Goal: Task Accomplishment & Management: Use online tool/utility

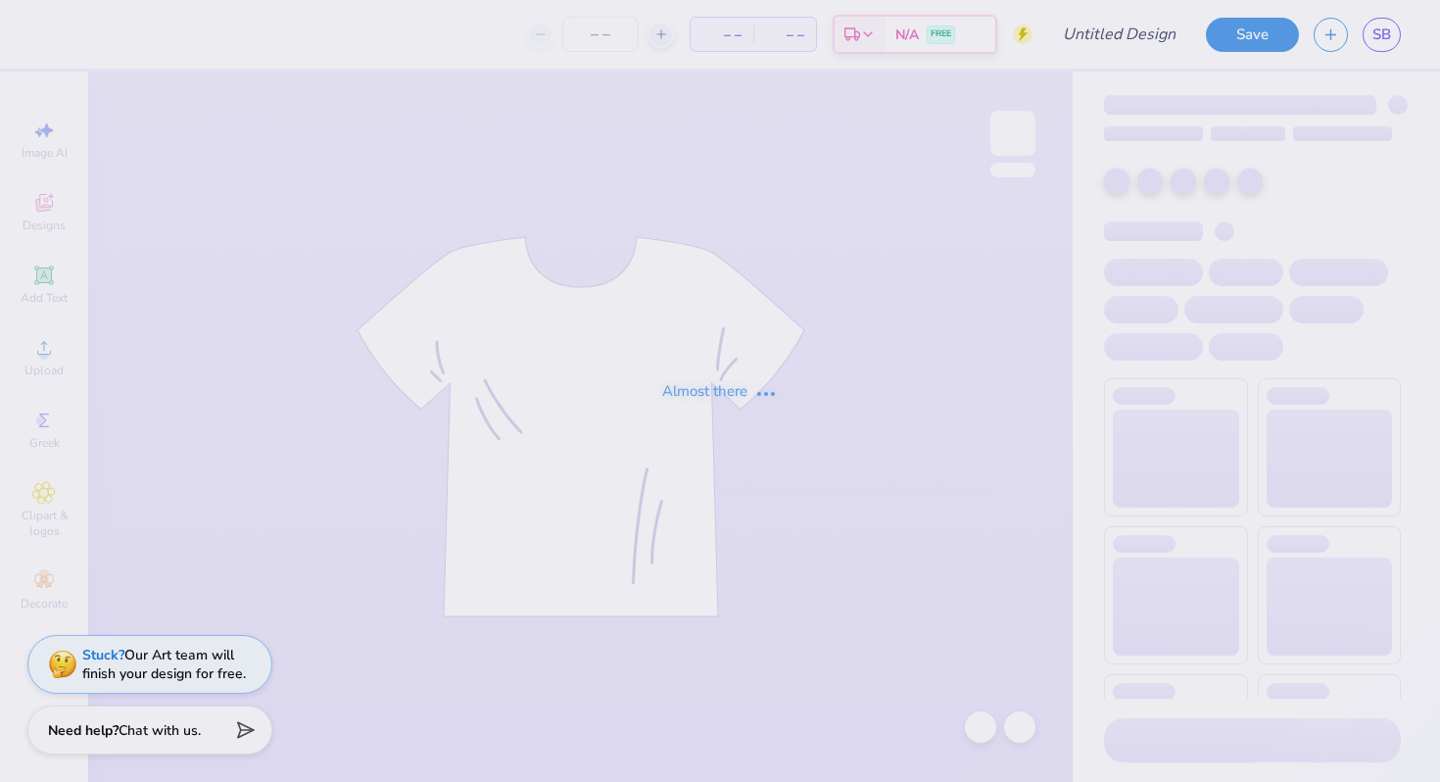
type input "Life is good tailgate"
type input "40"
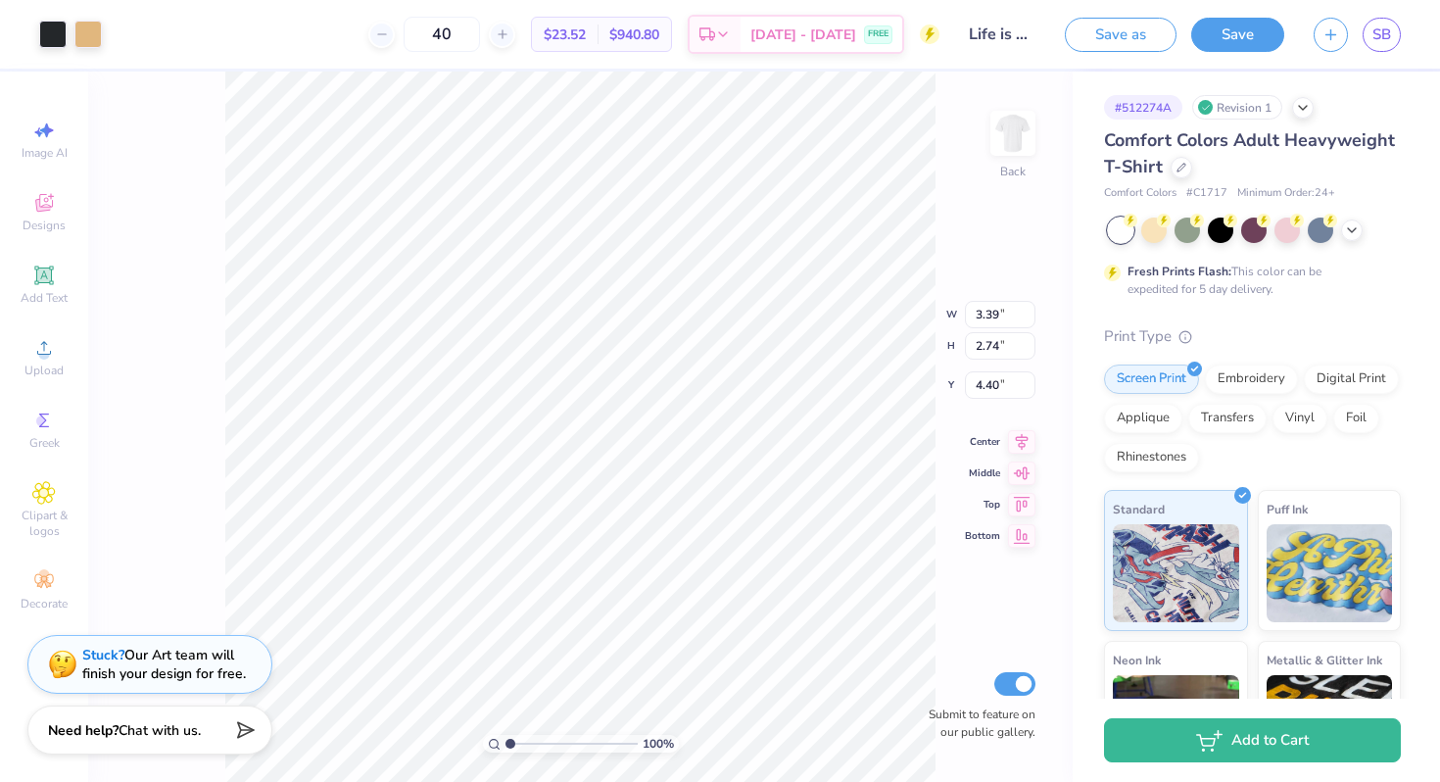
type input "4.22"
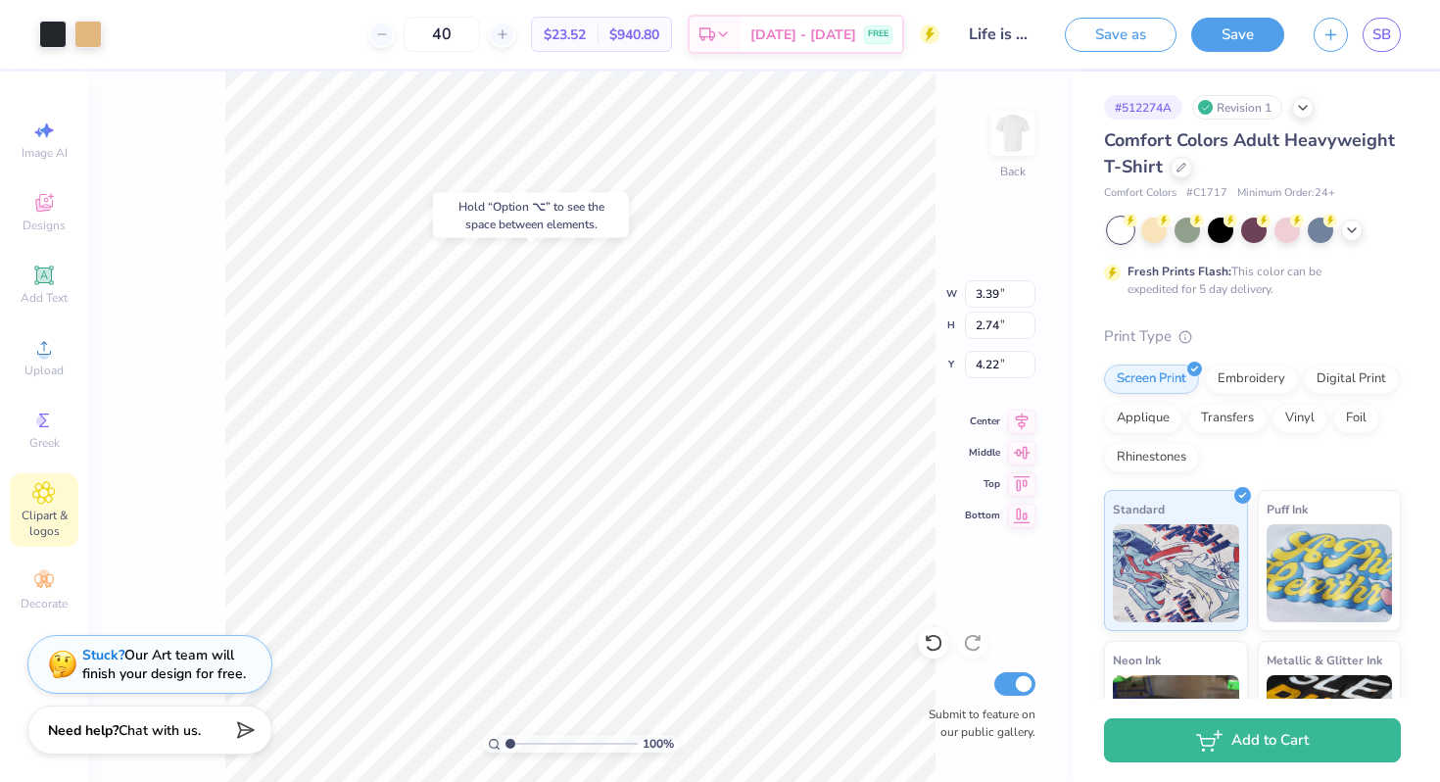
click at [43, 529] on span "Clipart & logos" at bounding box center [44, 522] width 69 height 31
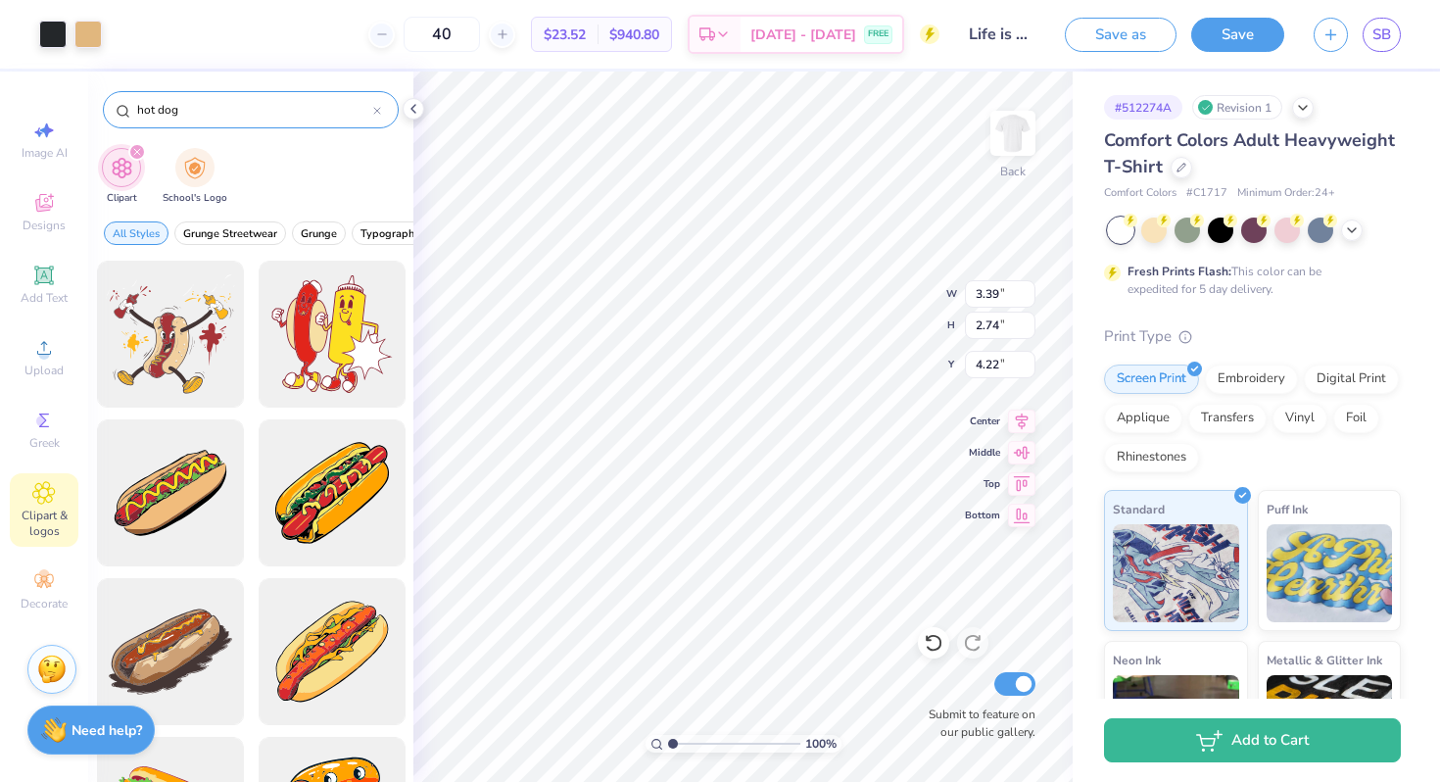
click at [301, 109] on input "hot dog" at bounding box center [254, 110] width 238 height 20
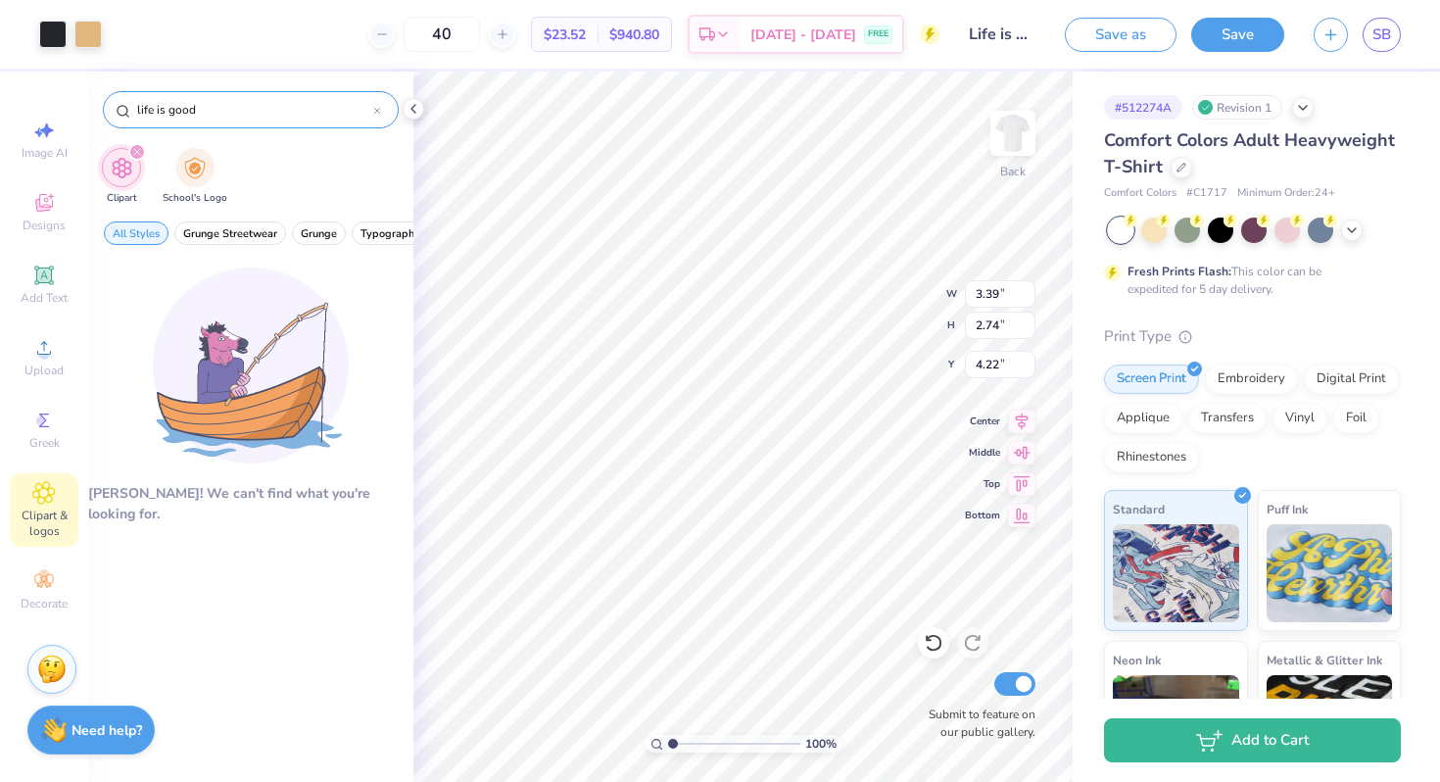
click at [270, 115] on input "life is good" at bounding box center [254, 110] width 238 height 20
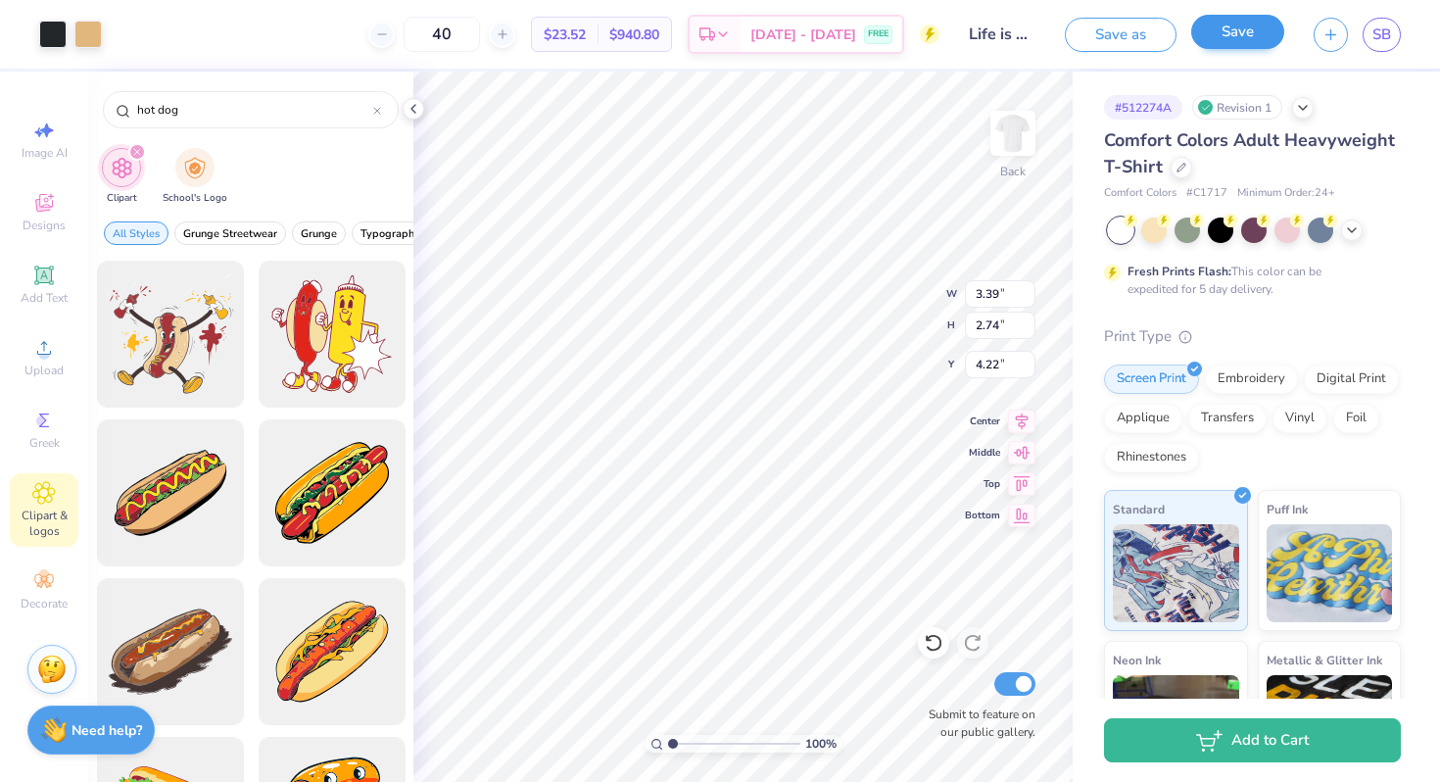
type input "hot dog"
click at [1228, 26] on button "Save" at bounding box center [1237, 32] width 93 height 34
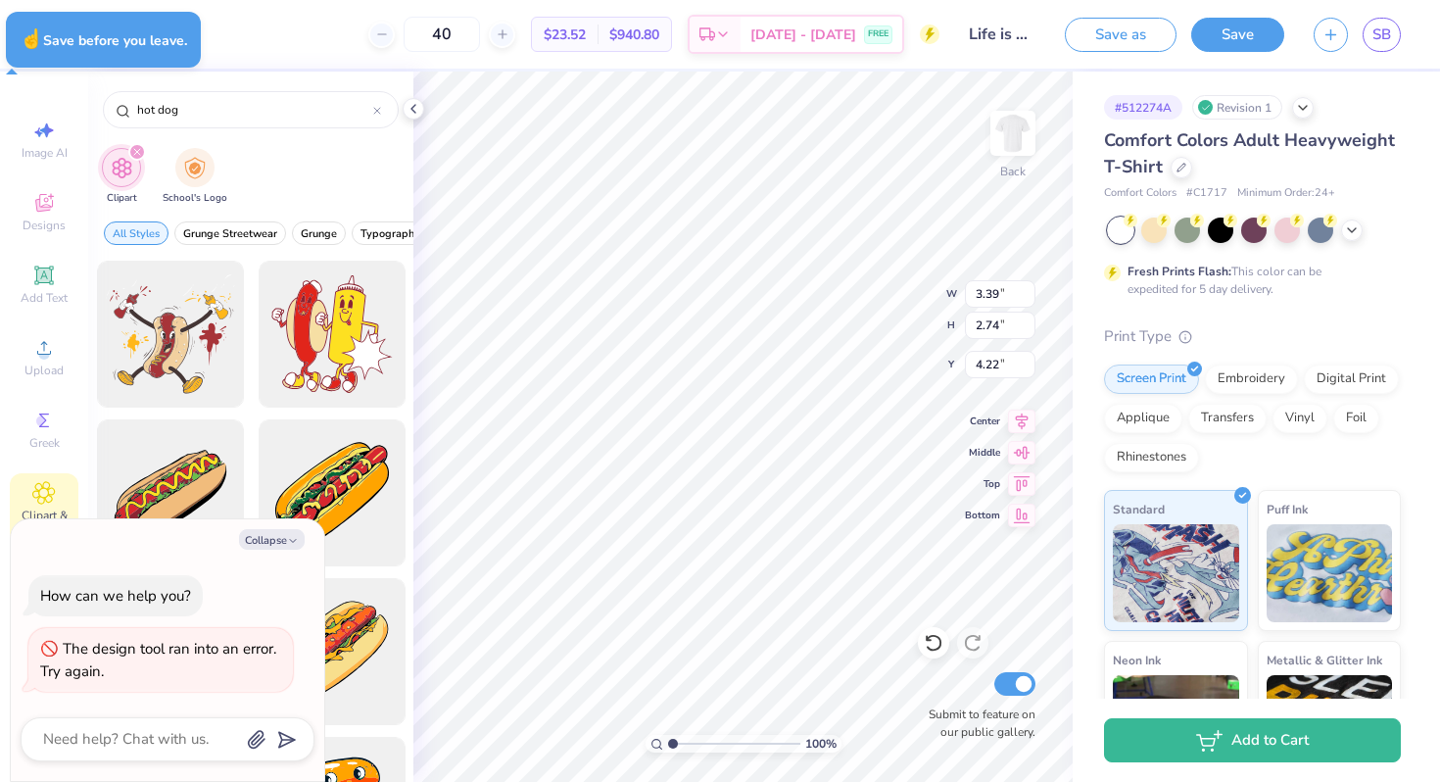
type textarea "x"
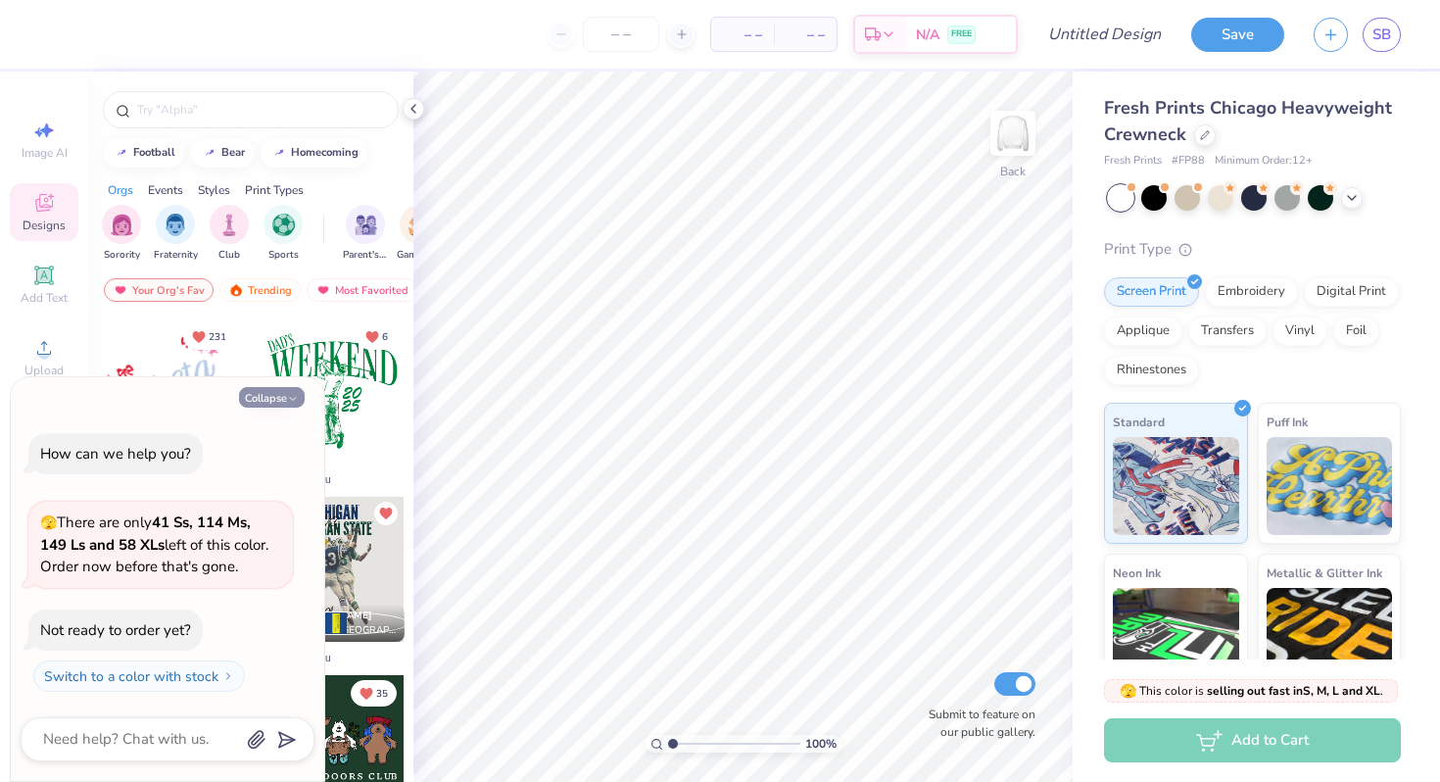
click at [280, 400] on button "Collapse" at bounding box center [272, 397] width 66 height 21
type textarea "x"
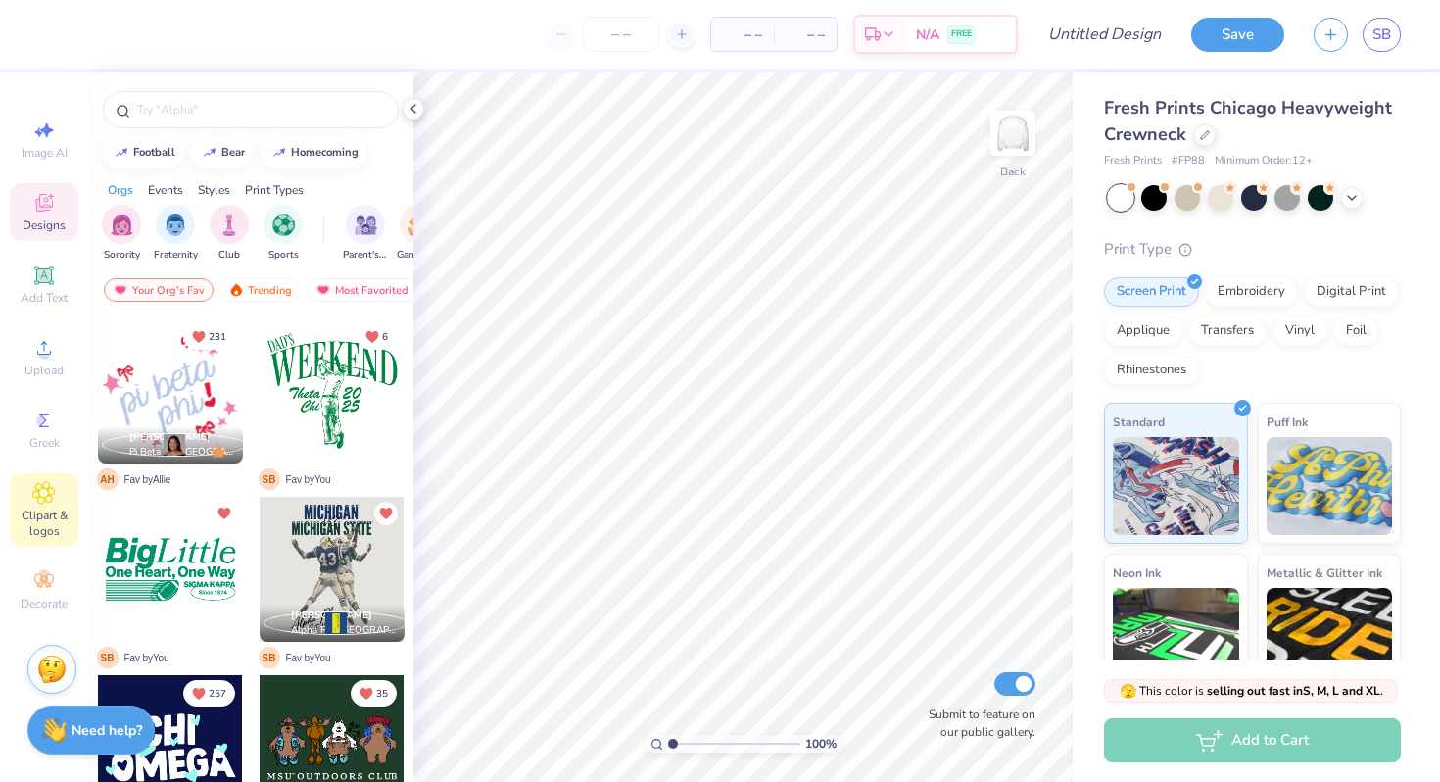
click at [45, 526] on span "Clipart & logos" at bounding box center [44, 522] width 69 height 31
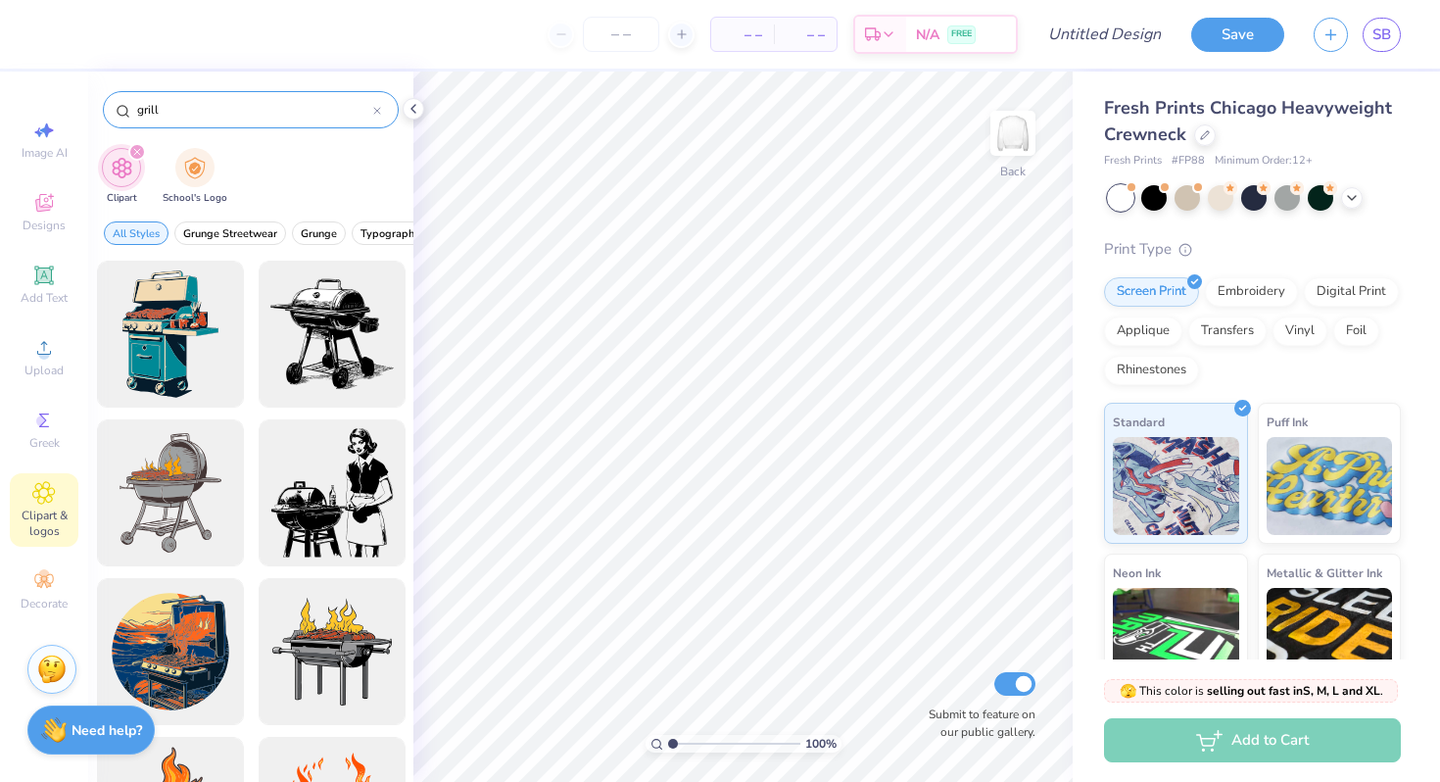
click at [312, 110] on input "grill" at bounding box center [254, 110] width 238 height 20
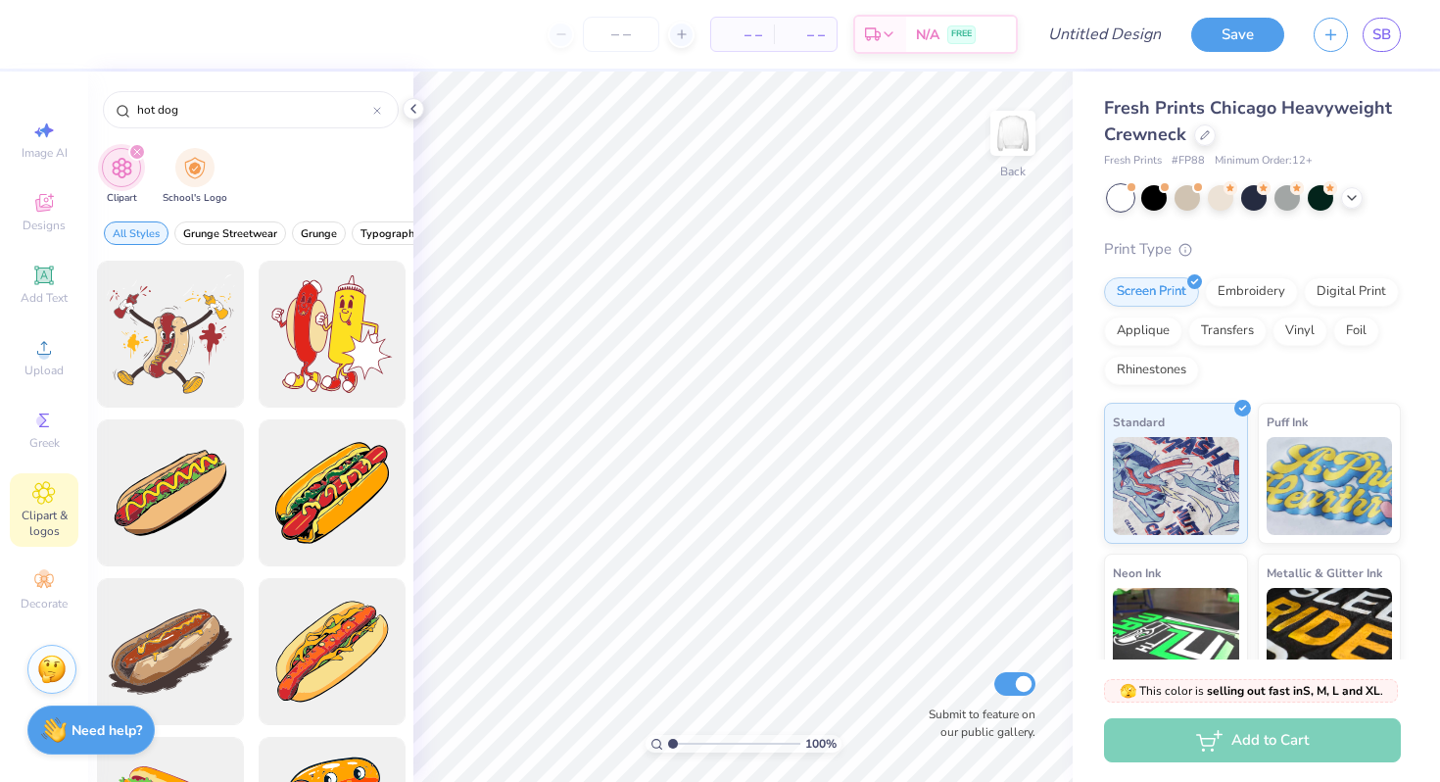
click at [335, 154] on div "Clipart School's Logo" at bounding box center [250, 178] width 325 height 73
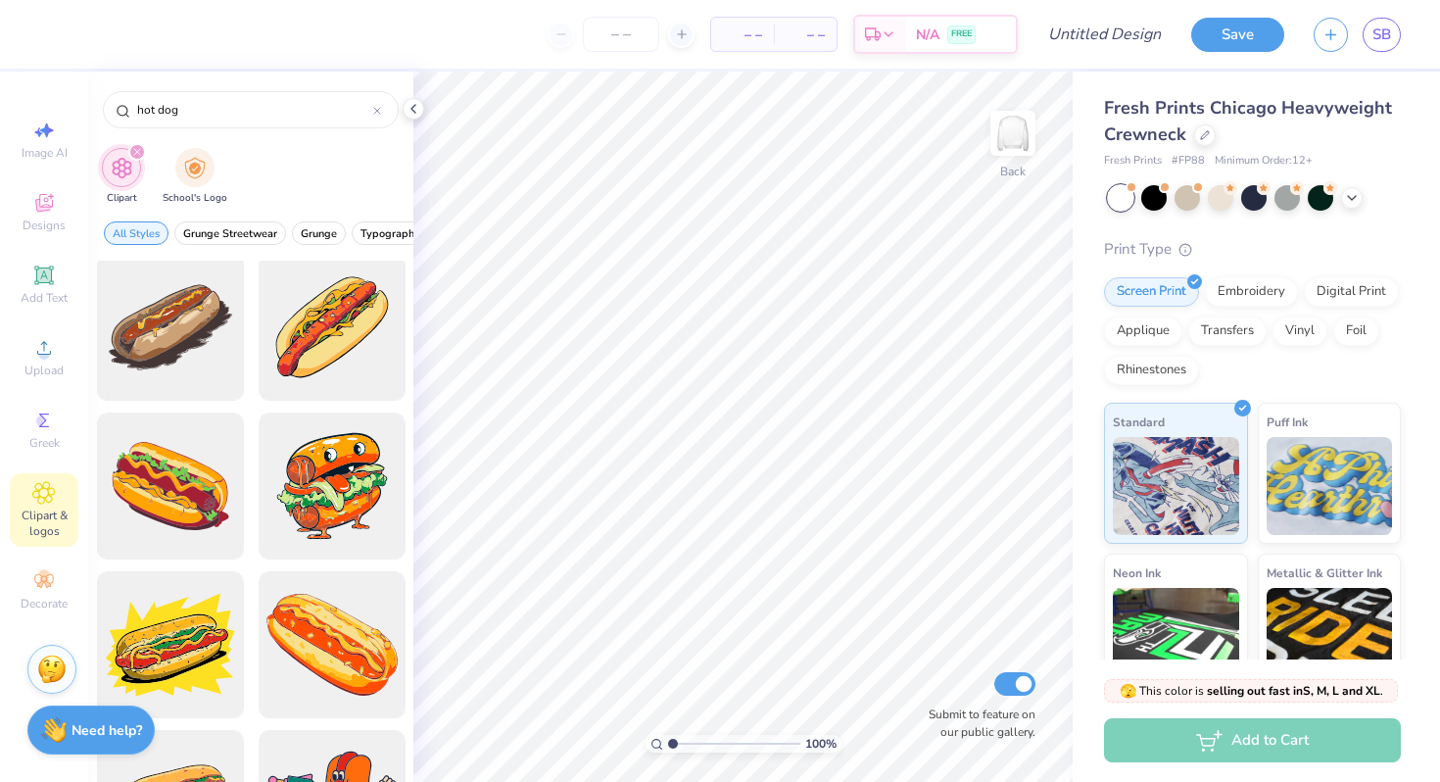
scroll to position [345, 0]
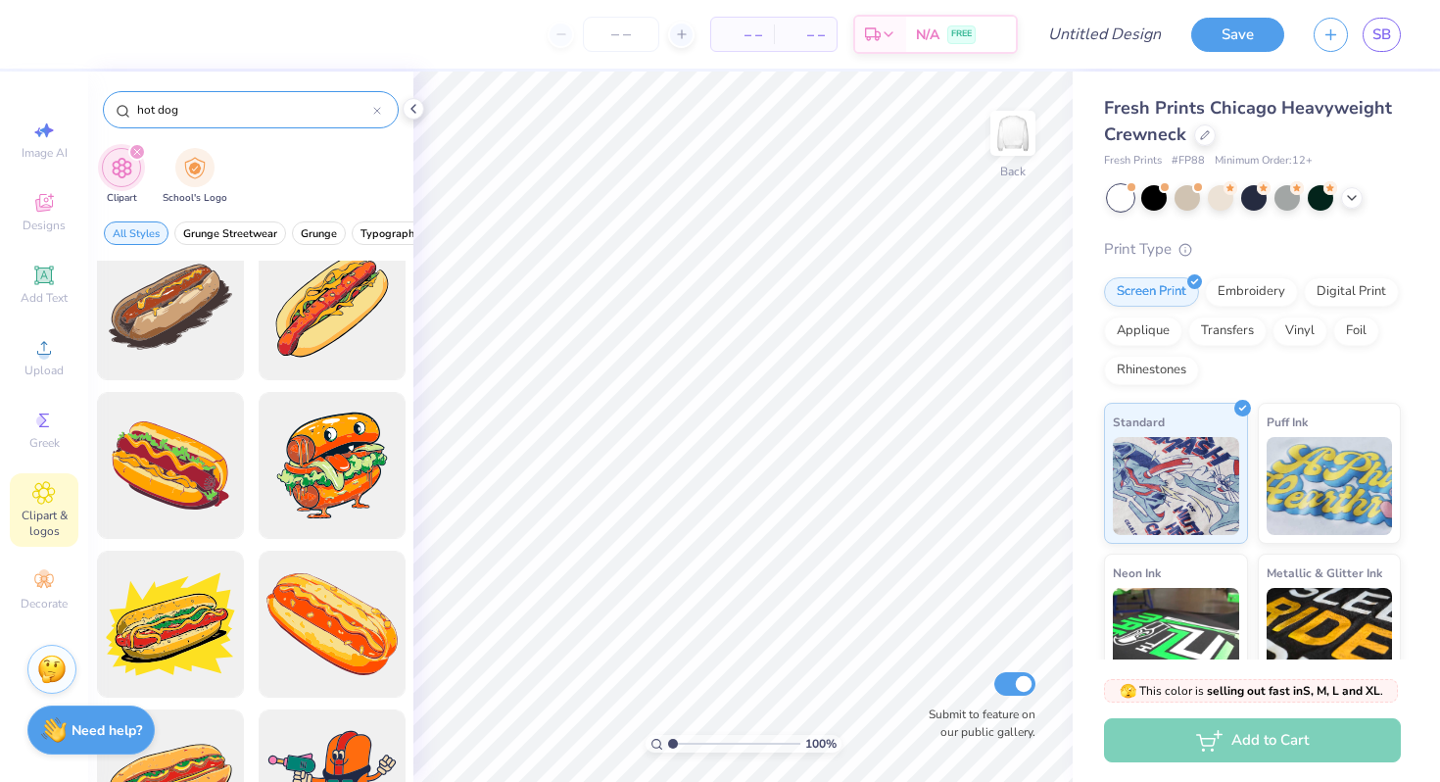
click at [283, 116] on input "hot dog" at bounding box center [254, 110] width 238 height 20
type input "dad"
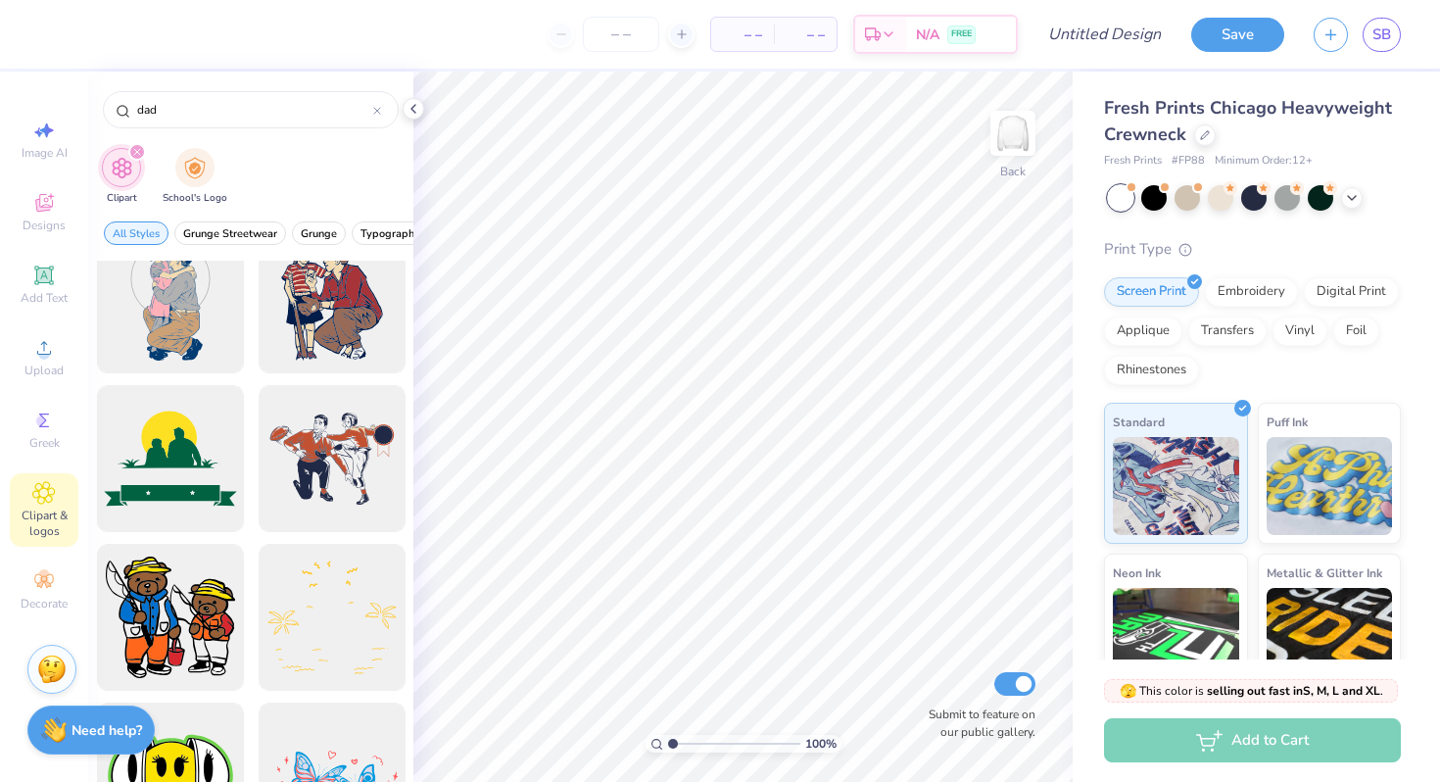
scroll to position [932, 0]
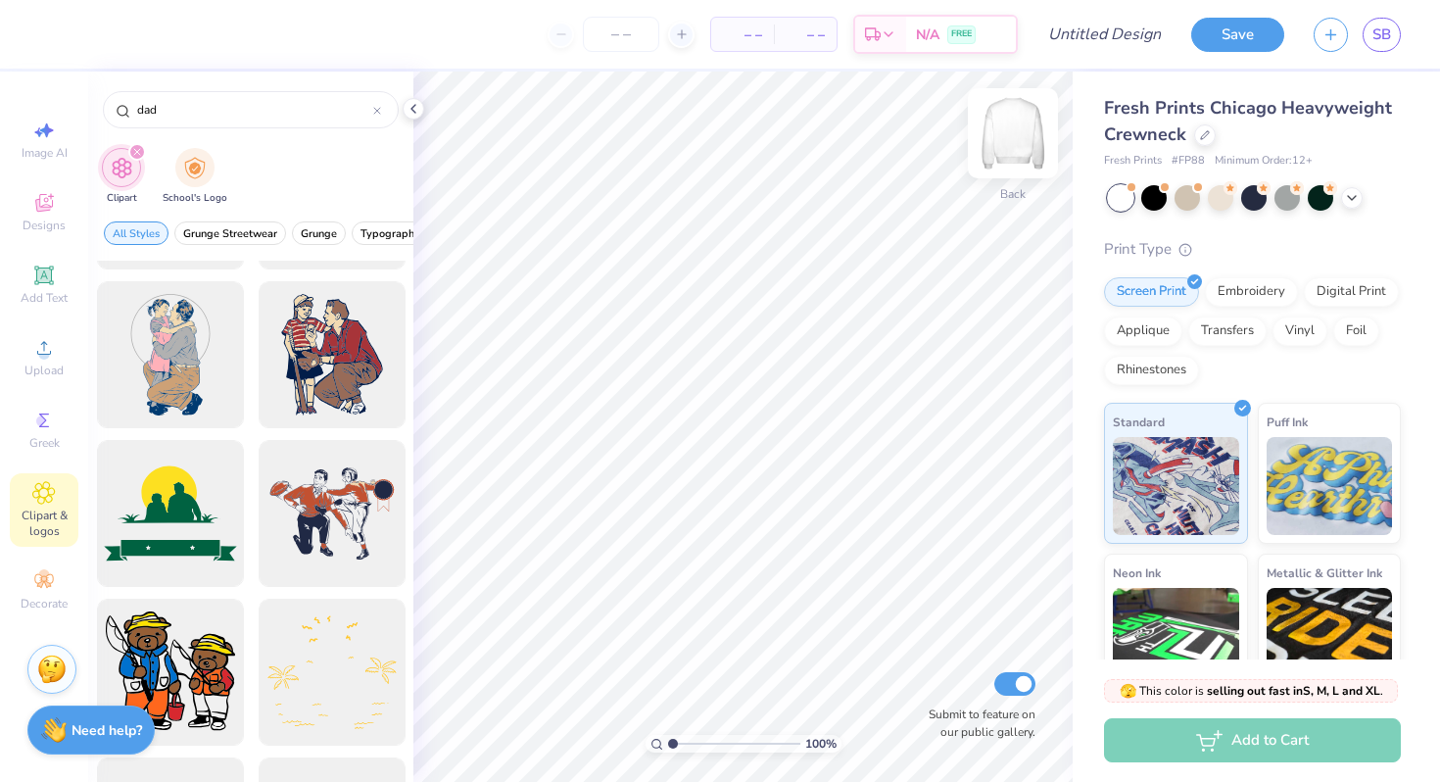
click at [1027, 135] on img at bounding box center [1013, 133] width 78 height 78
click at [197, 366] on div at bounding box center [170, 355] width 162 height 162
click at [376, 351] on div at bounding box center [332, 355] width 162 height 162
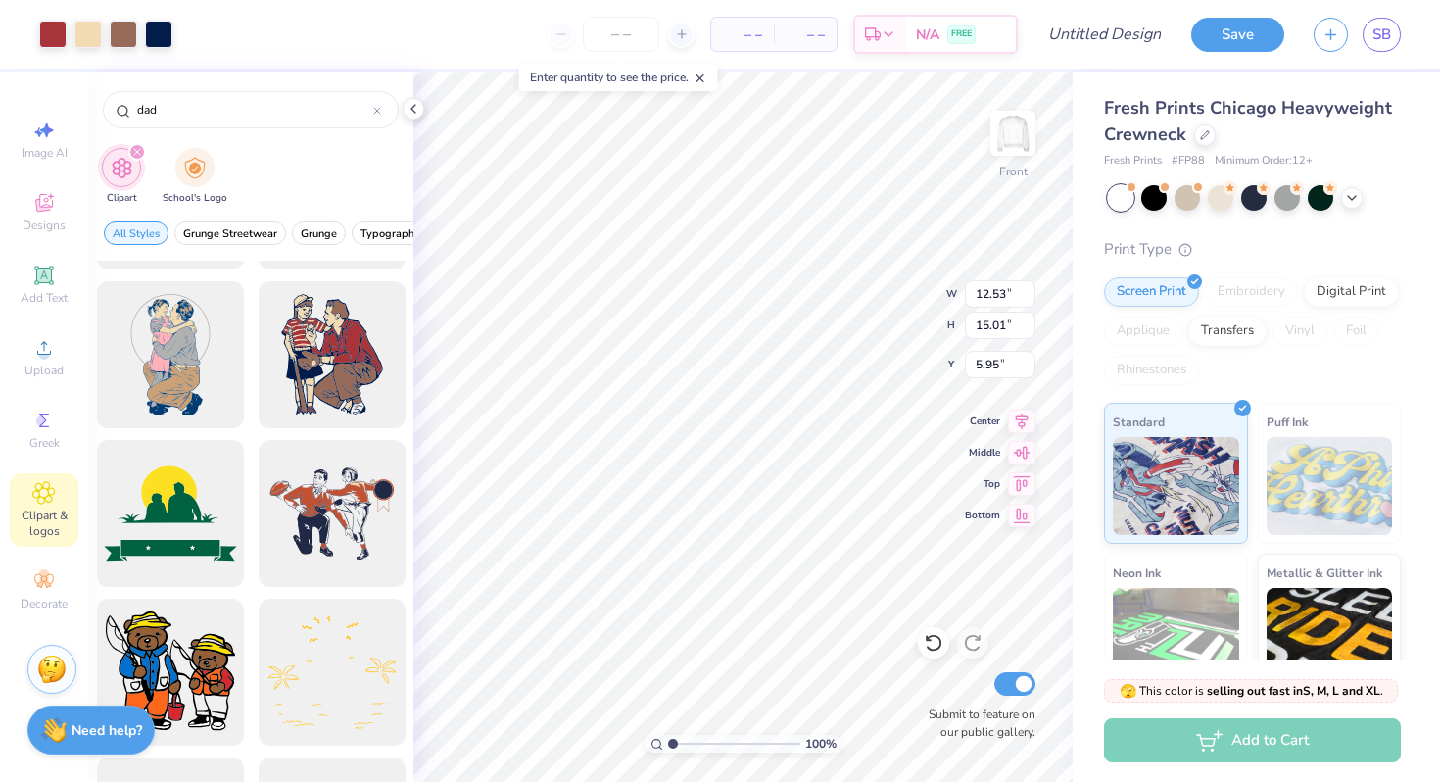
type input "12.53"
type input "15.01"
type input "5.02"
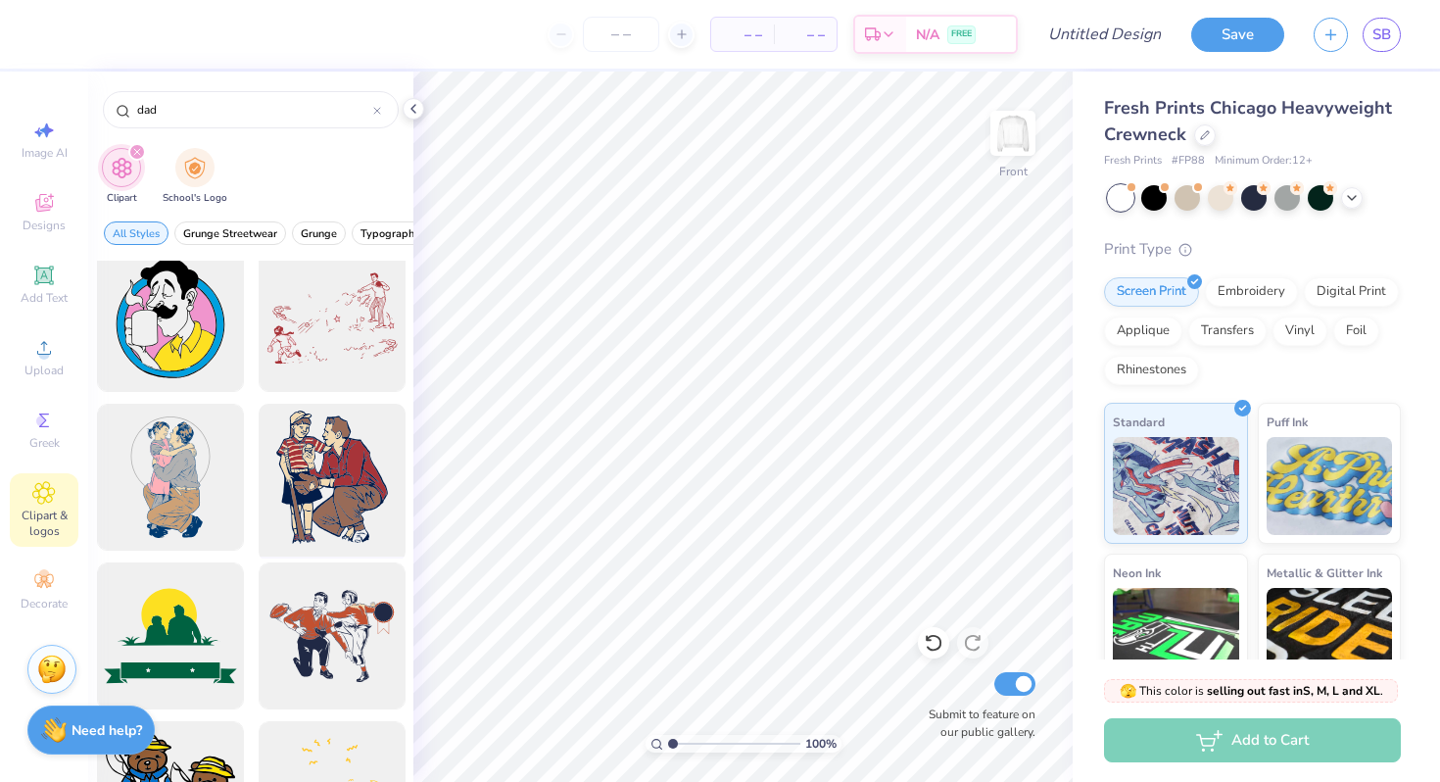
scroll to position [799, 0]
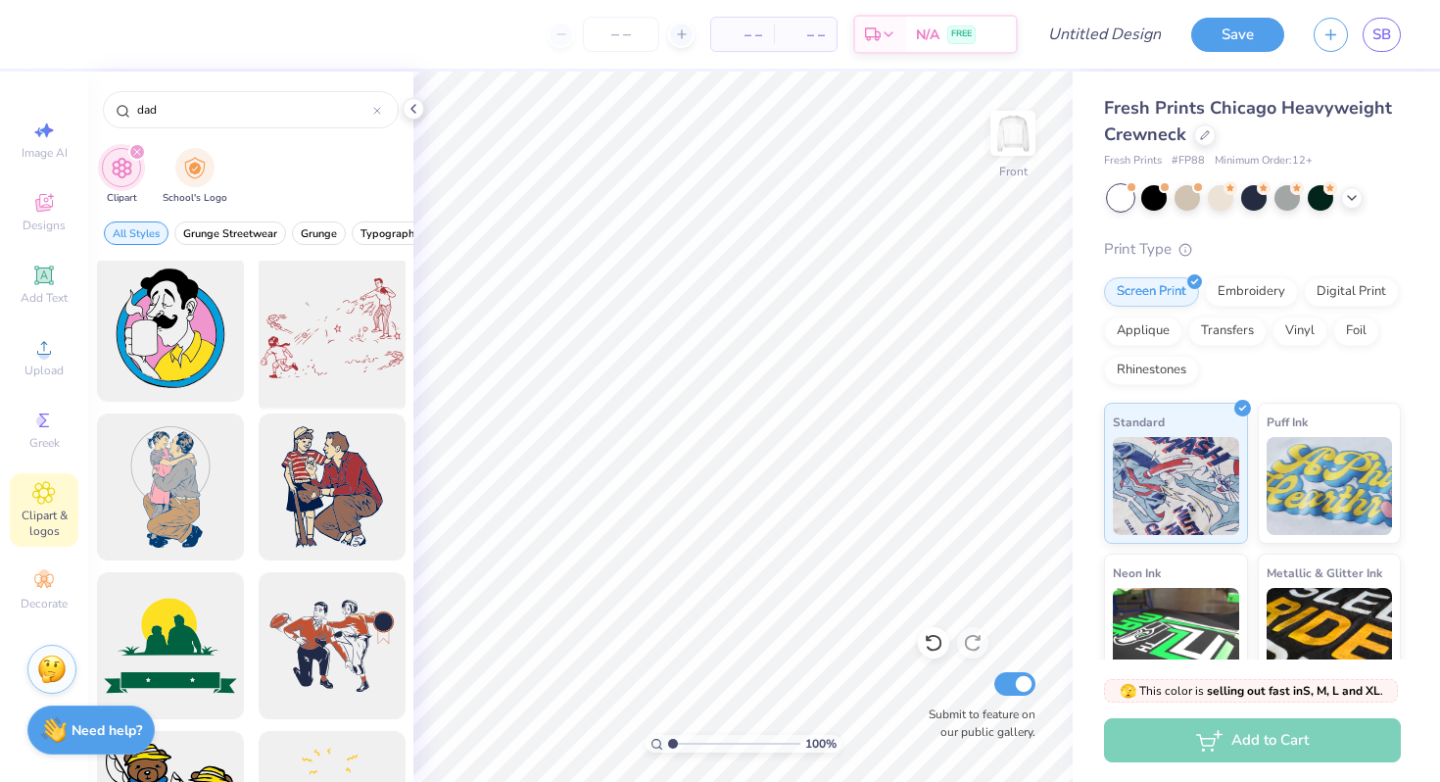
click at [345, 327] on div at bounding box center [332, 329] width 162 height 162
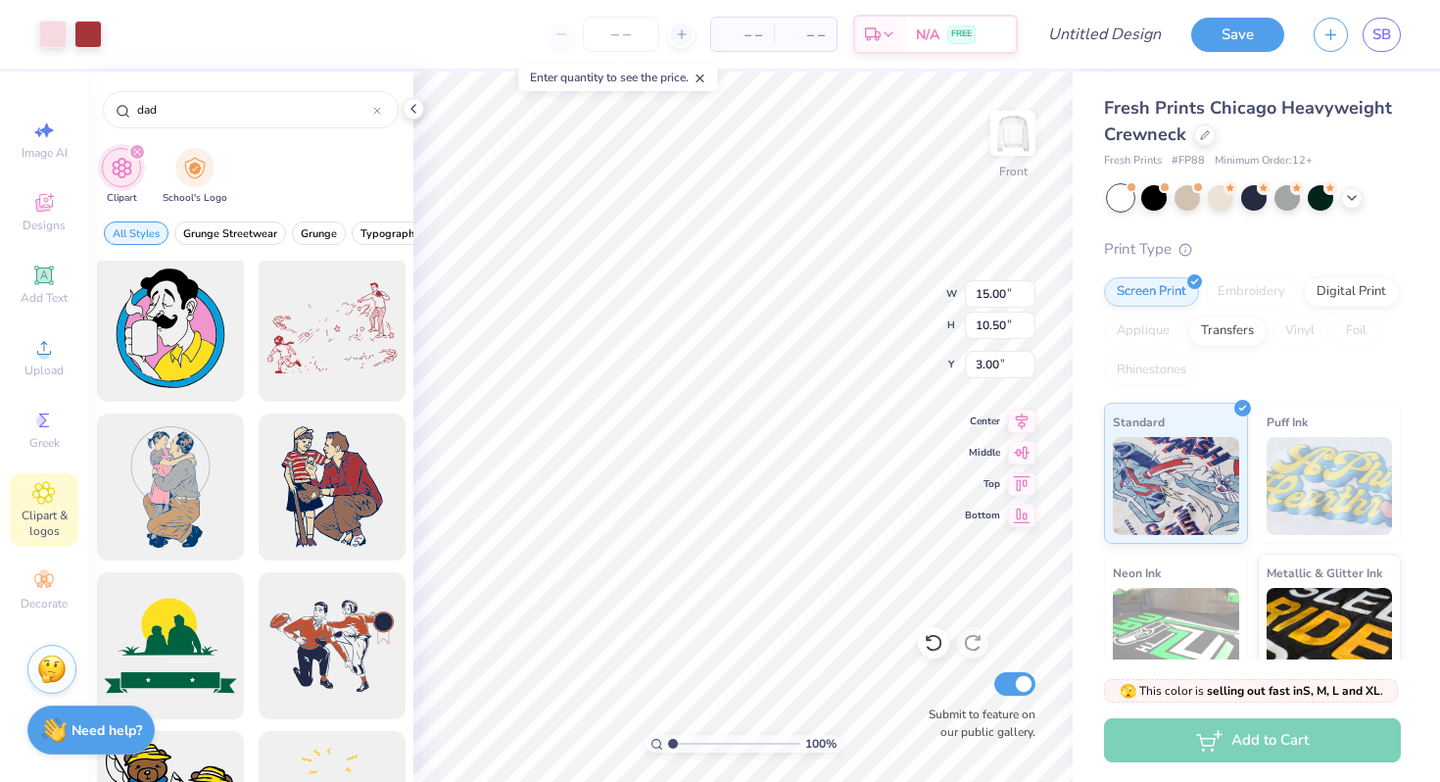
type input "5.91"
type input "7.79"
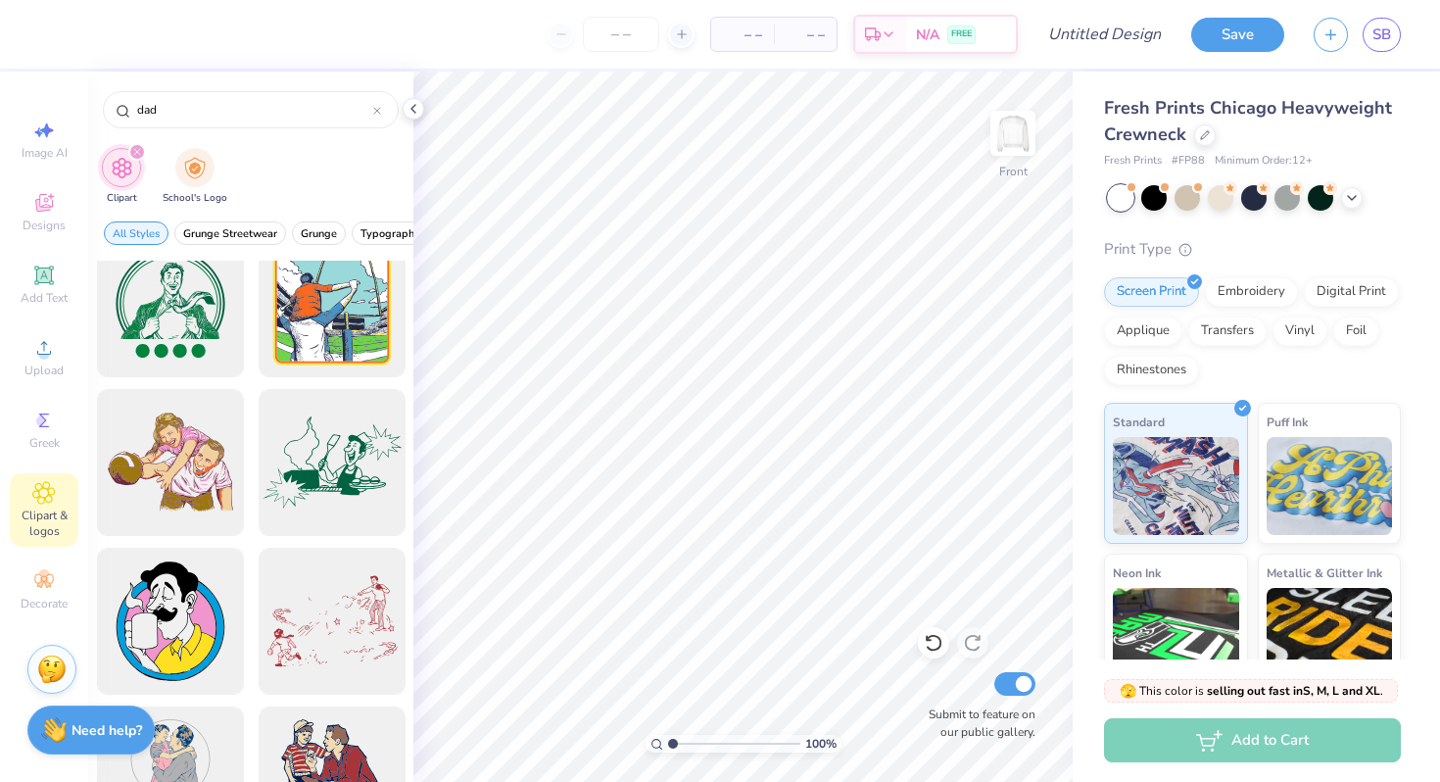
scroll to position [502, 0]
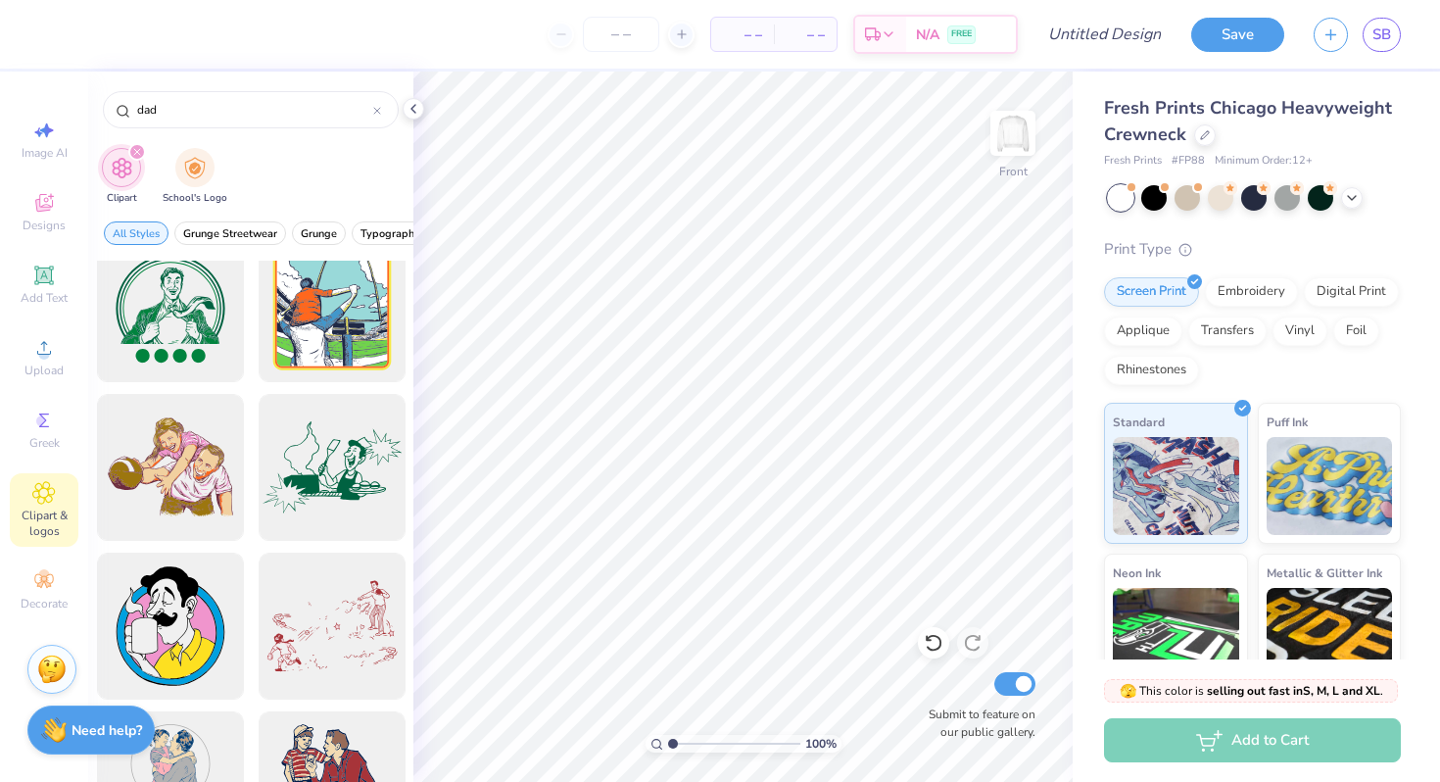
click at [252, 421] on div at bounding box center [251, 626] width 309 height 1735
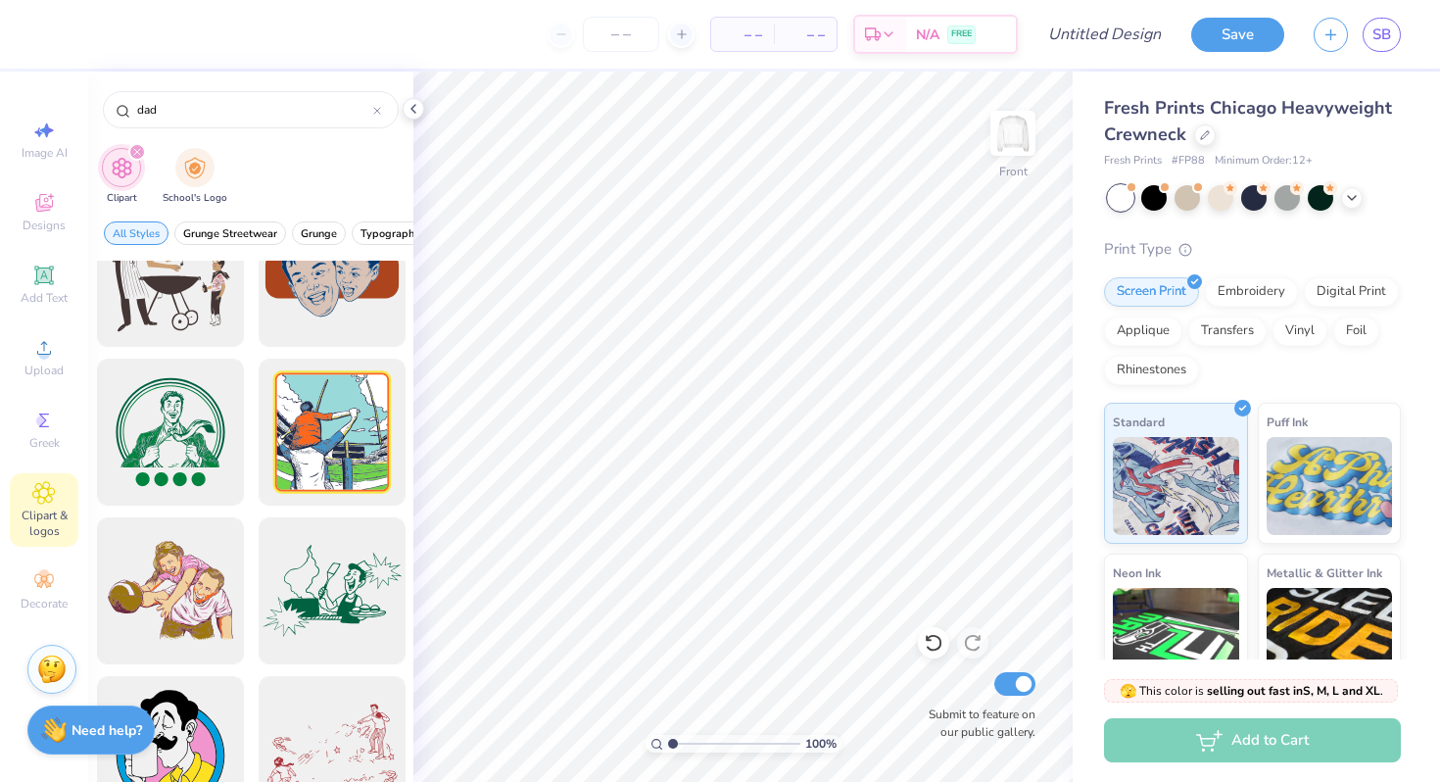
scroll to position [382, 0]
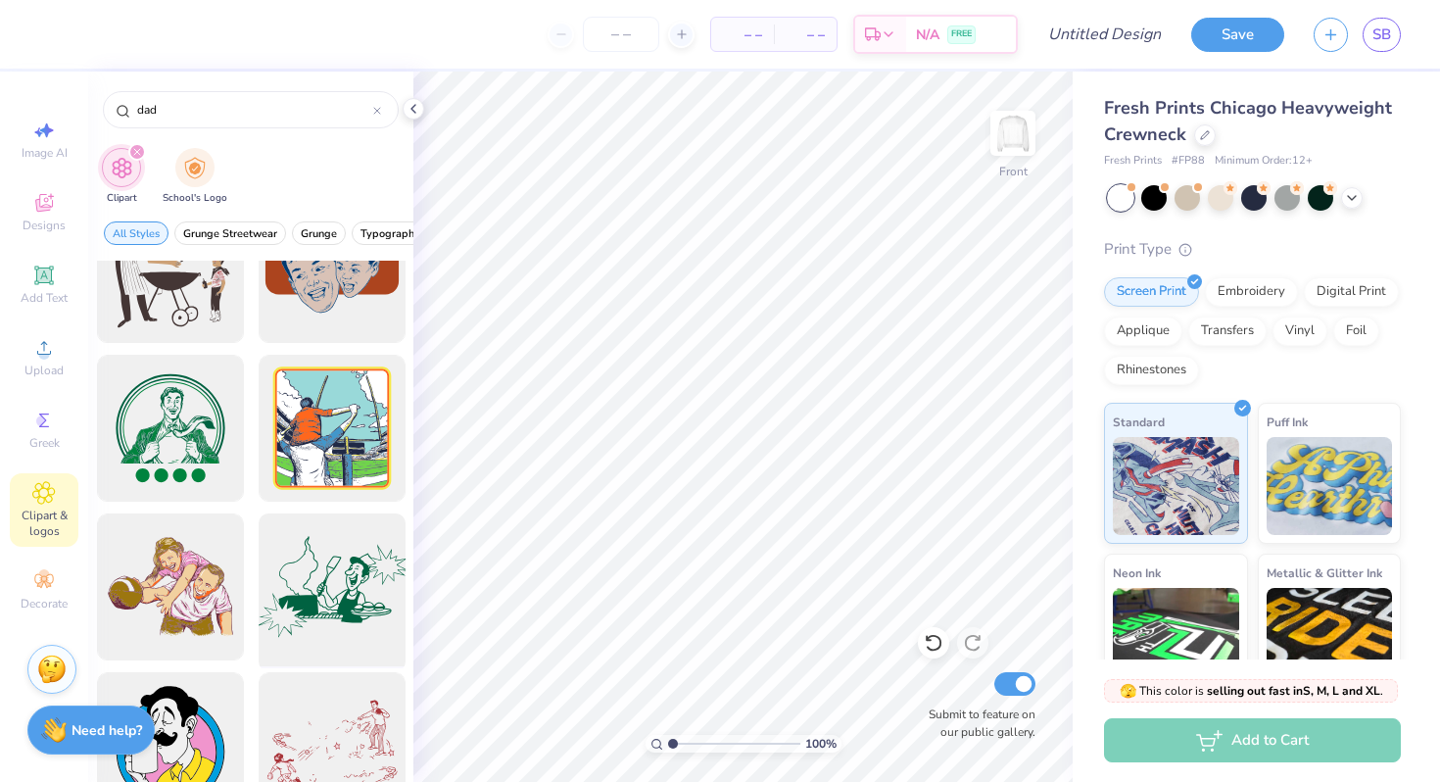
click at [322, 561] on div at bounding box center [332, 587] width 162 height 162
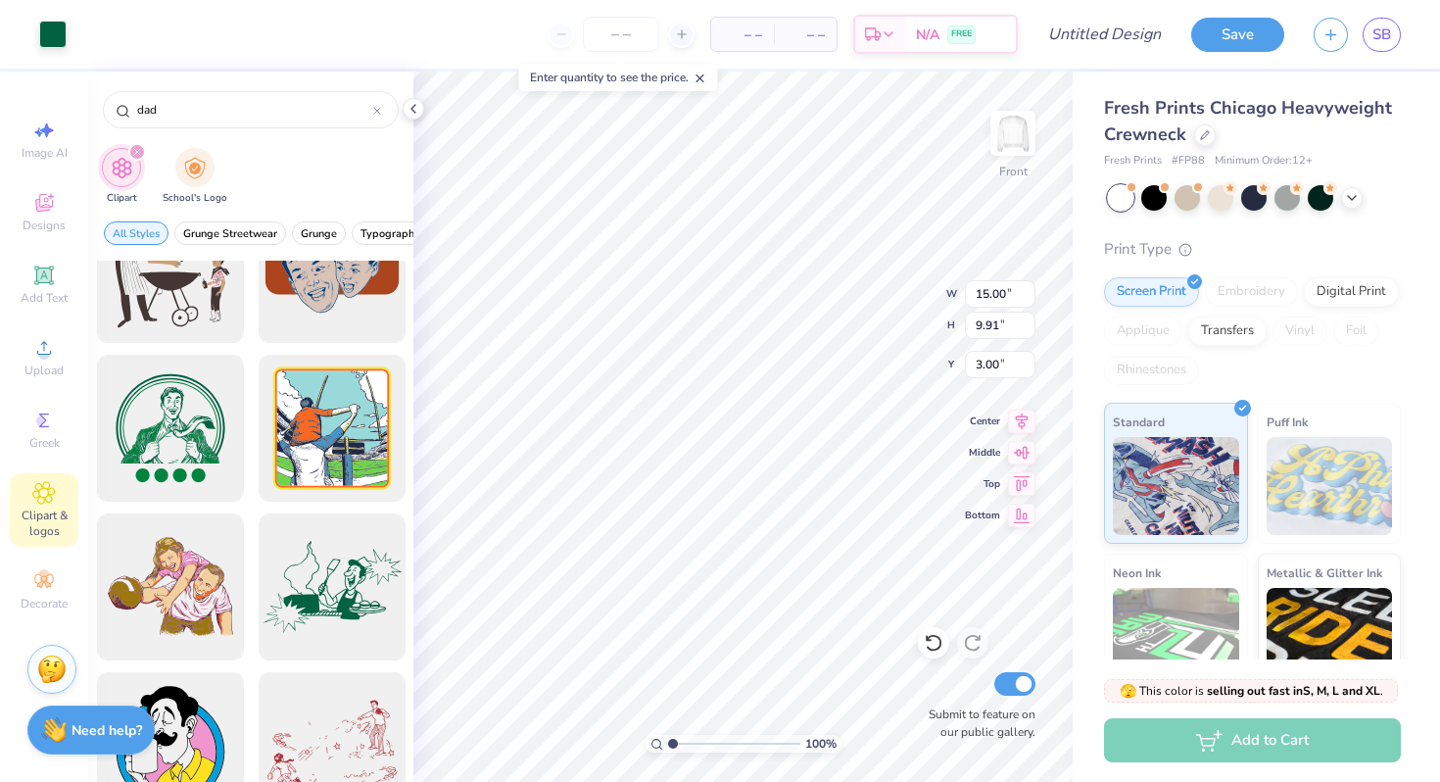
click at [253, 528] on div at bounding box center [251, 746] width 309 height 1735
type input "6.55"
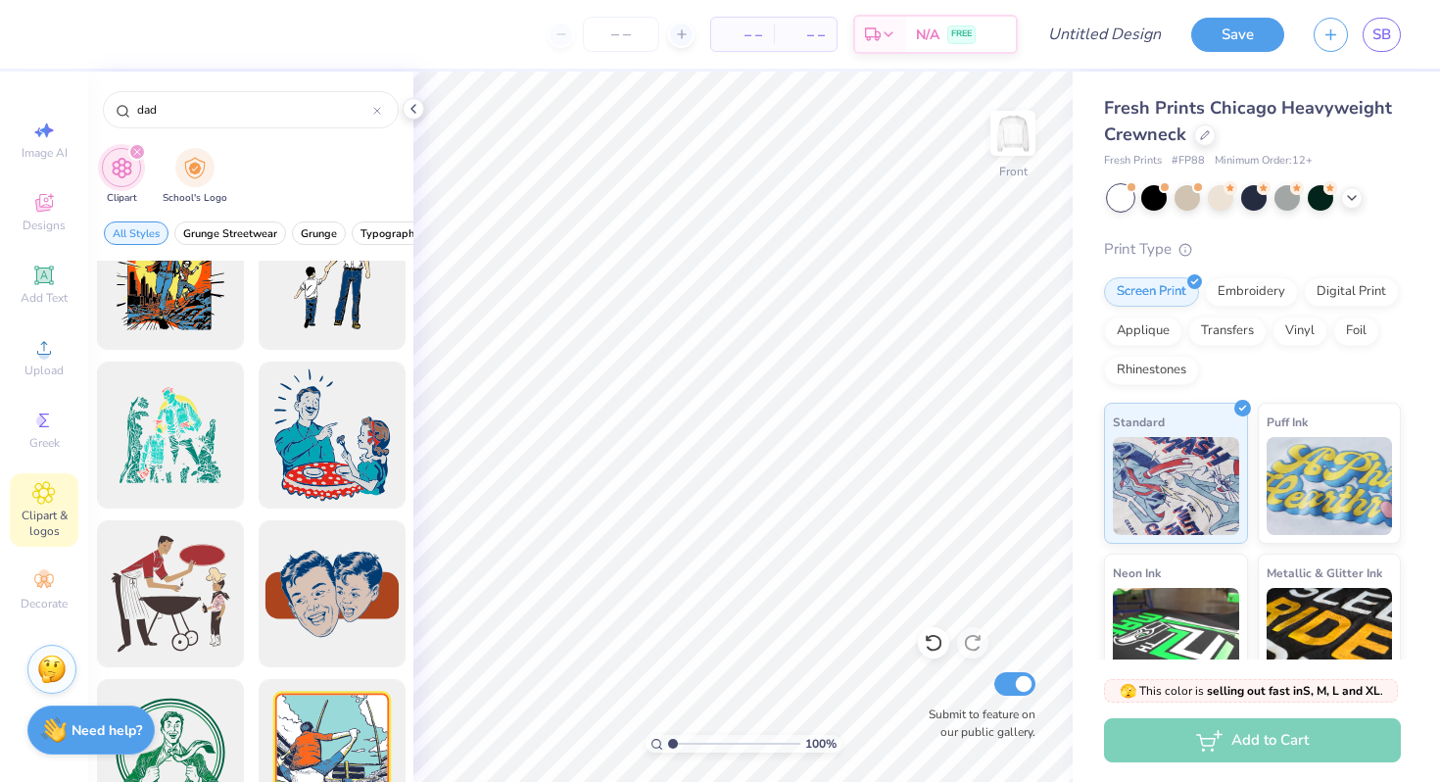
scroll to position [57, 0]
click at [202, 464] on div at bounding box center [170, 437] width 162 height 162
click at [291, 412] on div at bounding box center [332, 437] width 162 height 162
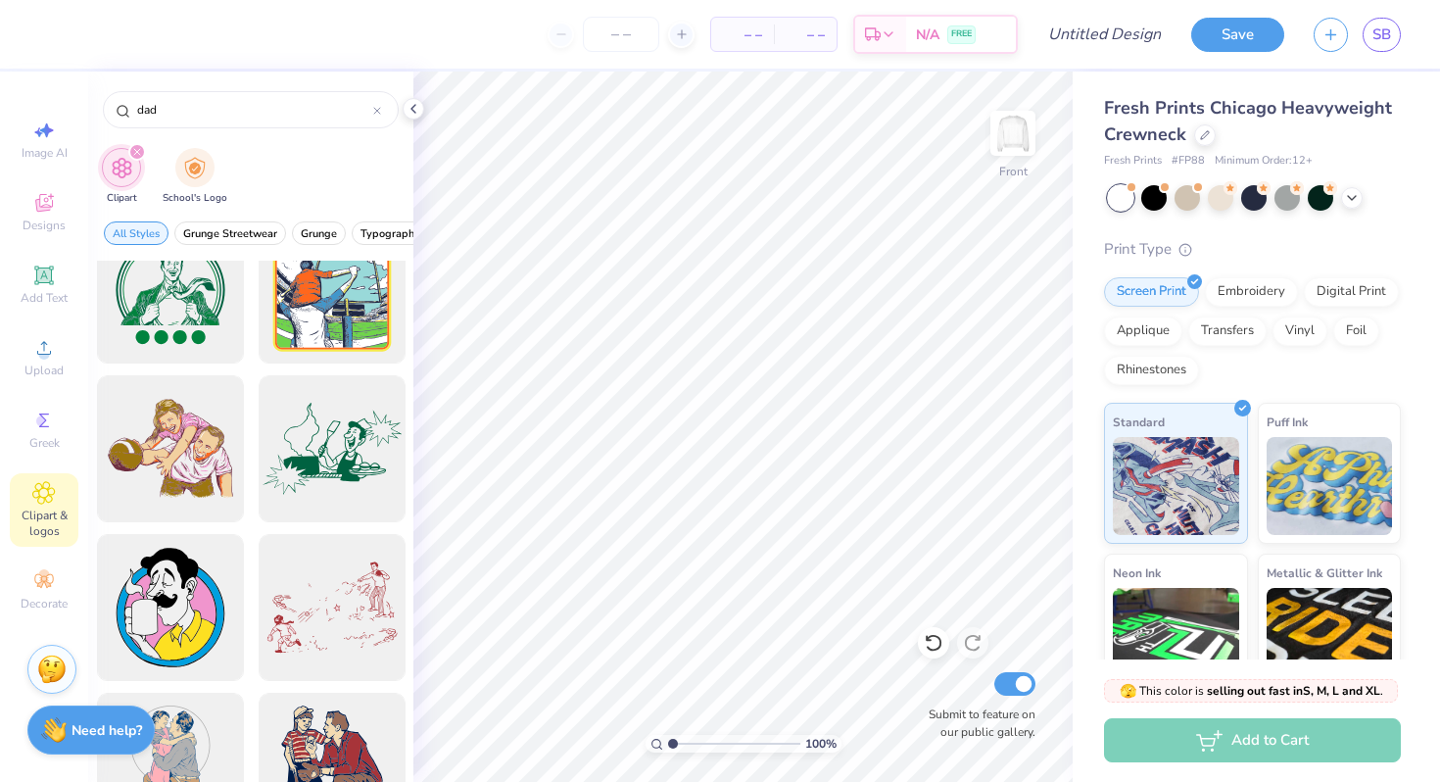
scroll to position [508, 0]
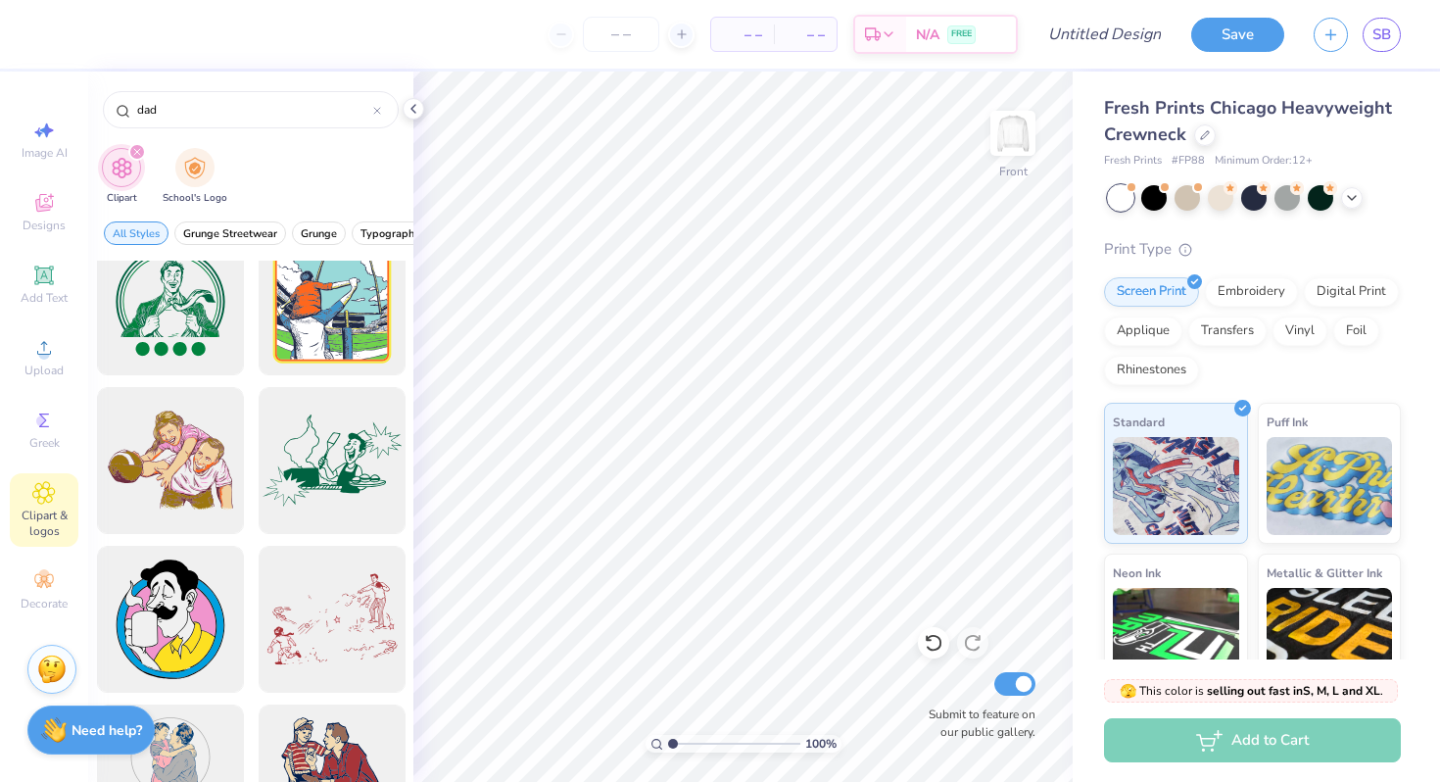
click at [251, 392] on div at bounding box center [251, 619] width 309 height 1735
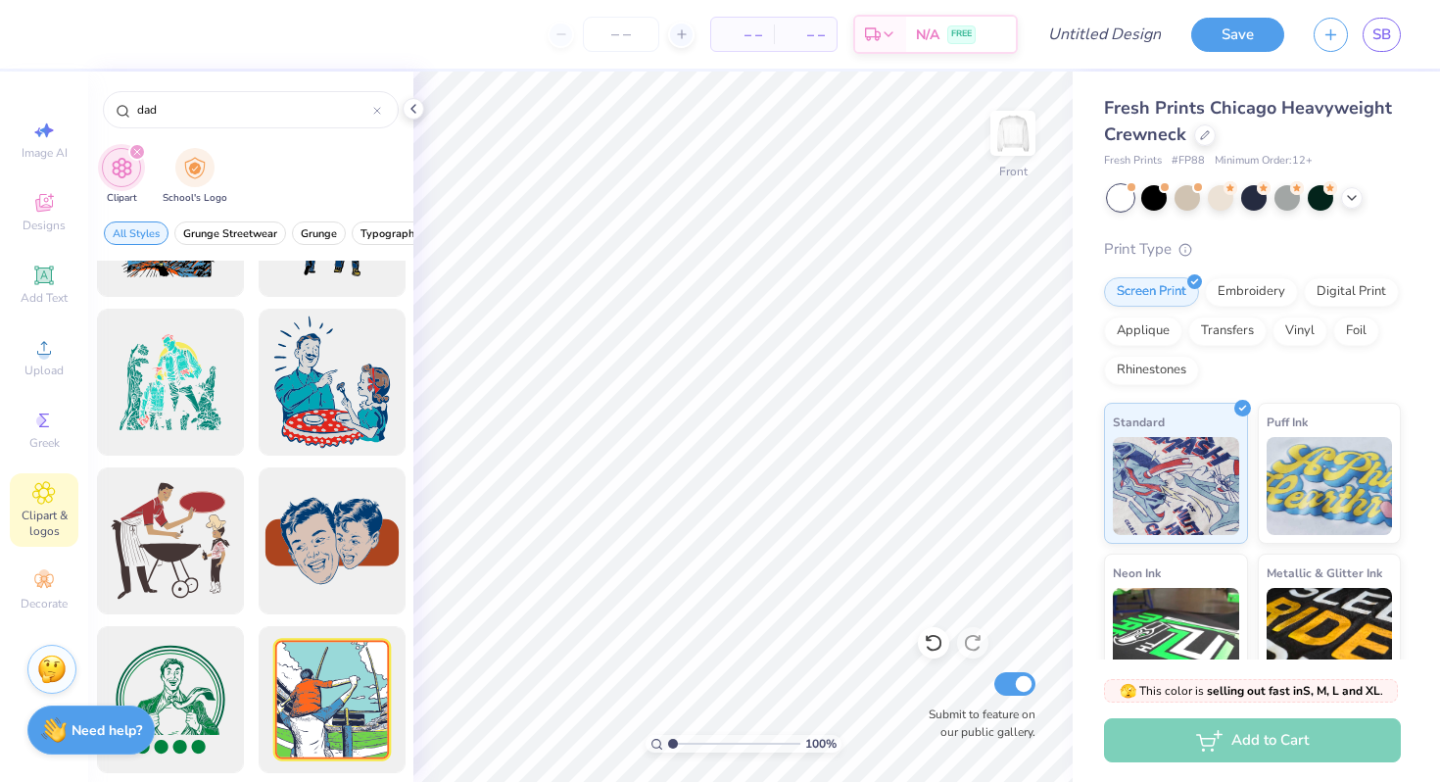
scroll to position [106, 0]
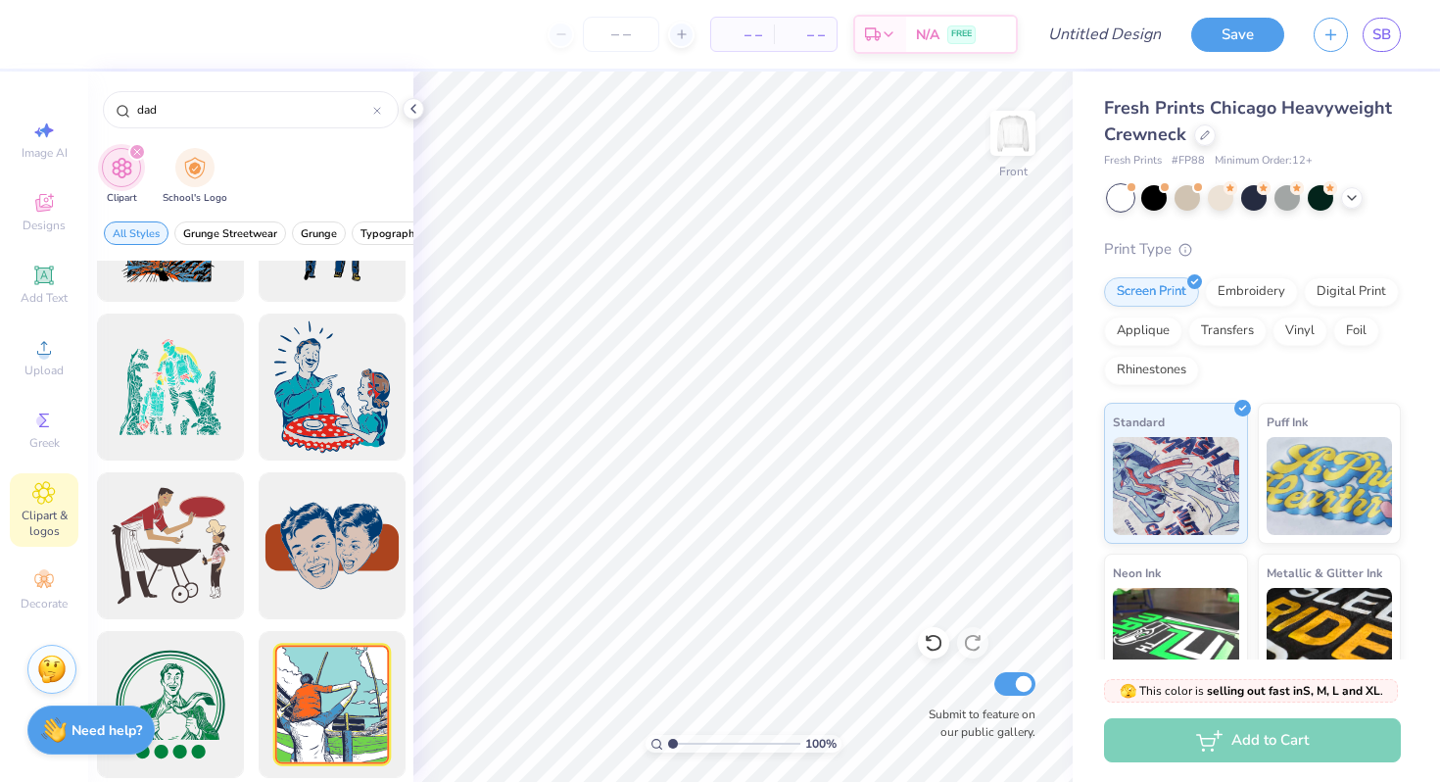
click at [185, 565] on div at bounding box center [170, 546] width 162 height 162
click at [407, 528] on div at bounding box center [250, 521] width 325 height 521
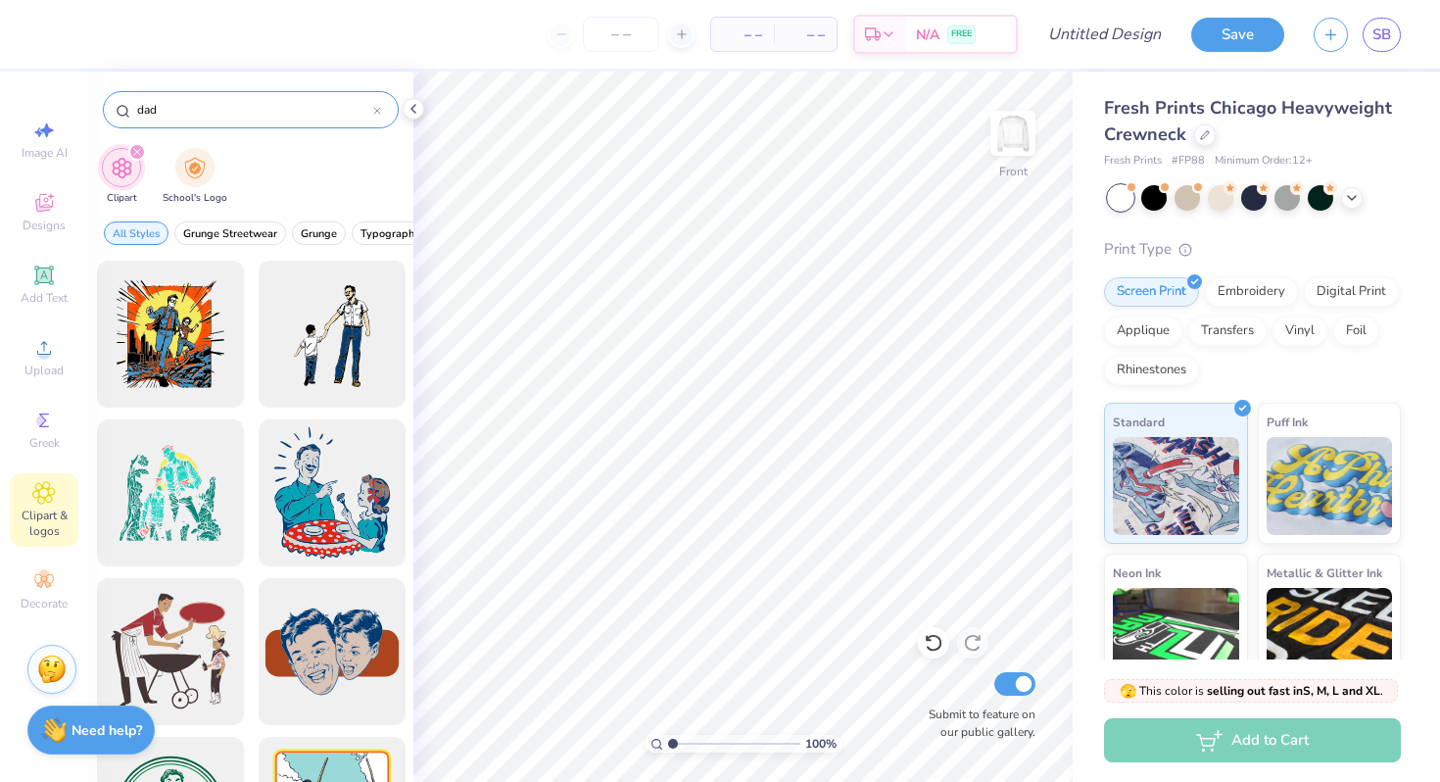
click at [374, 103] on div at bounding box center [377, 110] width 8 height 18
click at [351, 109] on input "text" at bounding box center [260, 110] width 251 height 20
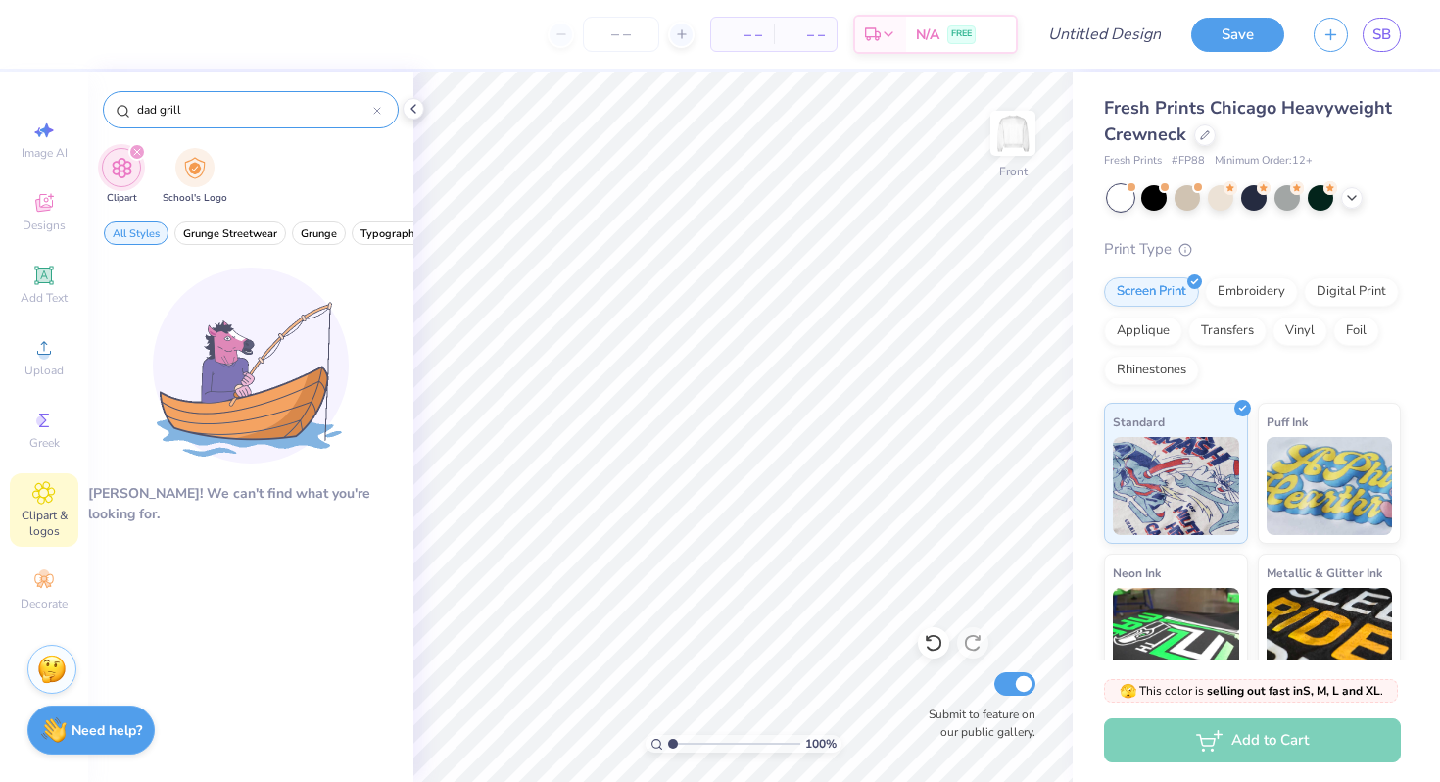
click at [312, 110] on input "dad grill" at bounding box center [254, 110] width 238 height 20
type input "g"
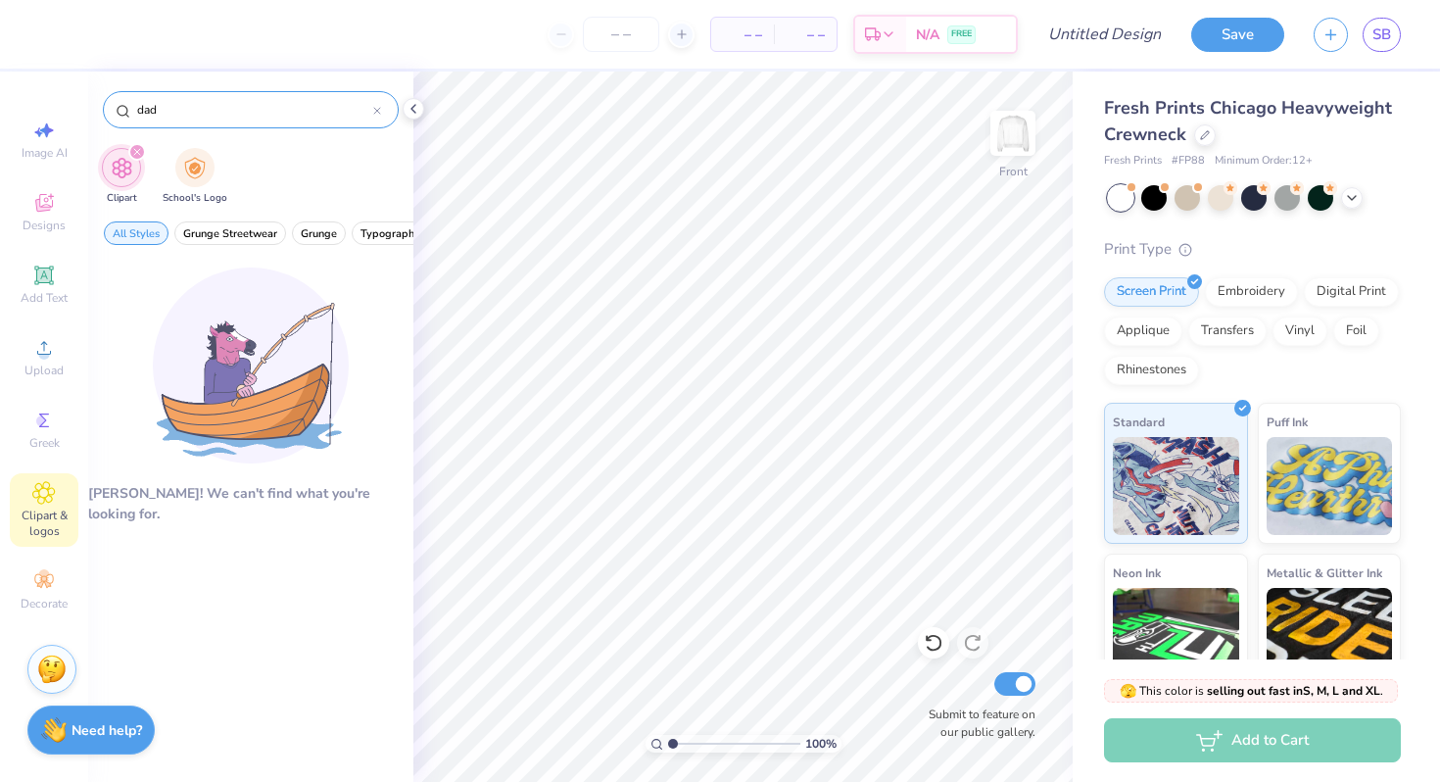
type input "dad"
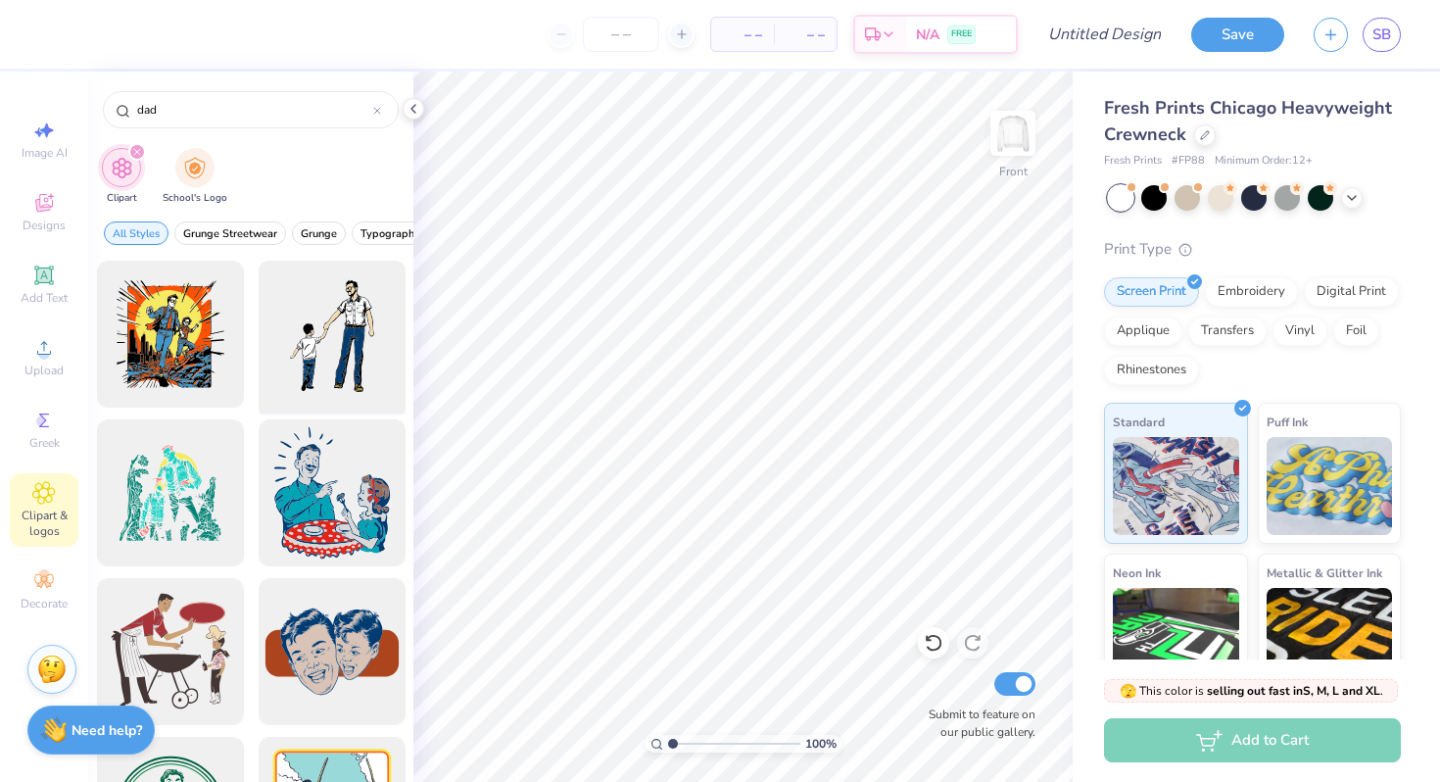
click at [359, 357] on div at bounding box center [332, 335] width 162 height 162
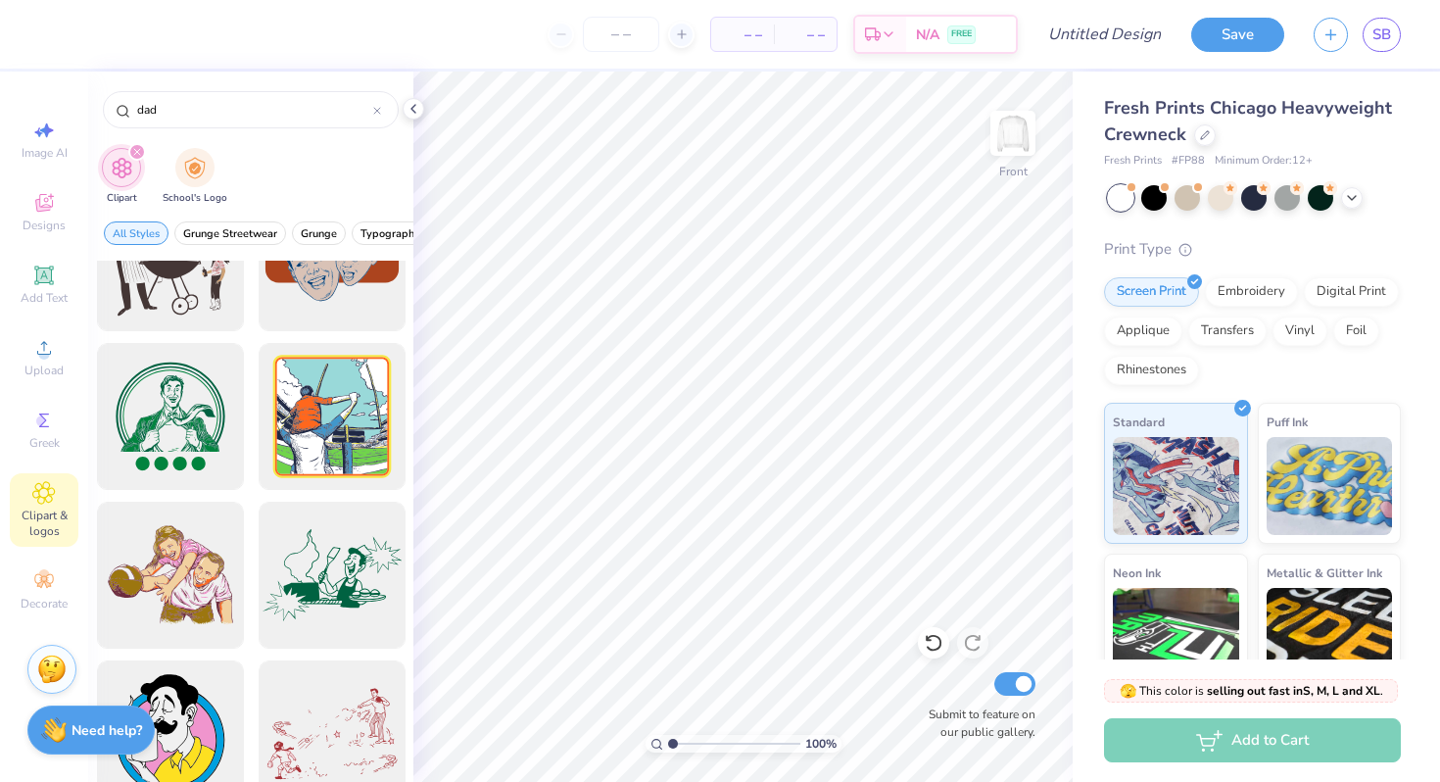
scroll to position [398, 0]
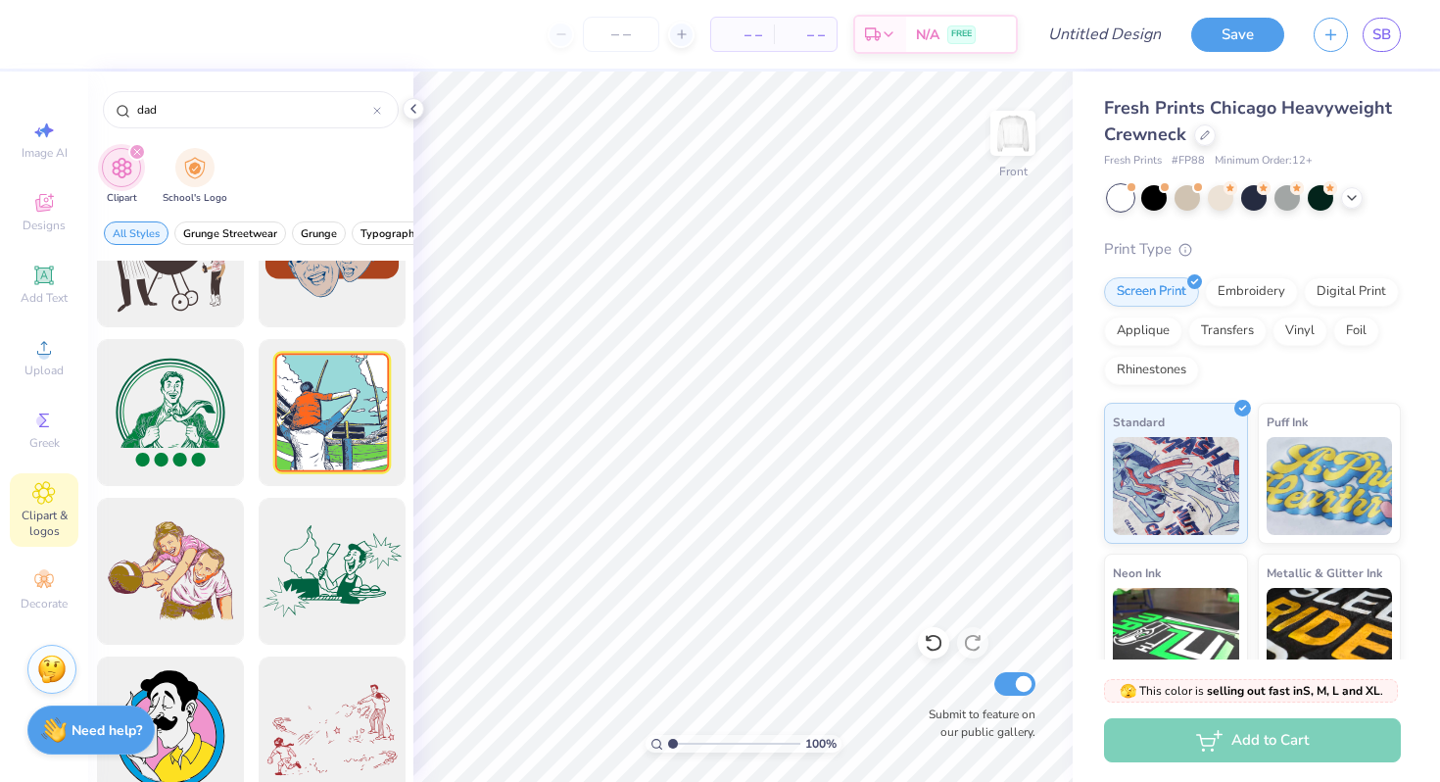
click at [247, 607] on div at bounding box center [251, 730] width 309 height 1735
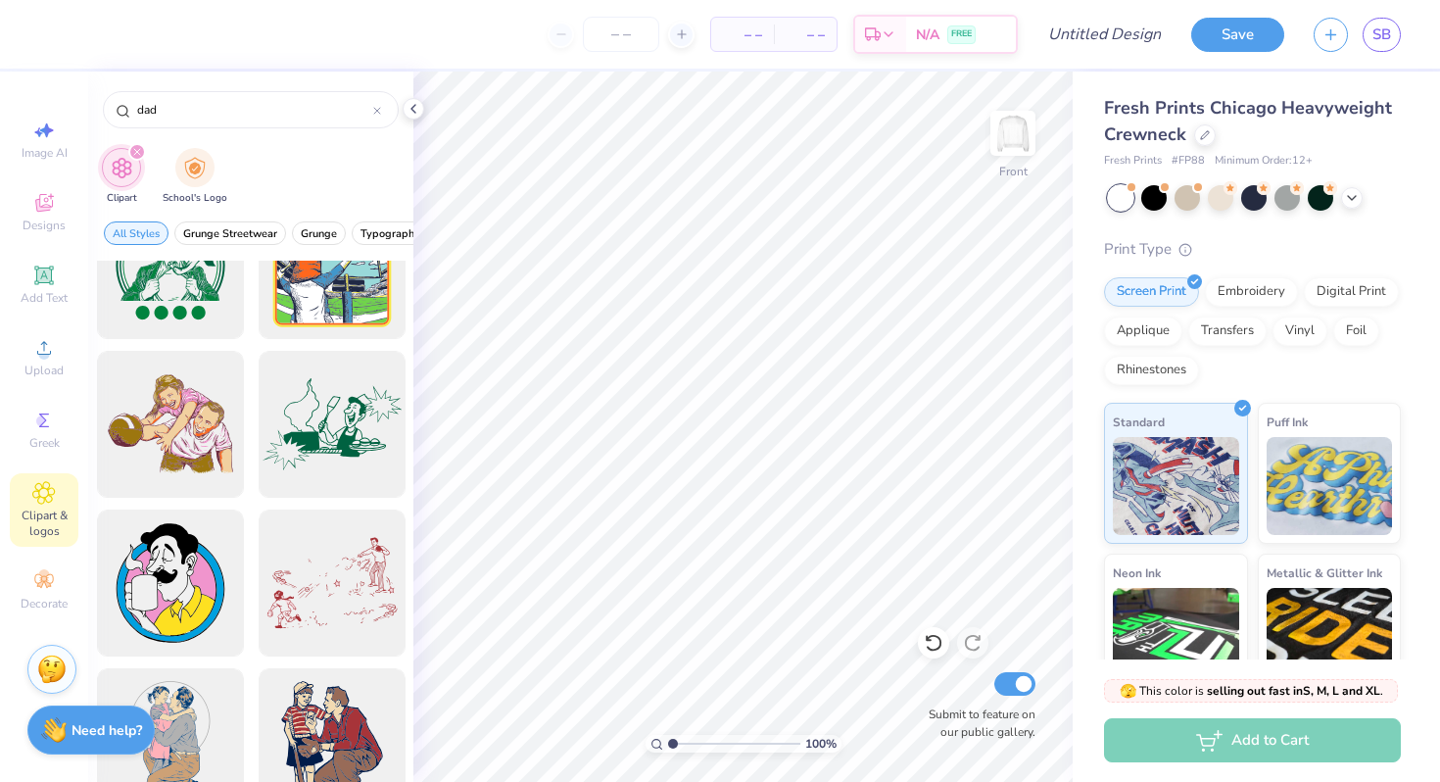
scroll to position [547, 0]
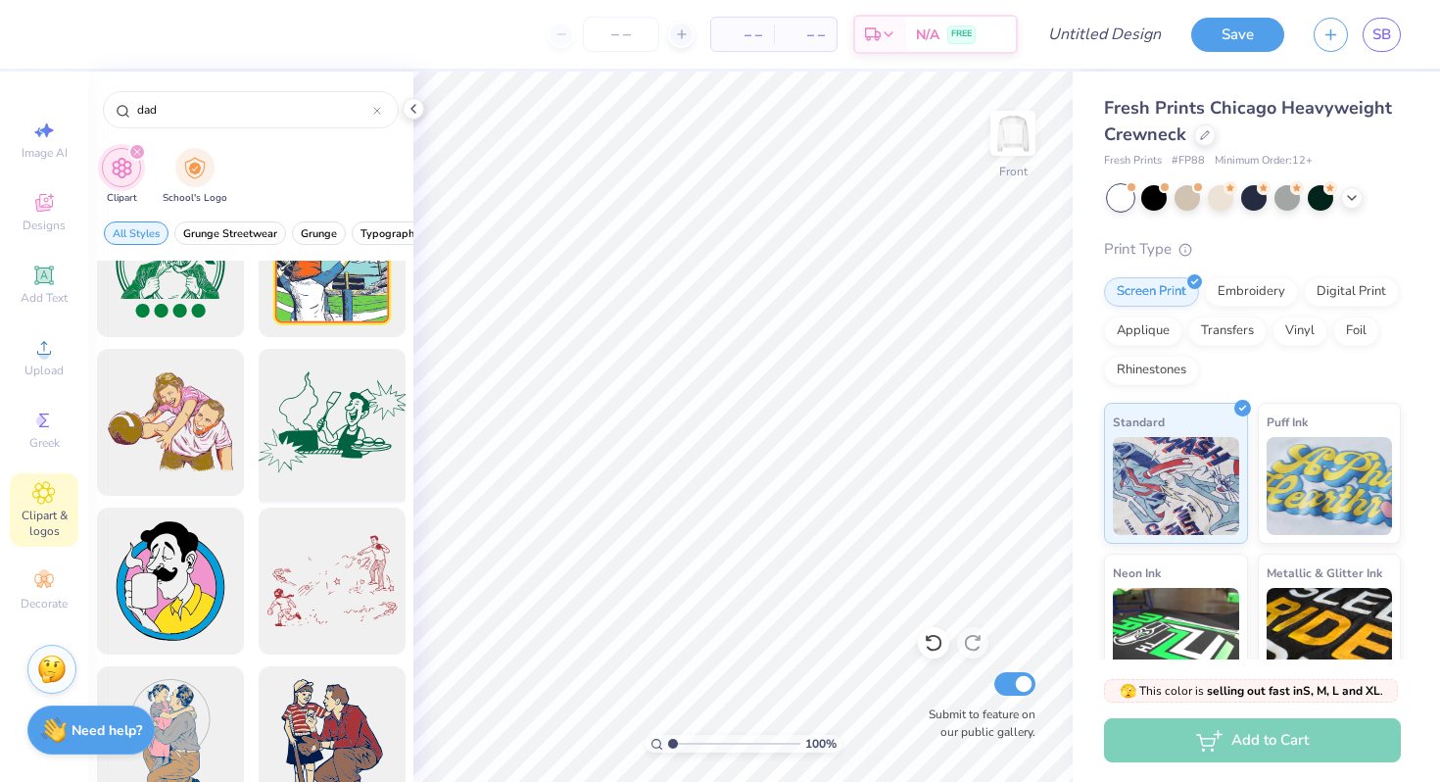
click at [332, 414] on div at bounding box center [332, 423] width 162 height 162
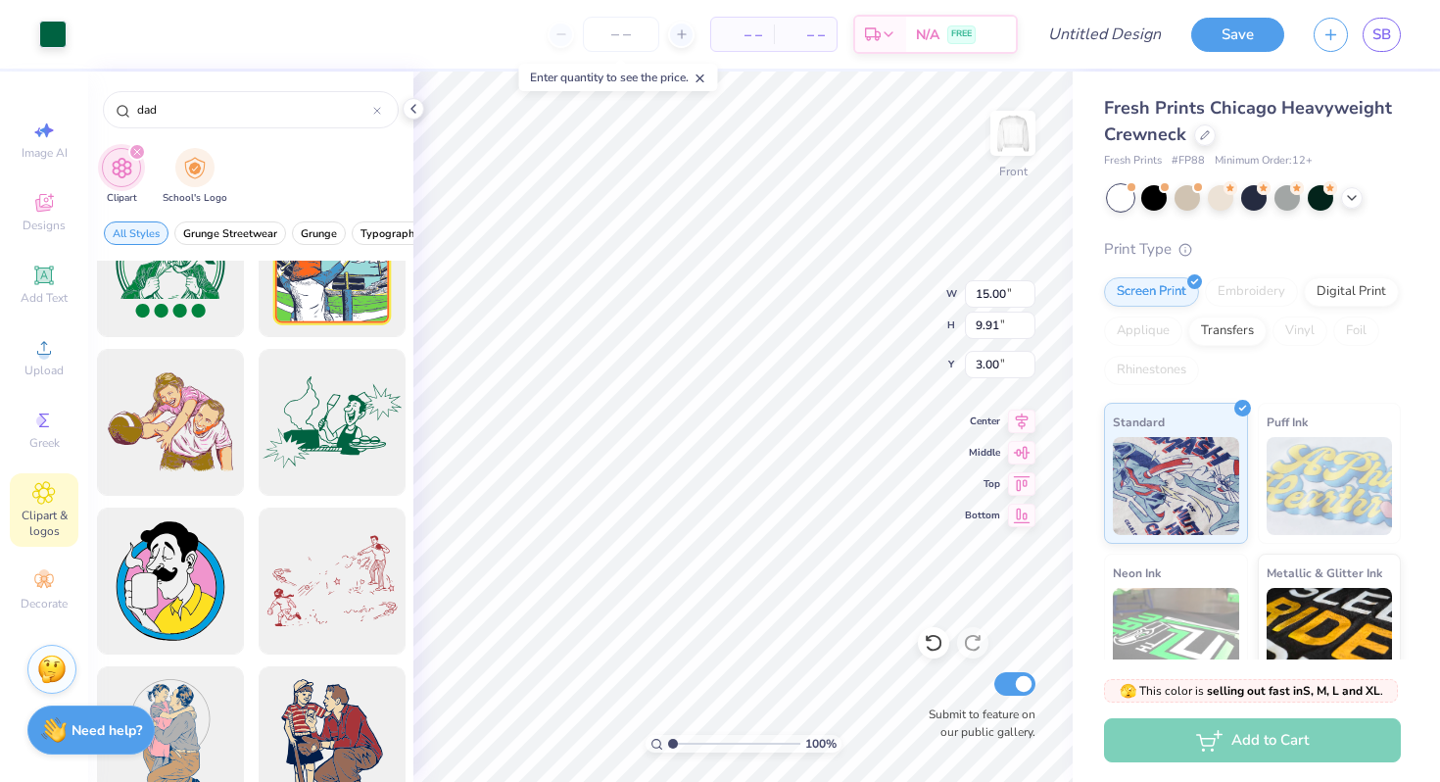
type input "5.70"
click at [1014, 143] on img at bounding box center [1013, 133] width 78 height 78
click at [374, 118] on div at bounding box center [377, 110] width 8 height 18
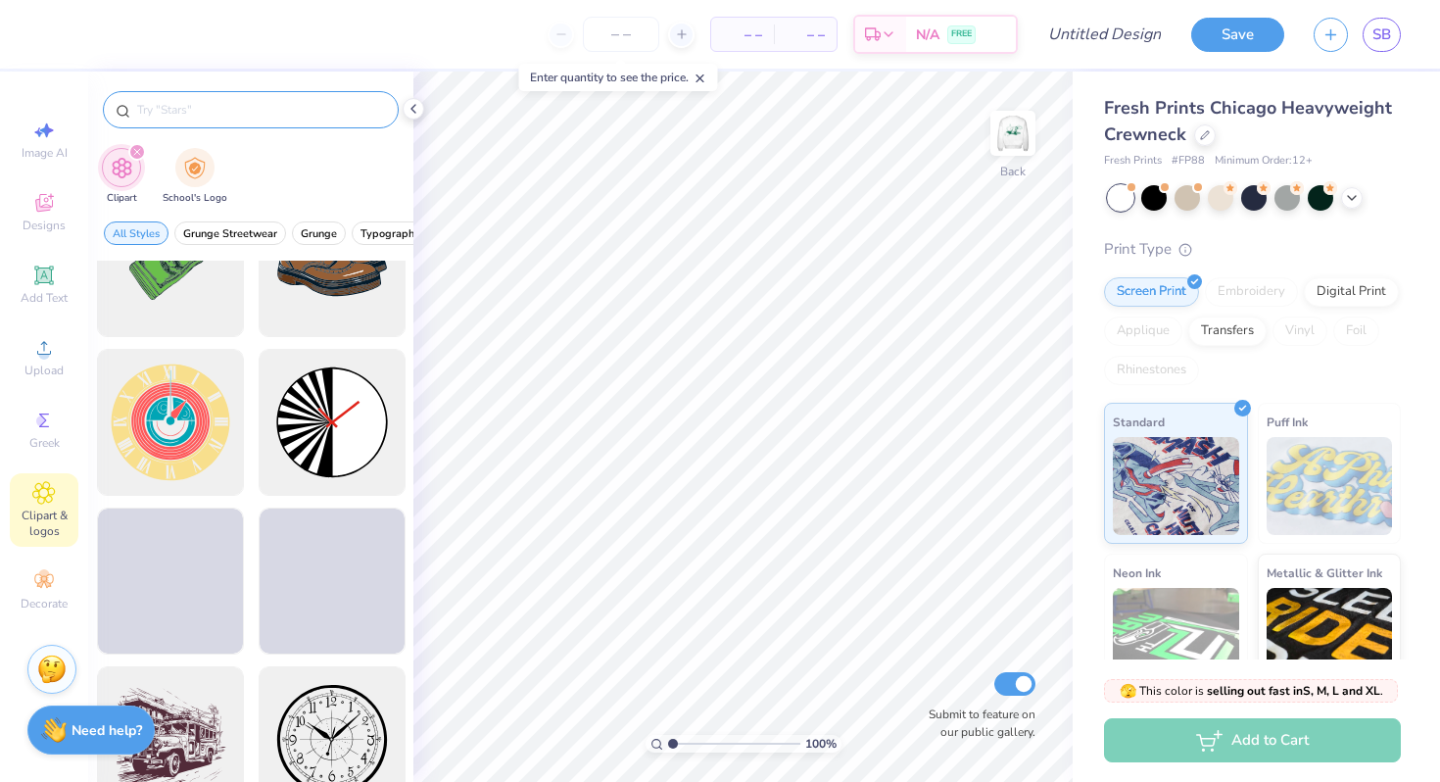
click at [328, 118] on input "text" at bounding box center [260, 110] width 251 height 20
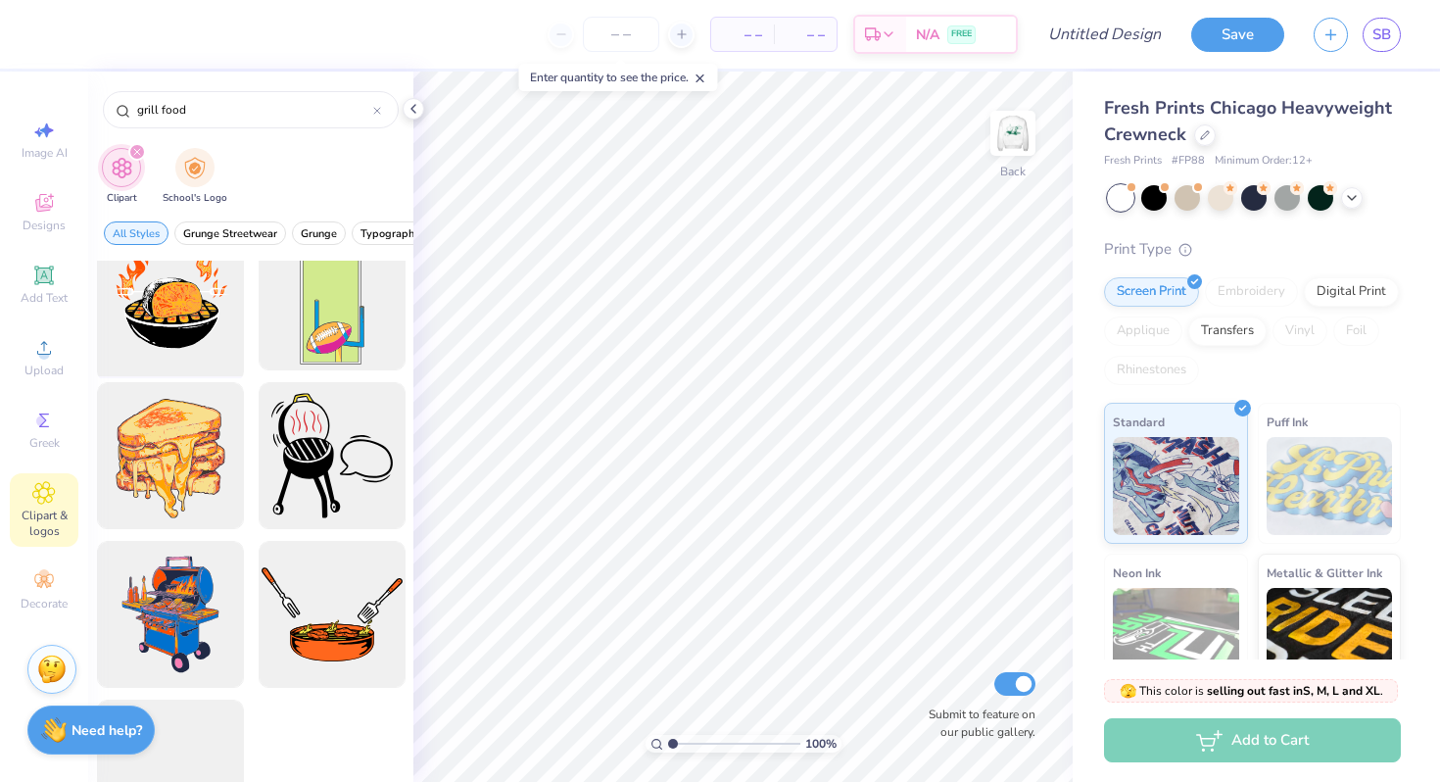
scroll to position [271, 0]
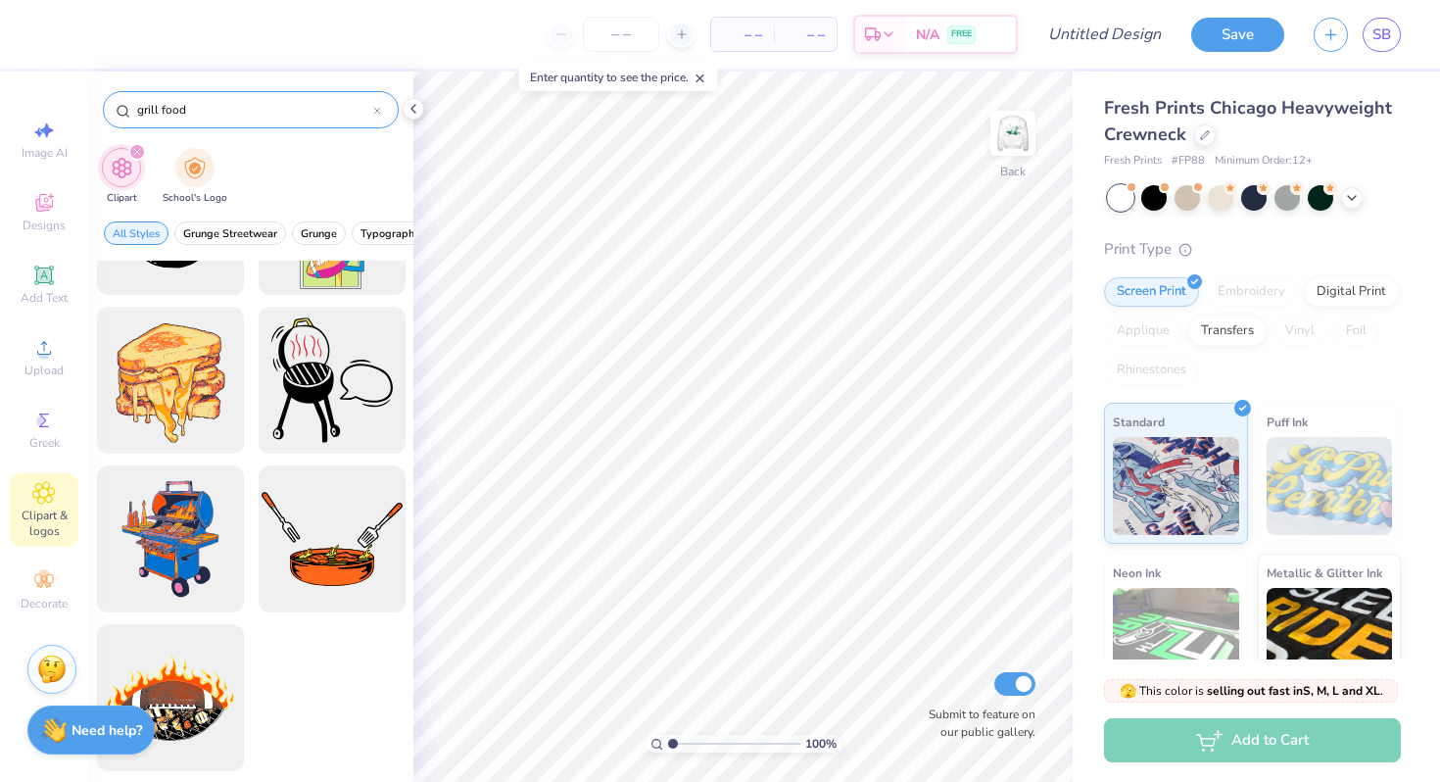
click at [268, 112] on input "grill food" at bounding box center [254, 110] width 238 height 20
type input "burger"
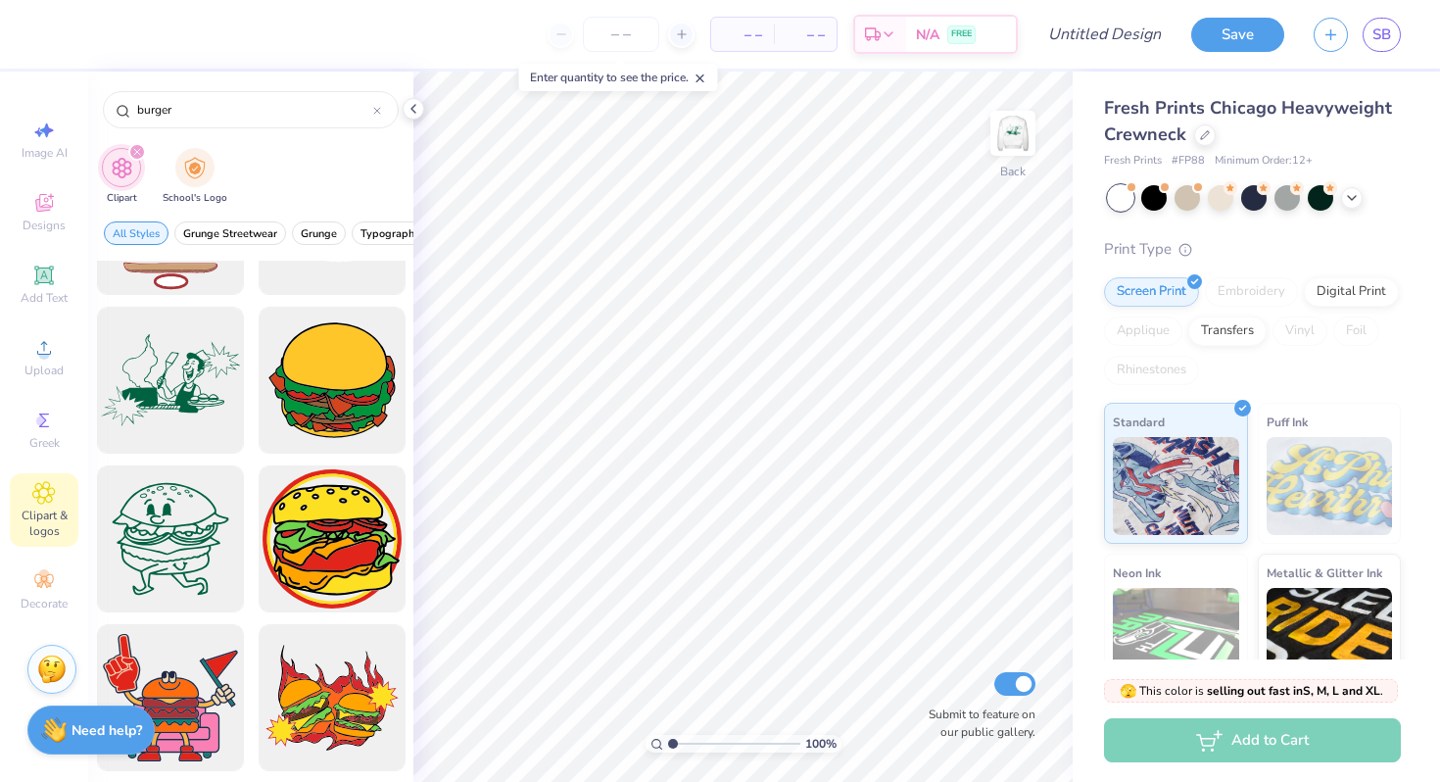
click at [252, 419] on div at bounding box center [251, 383] width 309 height 789
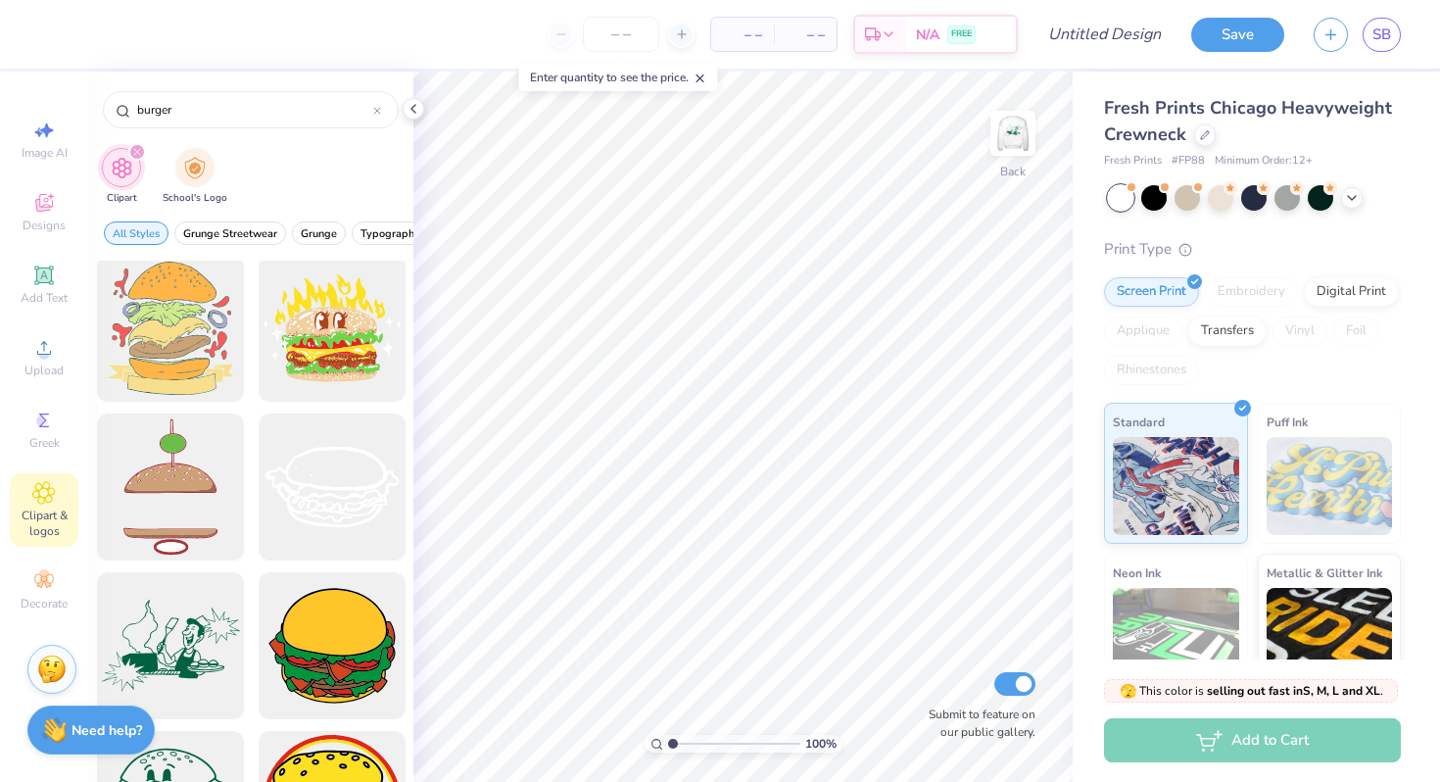
scroll to position [0, 0]
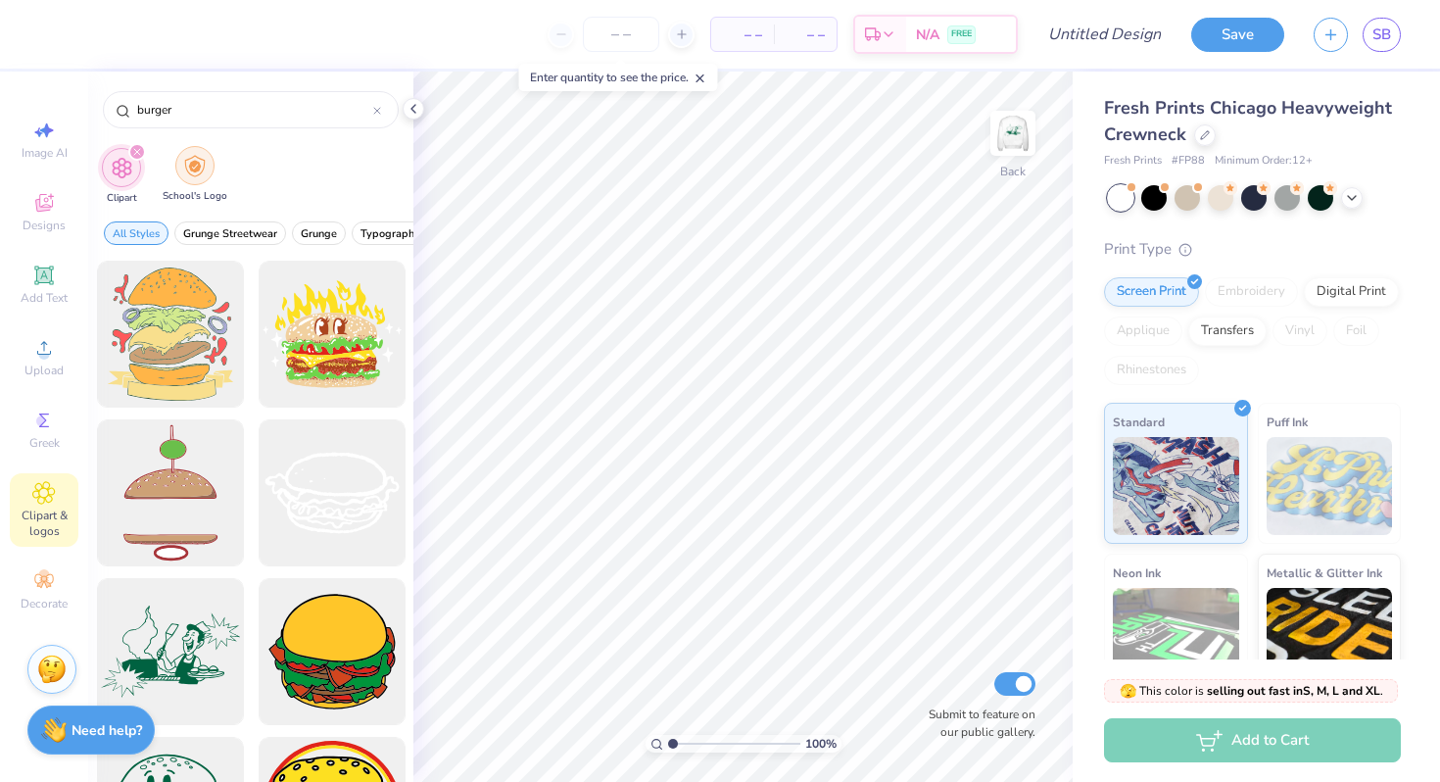
click at [205, 166] on div "filter for School's Logo" at bounding box center [194, 165] width 39 height 39
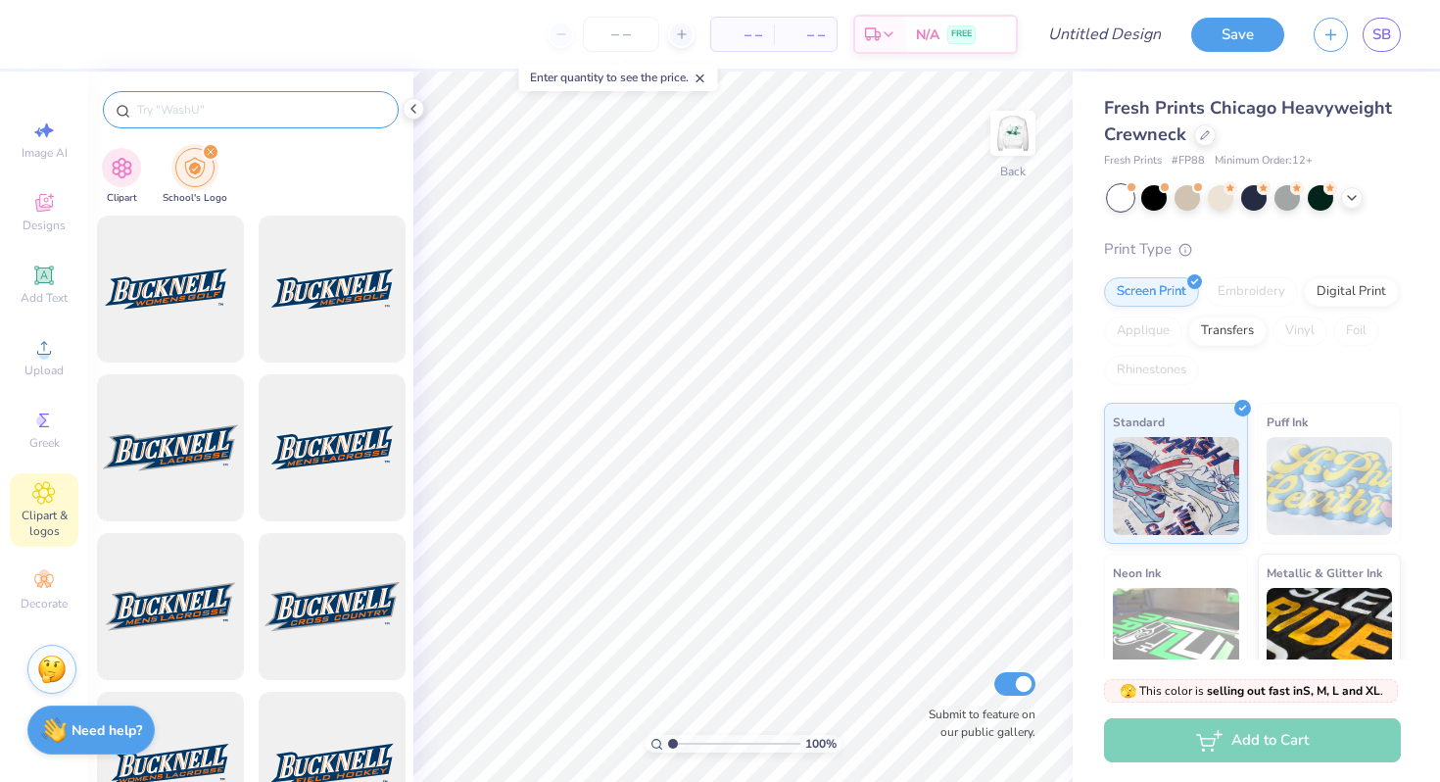
click at [209, 91] on div at bounding box center [251, 109] width 296 height 37
click at [220, 113] on input "text" at bounding box center [260, 110] width 251 height 20
type input "purdue"
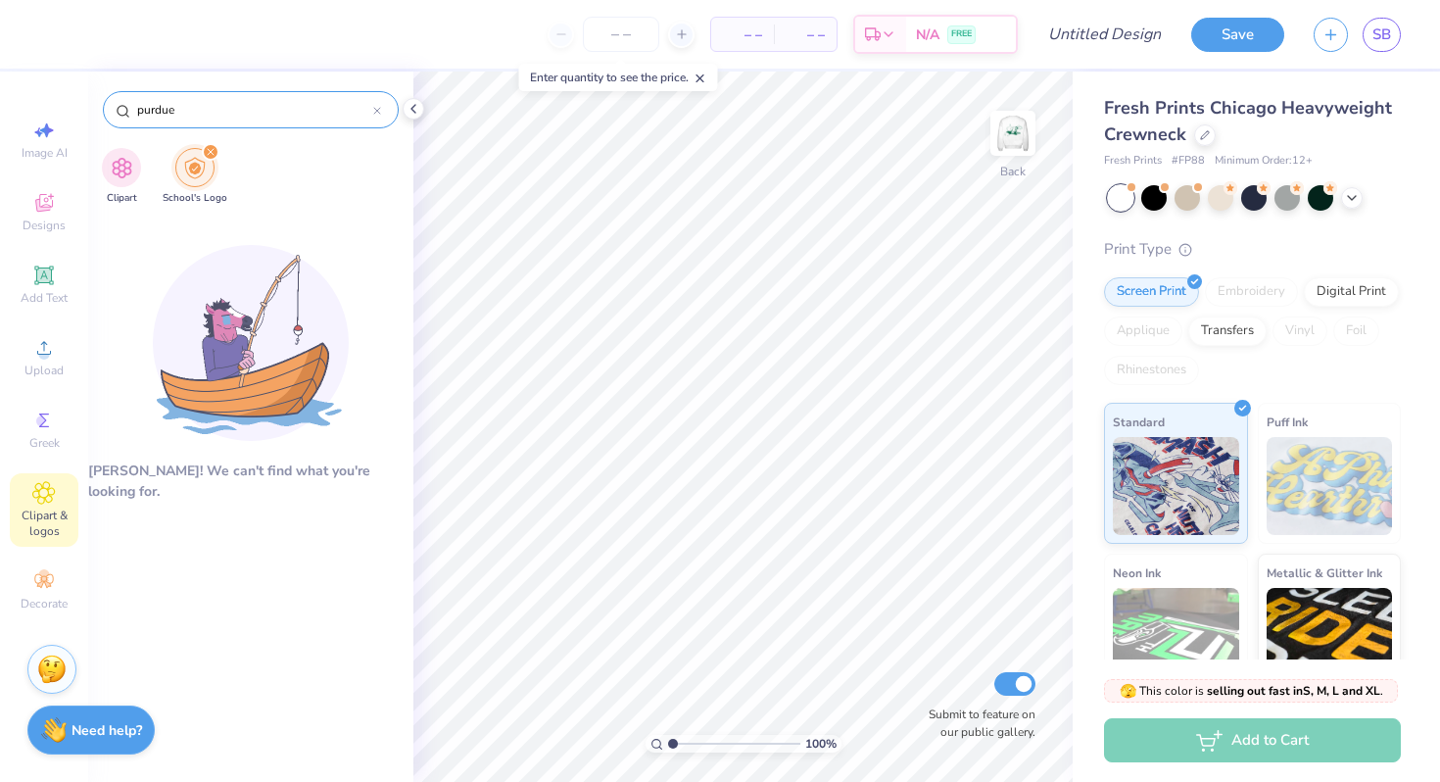
click at [220, 113] on input "purdue" at bounding box center [254, 110] width 238 height 20
click at [131, 161] on img "filter for Clipart" at bounding box center [122, 166] width 23 height 23
type input "burger"
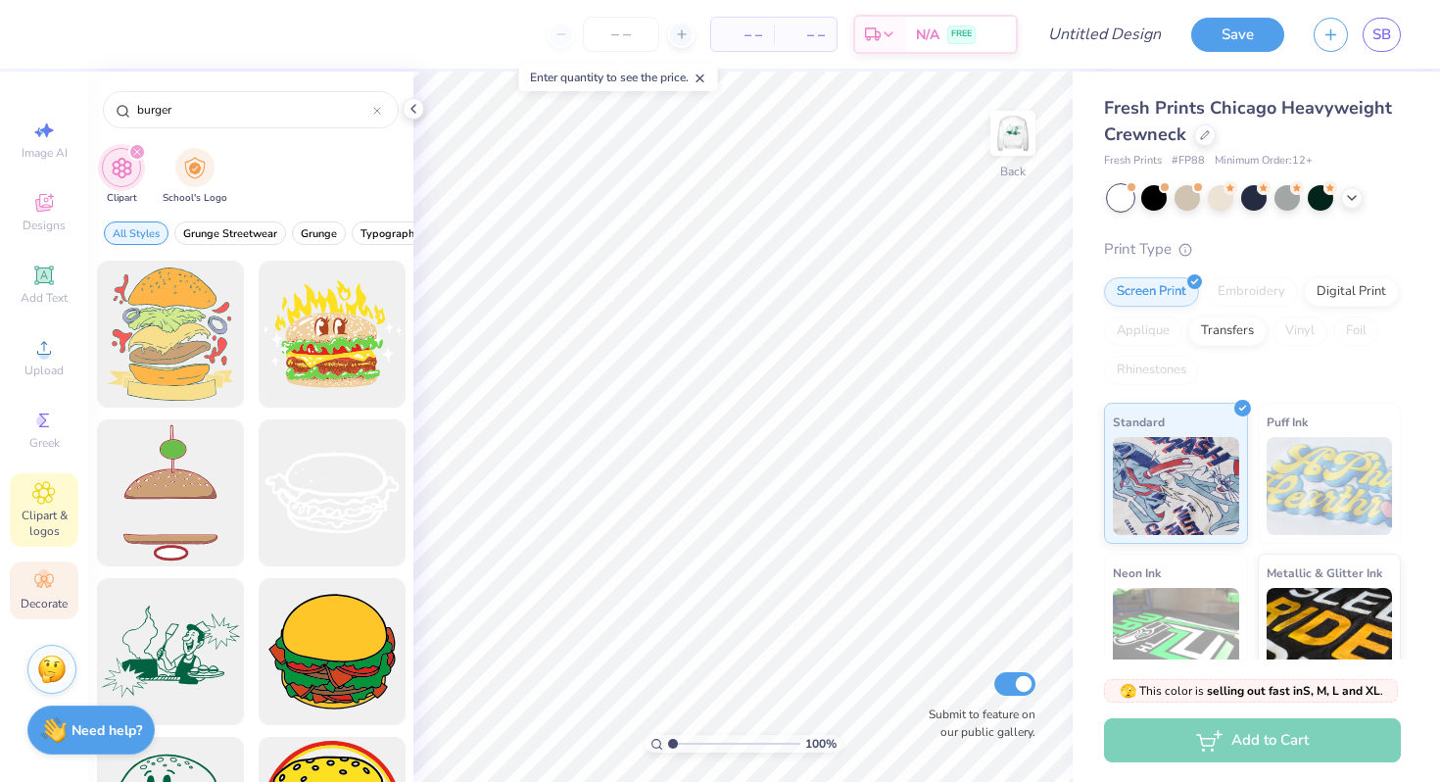
click at [50, 576] on icon at bounding box center [44, 581] width 24 height 24
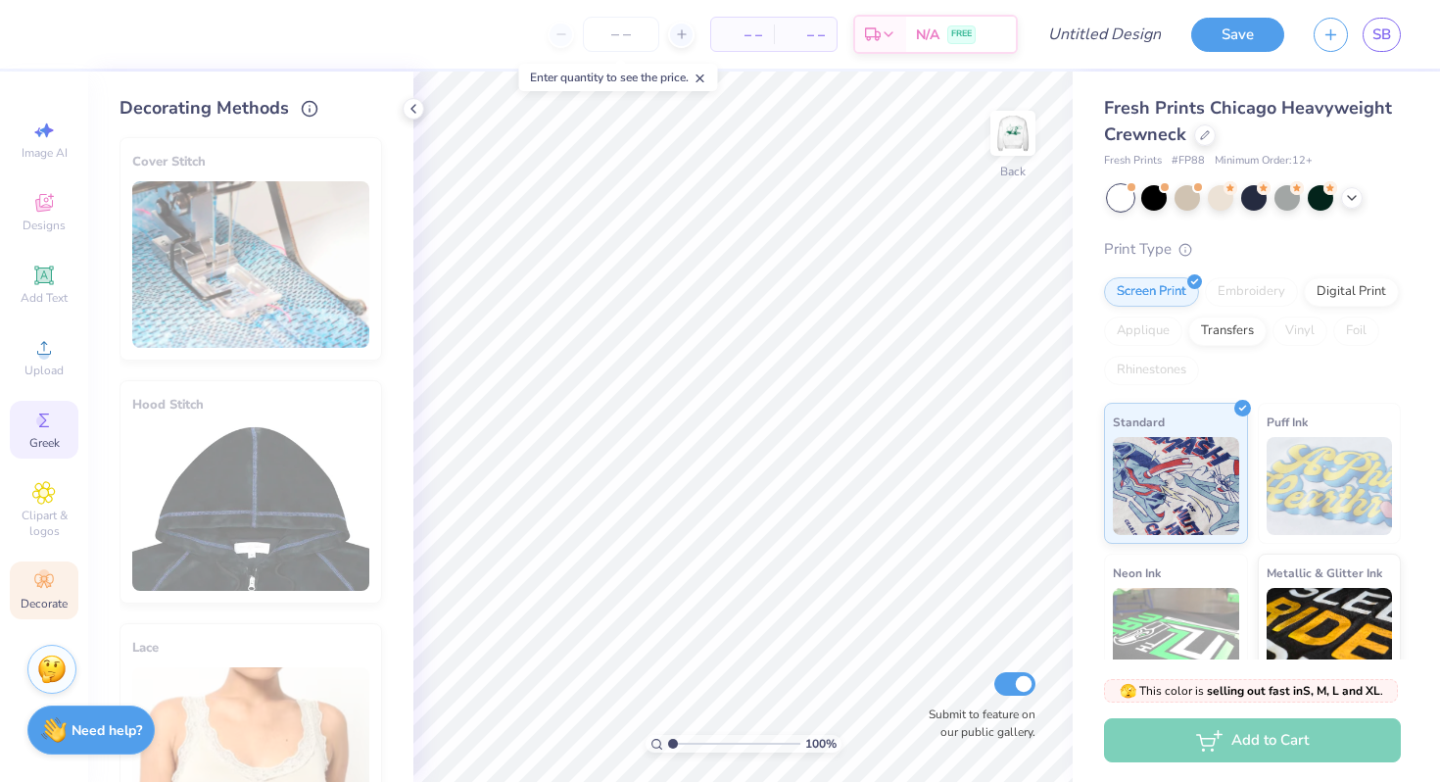
click at [53, 433] on div "Greek" at bounding box center [44, 430] width 69 height 58
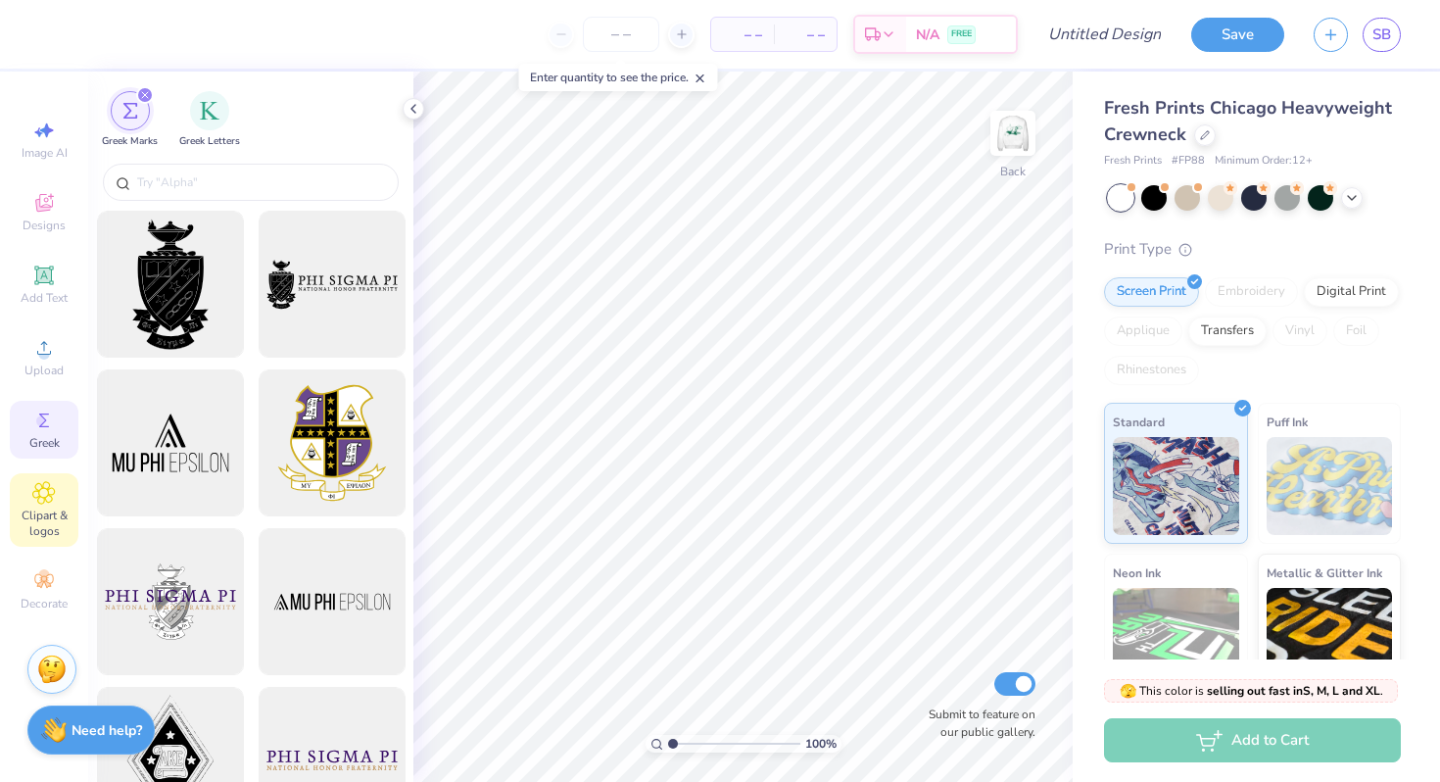
click at [57, 490] on div "Clipart & logos" at bounding box center [44, 509] width 69 height 73
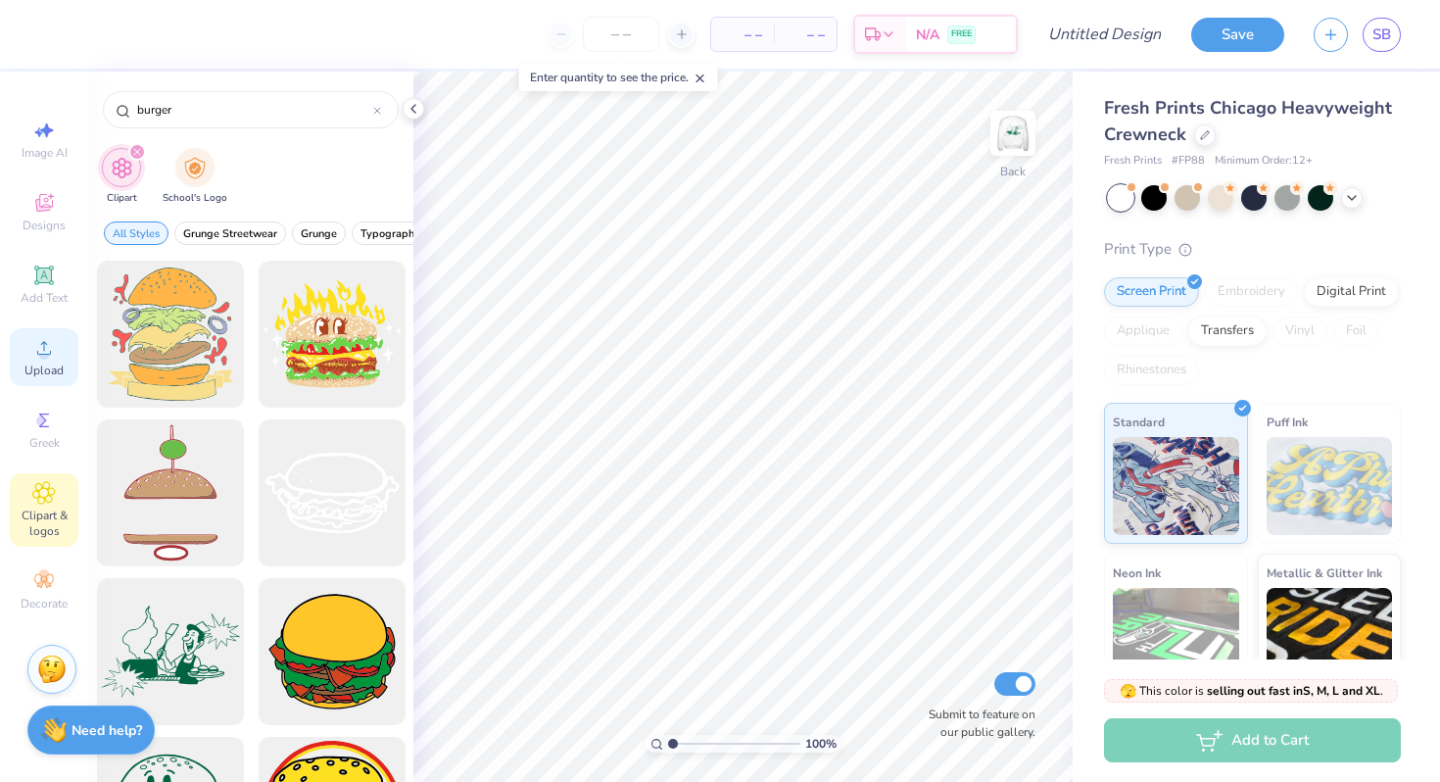
click at [59, 350] on div "Upload" at bounding box center [44, 357] width 69 height 58
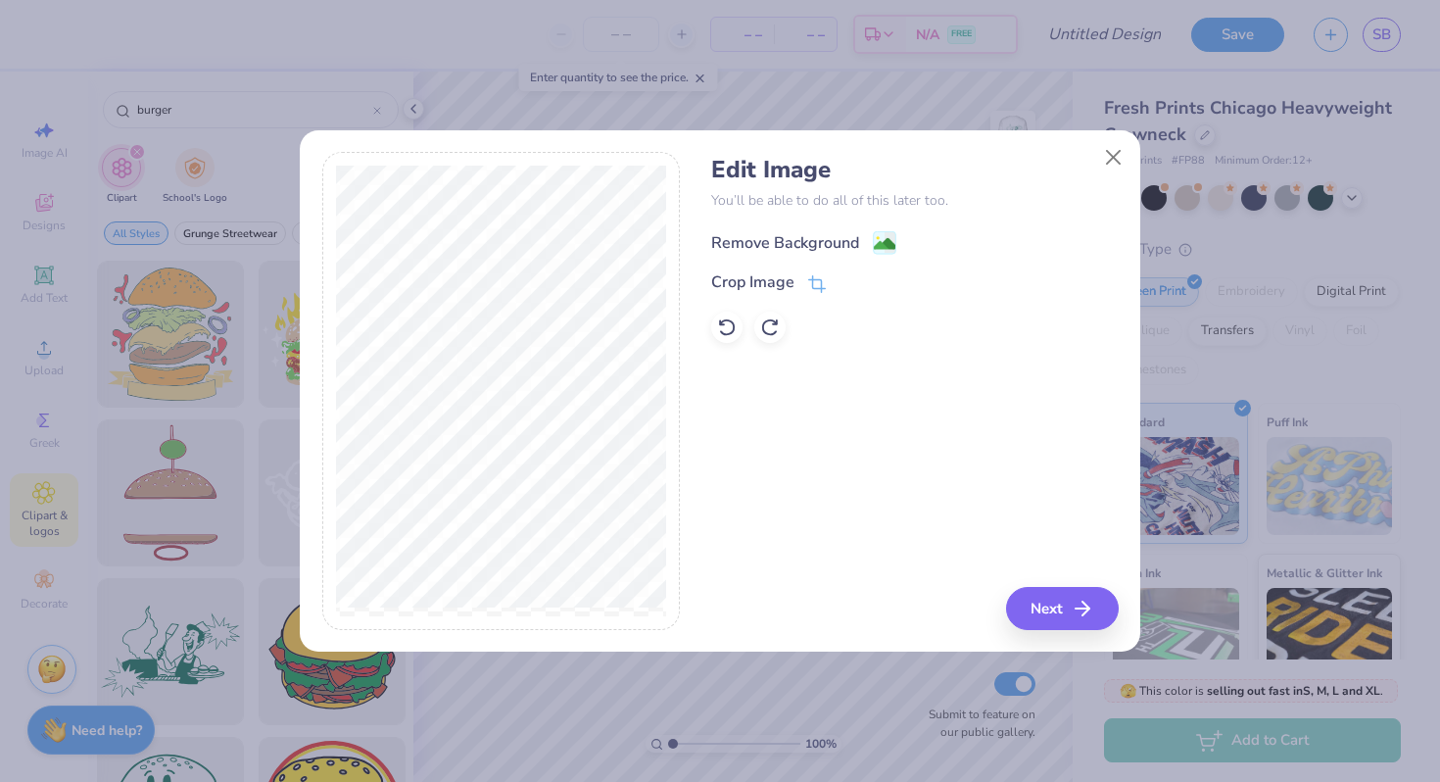
click at [832, 238] on div "Remove Background" at bounding box center [785, 243] width 148 height 24
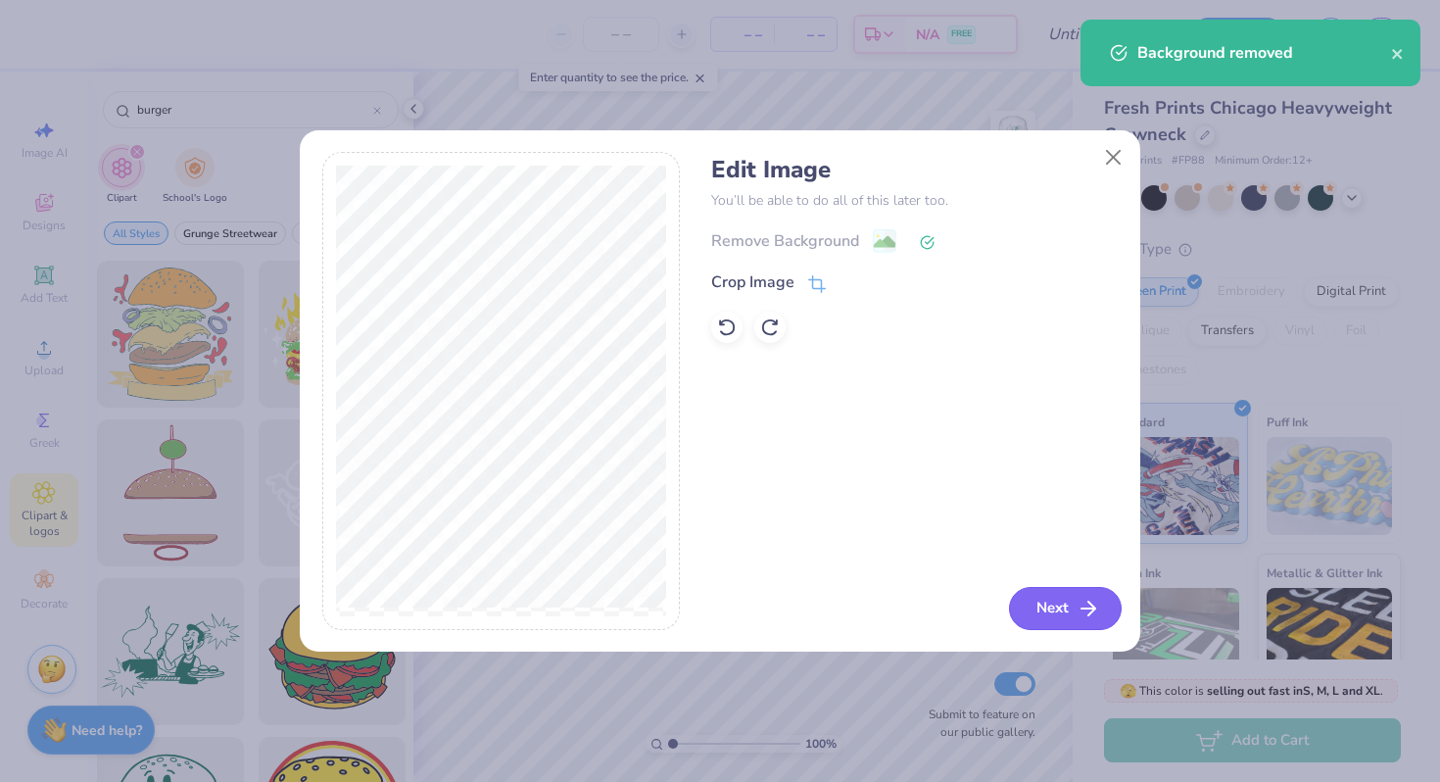
click at [1060, 627] on button "Next" at bounding box center [1065, 608] width 113 height 43
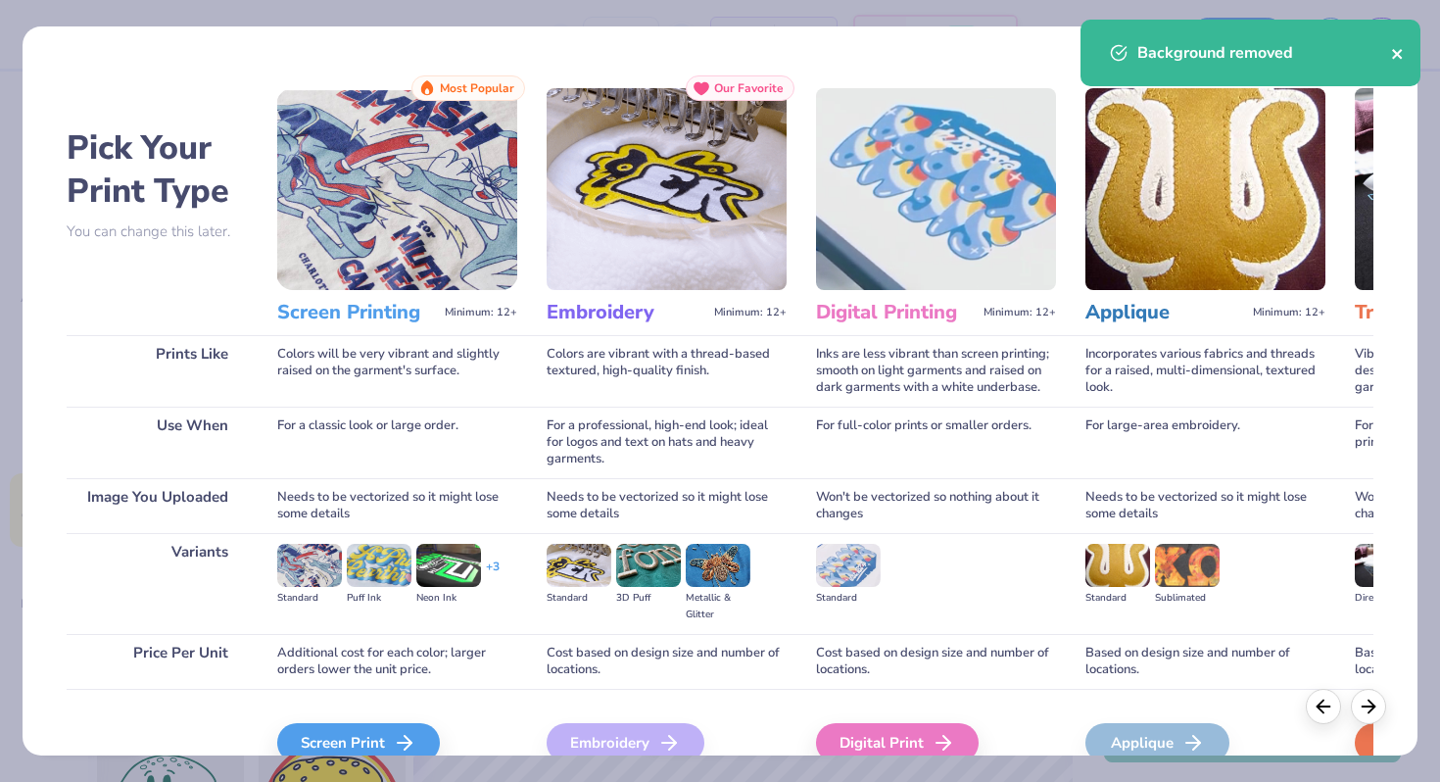
click at [1401, 50] on icon "close" at bounding box center [1397, 54] width 10 height 10
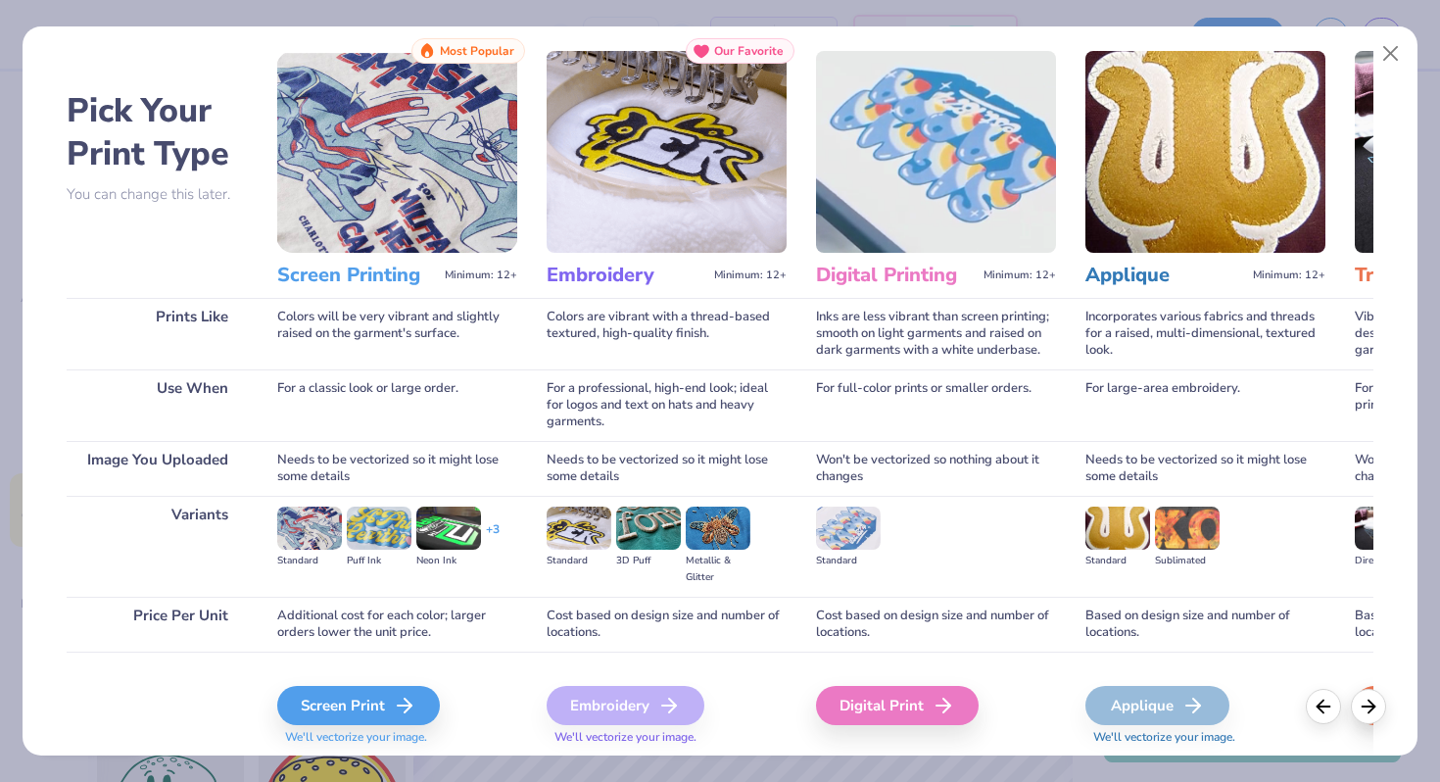
scroll to position [36, 0]
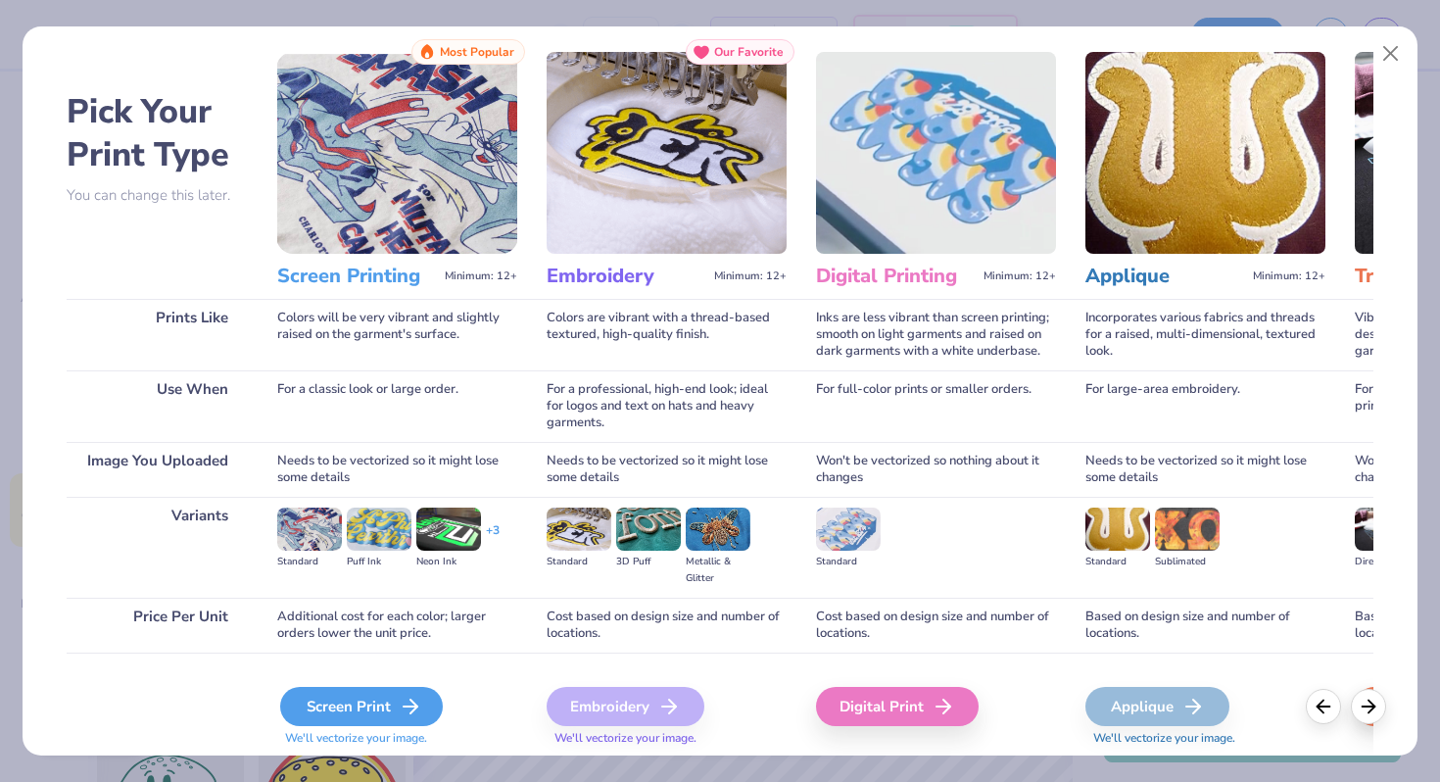
click at [342, 710] on div "Screen Print" at bounding box center [361, 706] width 163 height 39
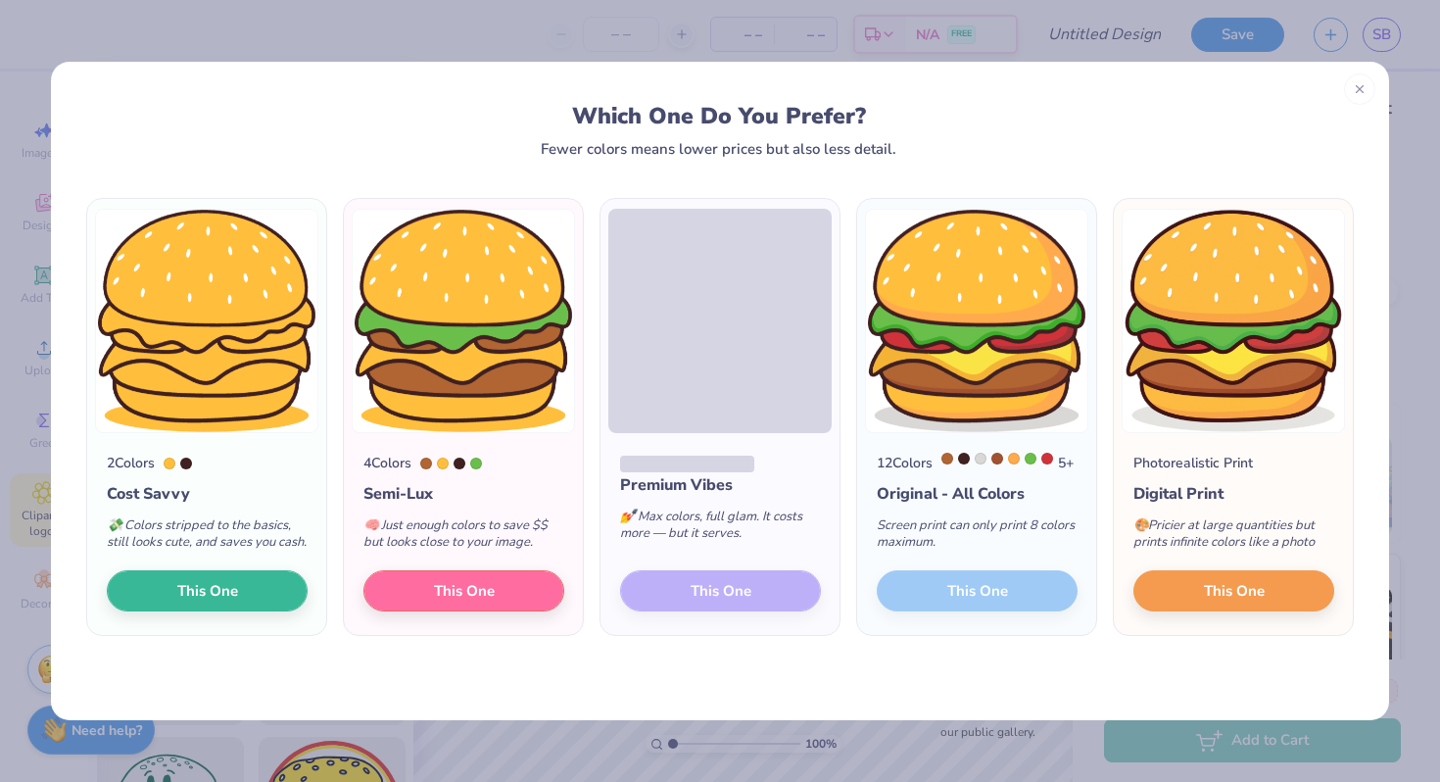
click at [1025, 614] on div "12 Colors 5 + Original - All Colors Screen print can only print 8 colors maximu…" at bounding box center [976, 534] width 239 height 202
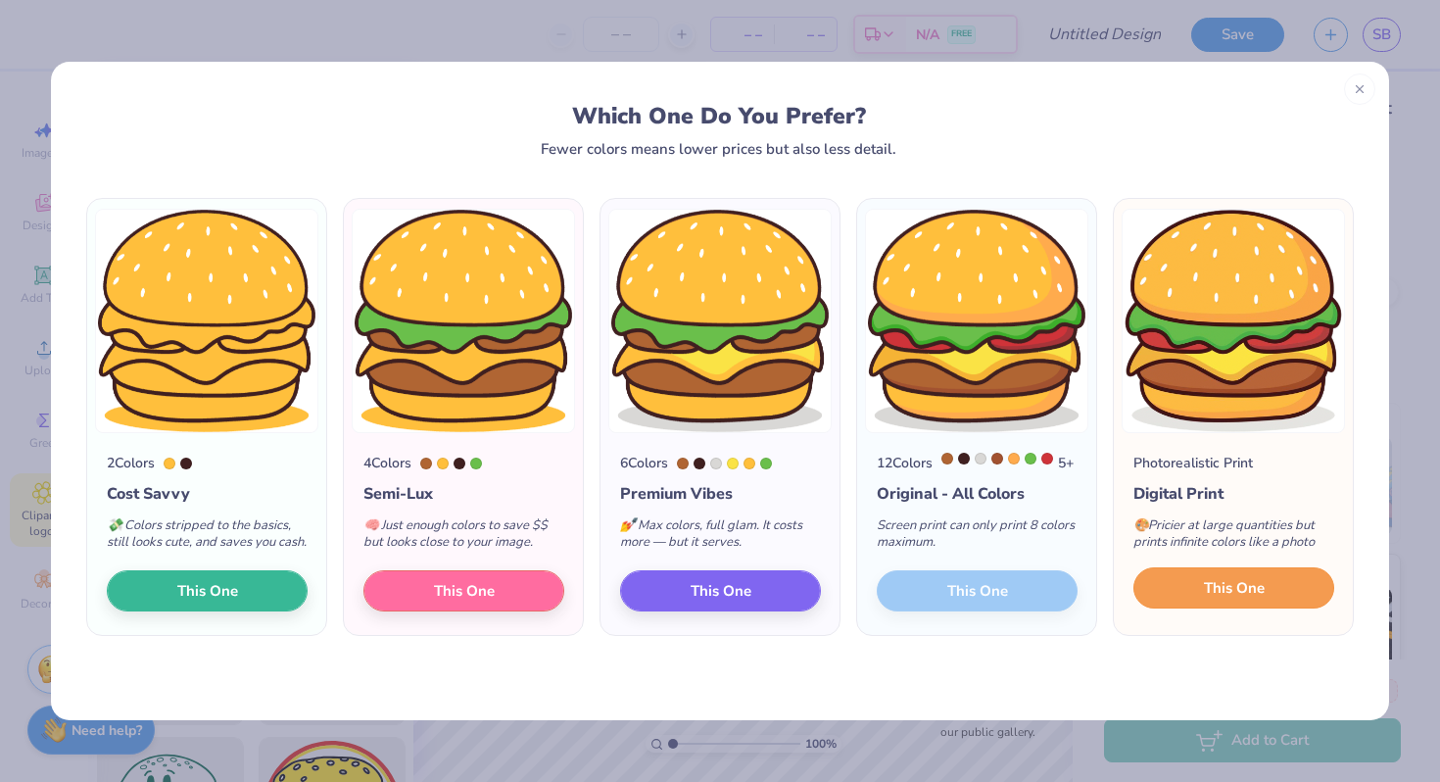
click at [1166, 607] on button "This One" at bounding box center [1233, 587] width 201 height 41
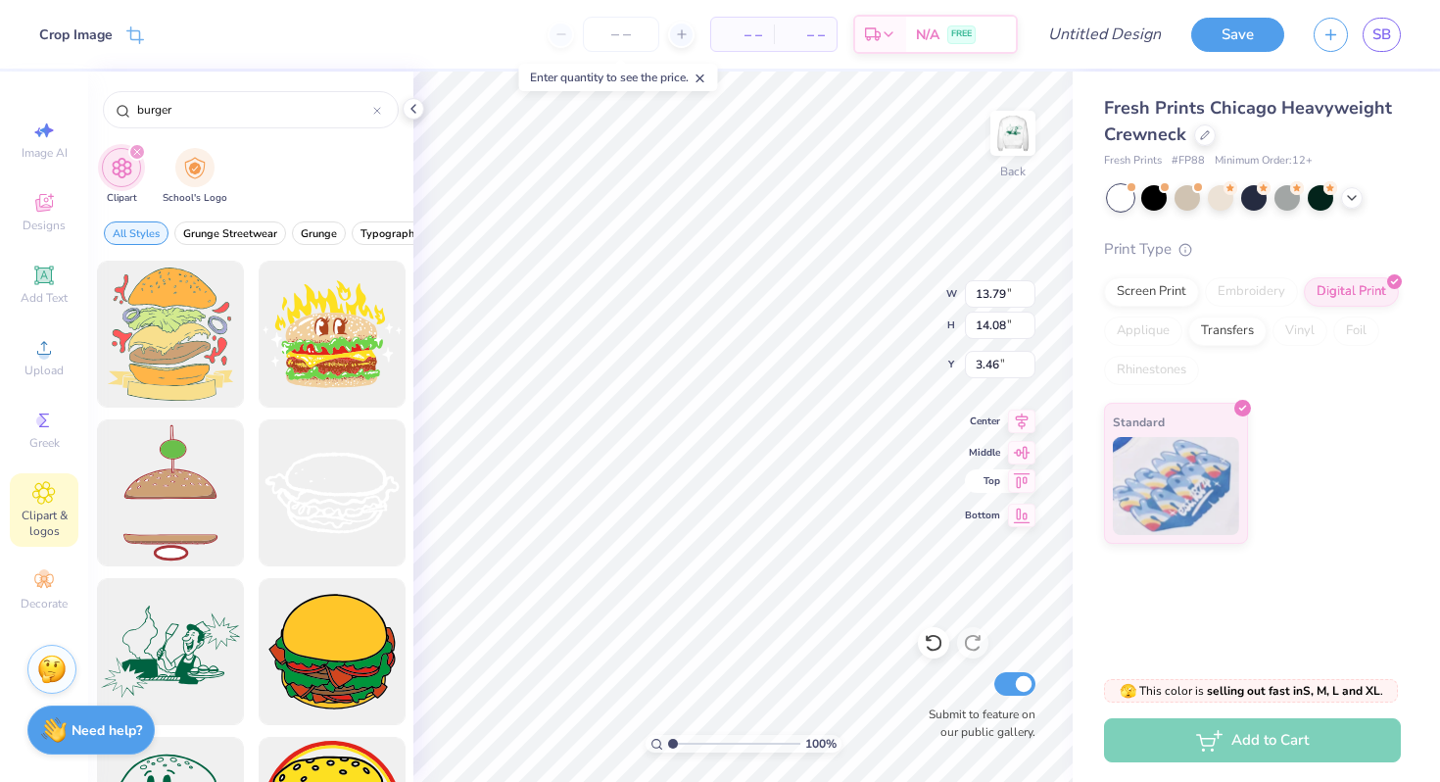
type input "4.99"
type input "5.09"
type input "3.45"
type input "1.79"
type input "1.83"
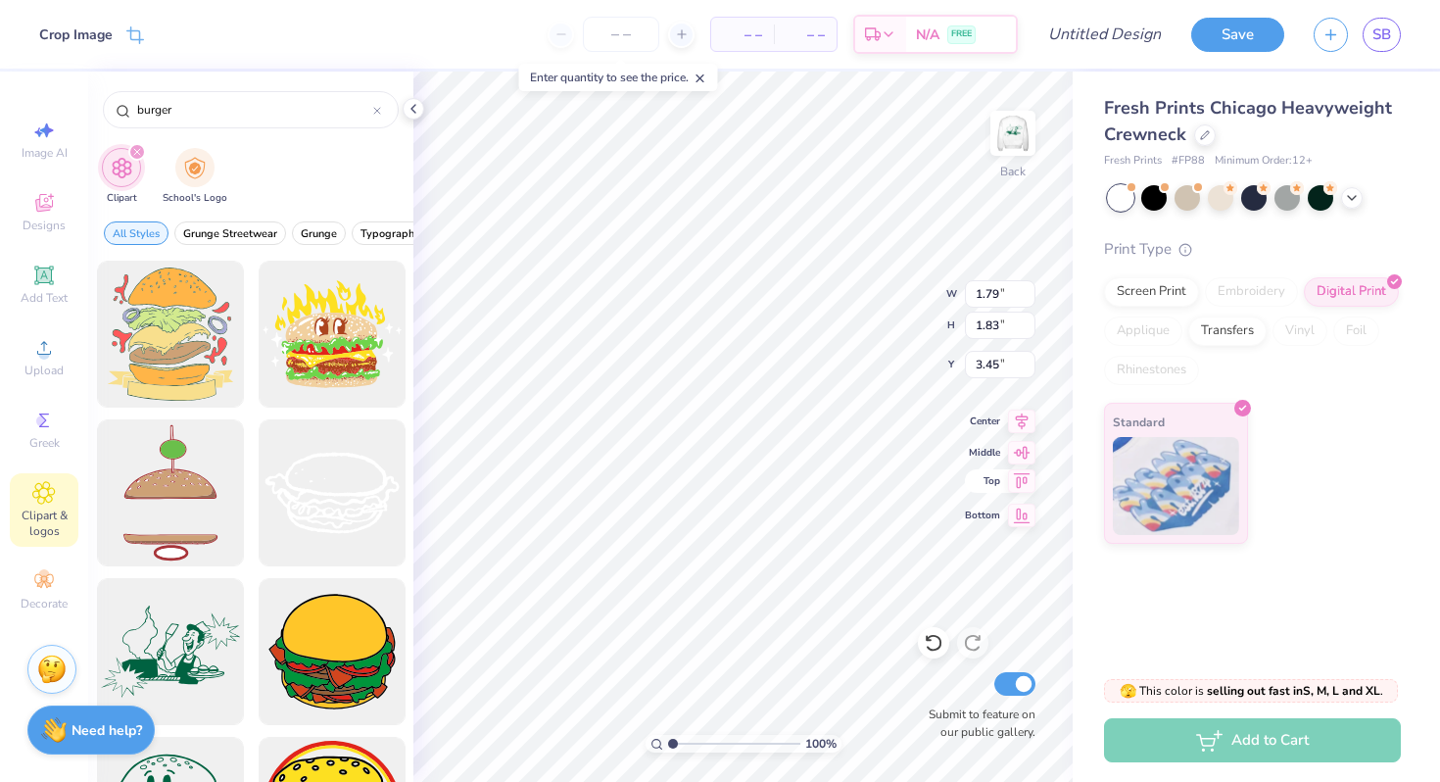
type input "3.00"
type input "1.83"
type input "1.87"
type input "2.99"
type input "3.00"
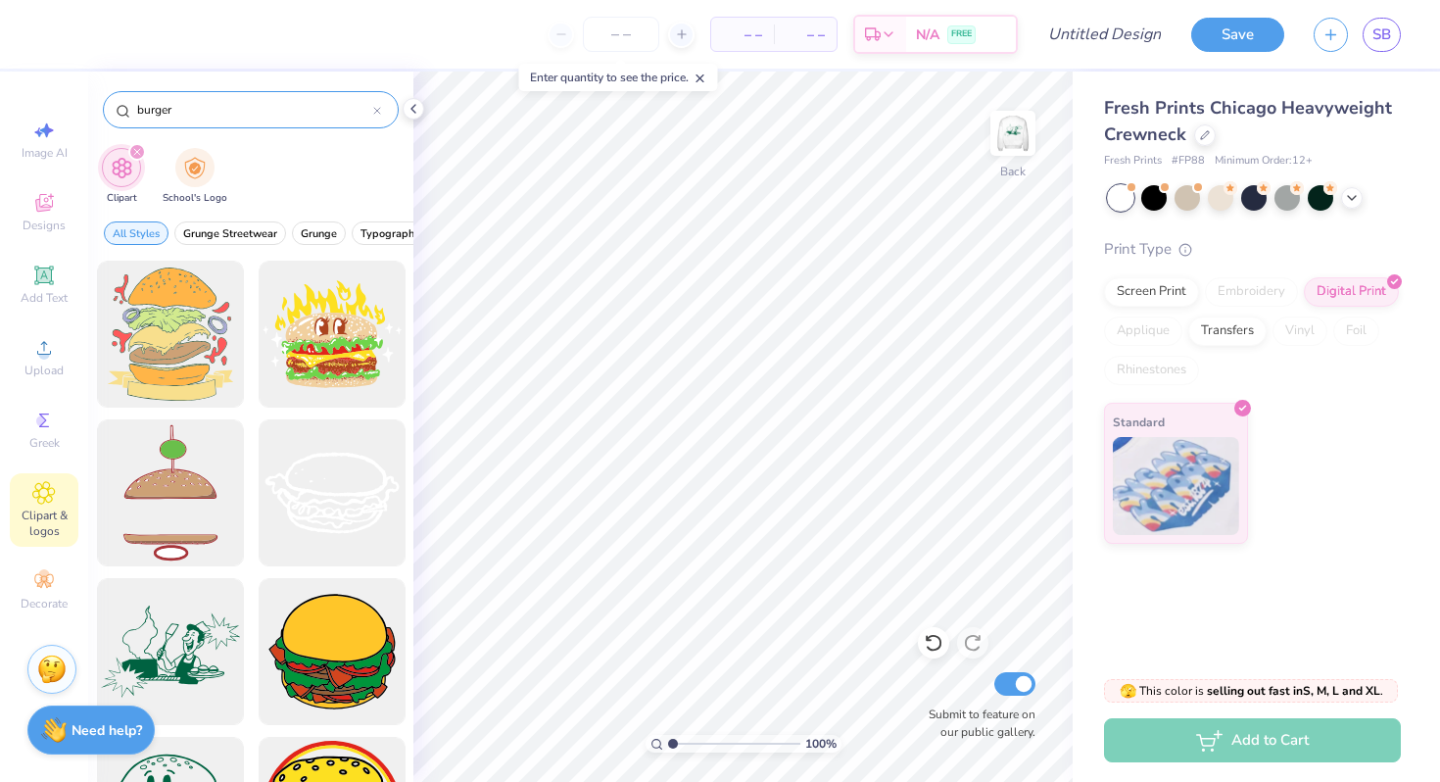
click at [370, 105] on input "burger" at bounding box center [254, 110] width 238 height 20
click at [373, 105] on div at bounding box center [377, 110] width 8 height 18
click at [373, 105] on input "text" at bounding box center [260, 110] width 251 height 20
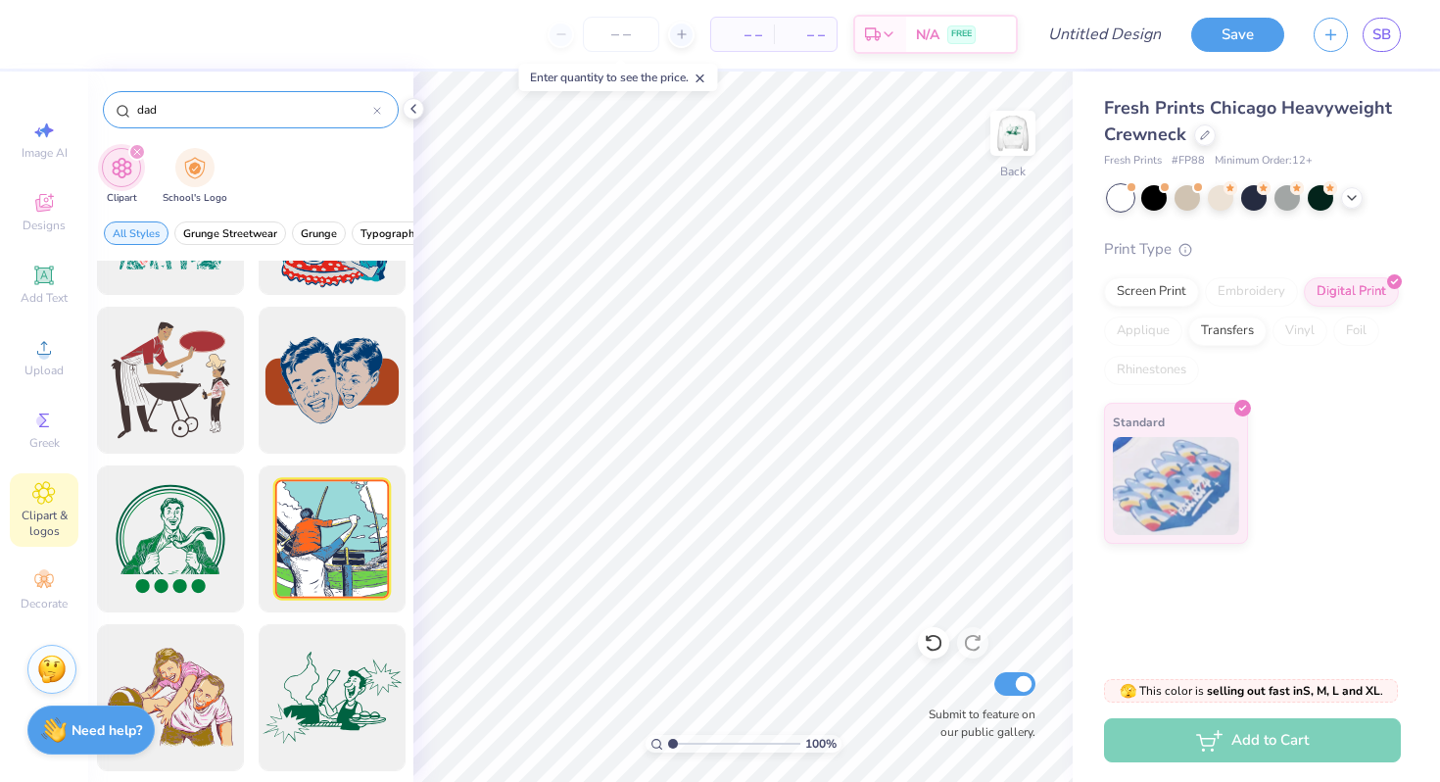
scroll to position [281, 0]
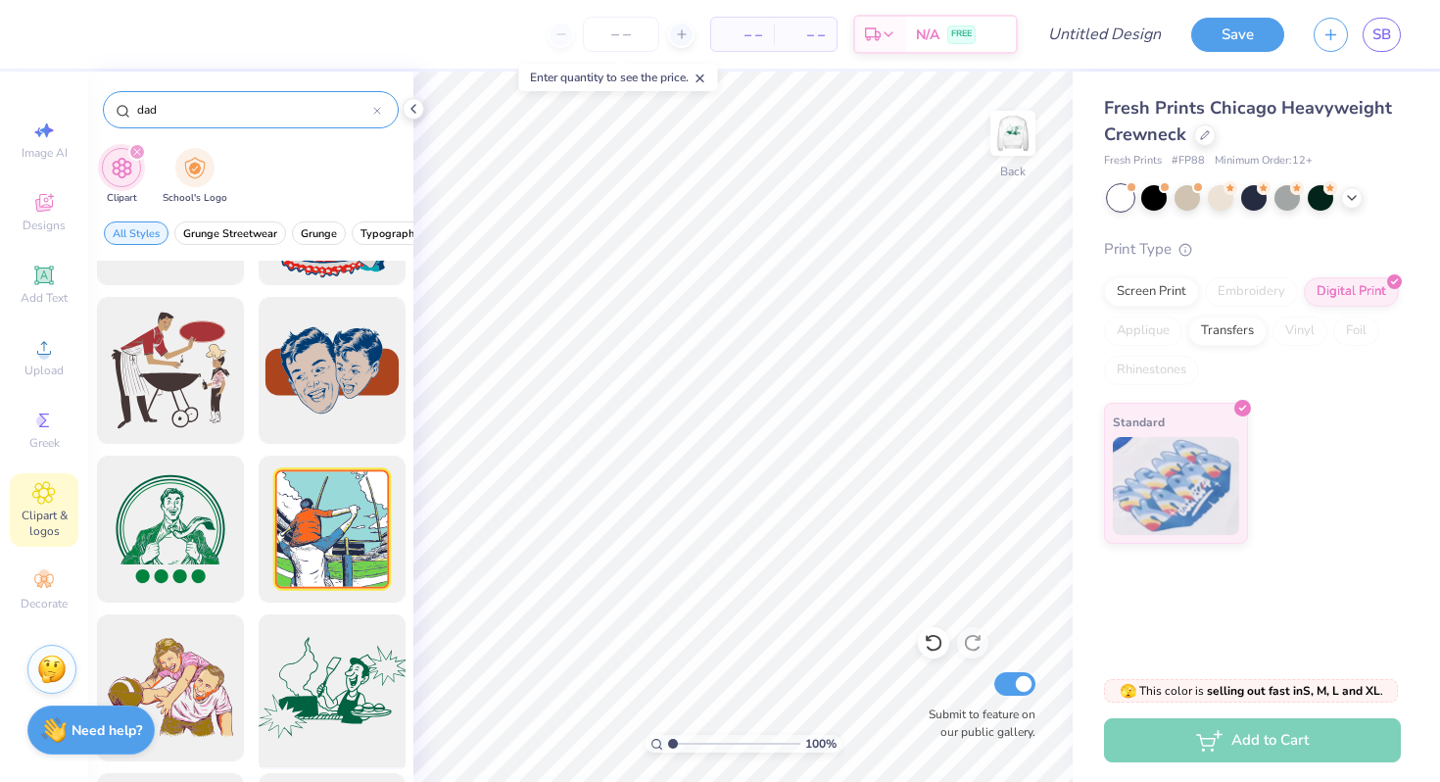
click at [323, 647] on div at bounding box center [332, 688] width 162 height 162
click at [336, 116] on input "dad" at bounding box center [254, 110] width 238 height 20
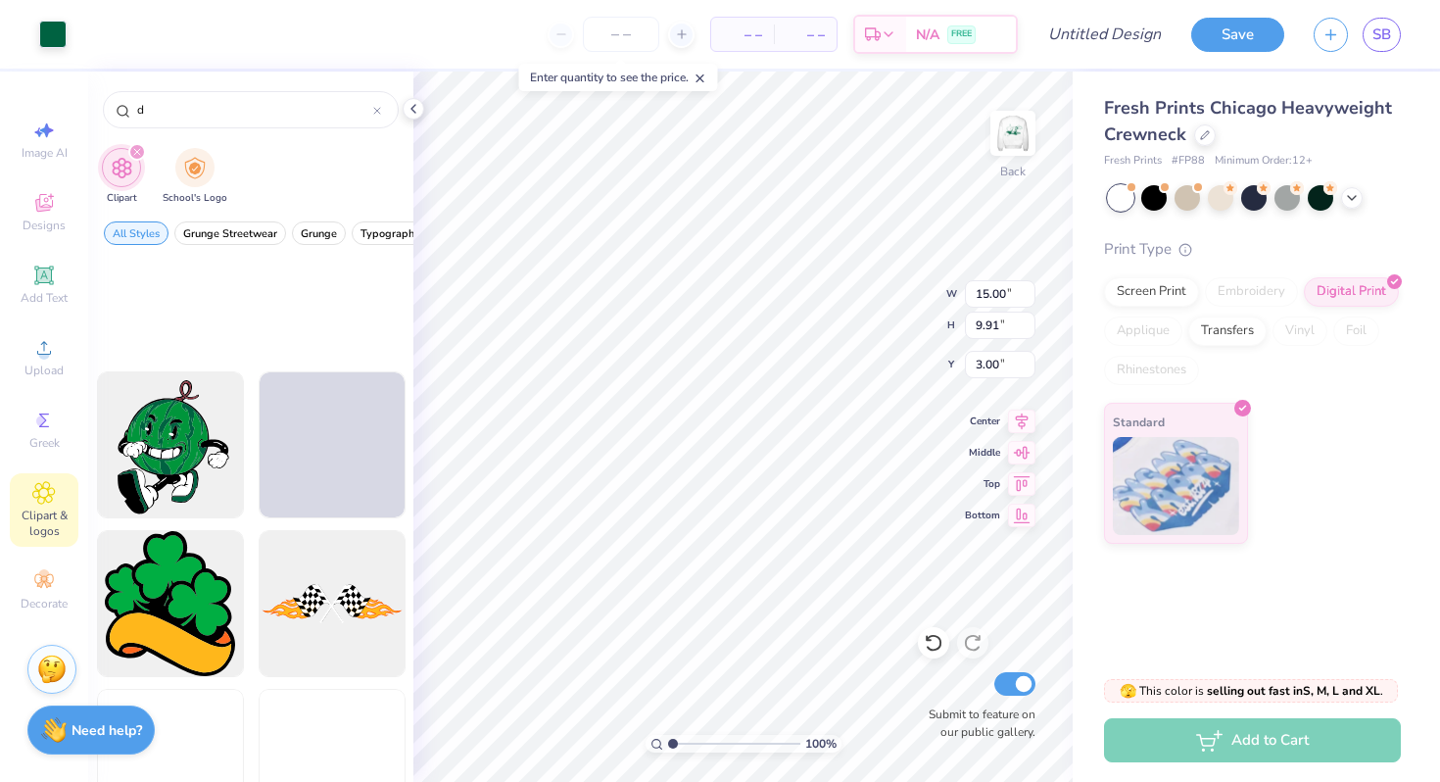
scroll to position [2080, 0]
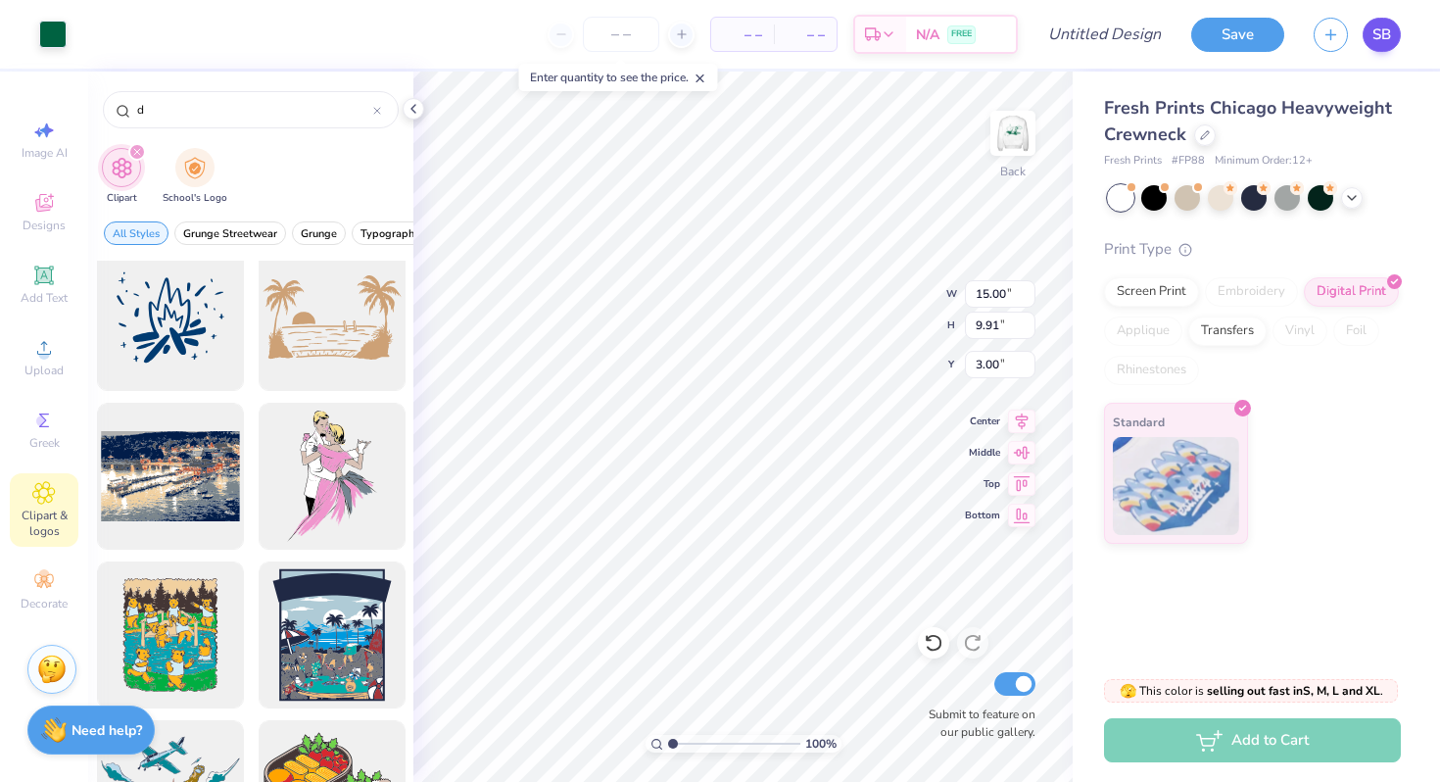
type input "d"
click at [1389, 40] on span "SB" at bounding box center [1381, 35] width 19 height 23
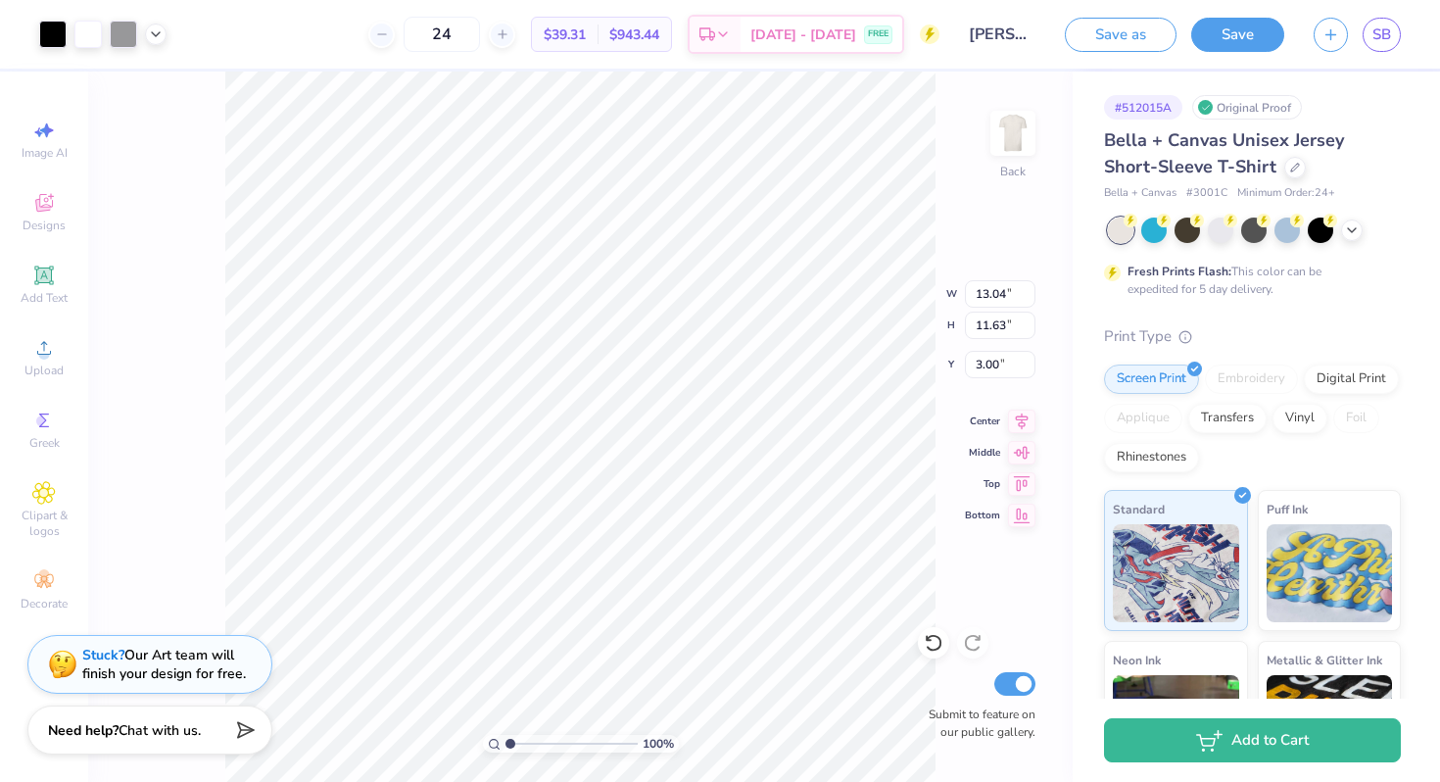
type input "13.04"
type input "11.63"
type input "13.35"
type input "11.90"
type input "12.71"
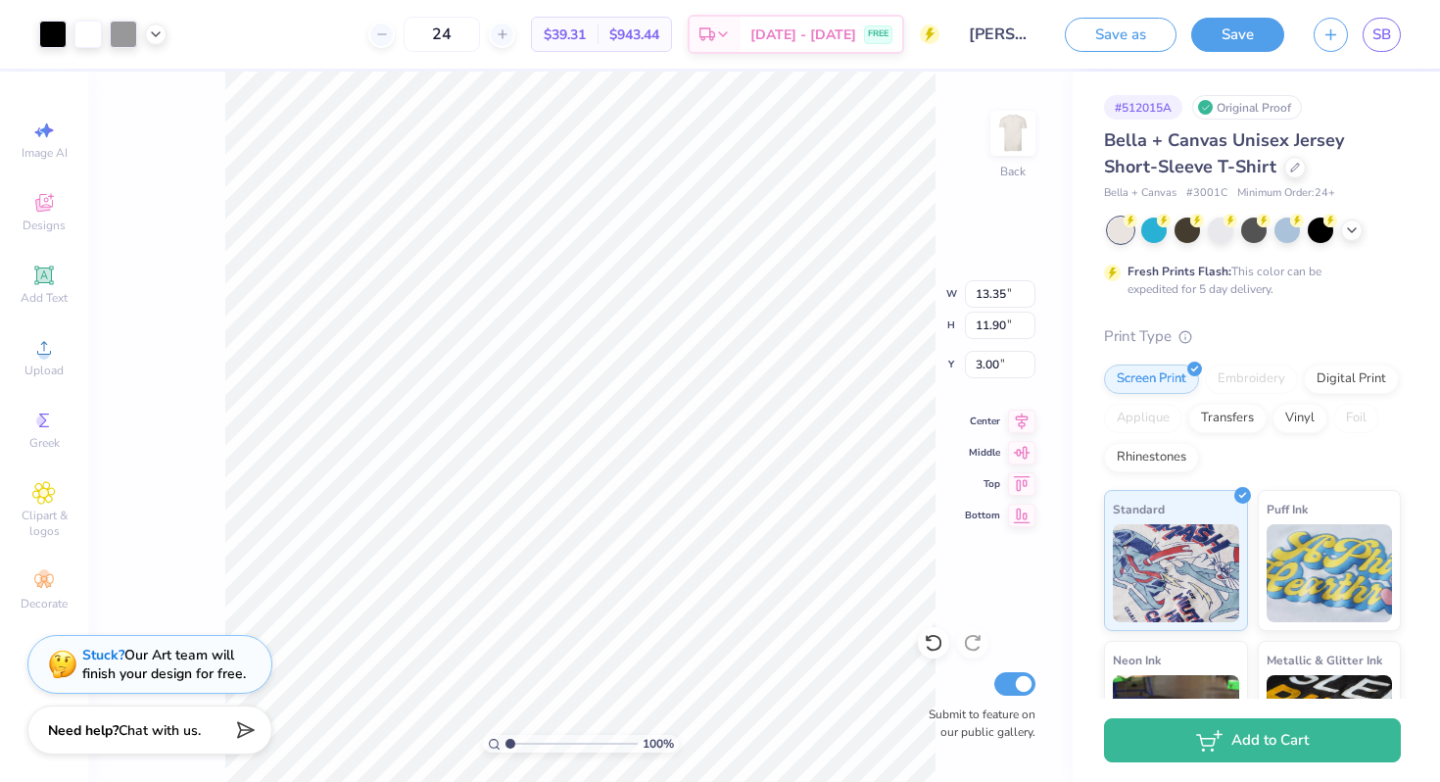
type input "11.34"
type input "4.68"
click at [1012, 132] on img at bounding box center [1012, 133] width 39 height 39
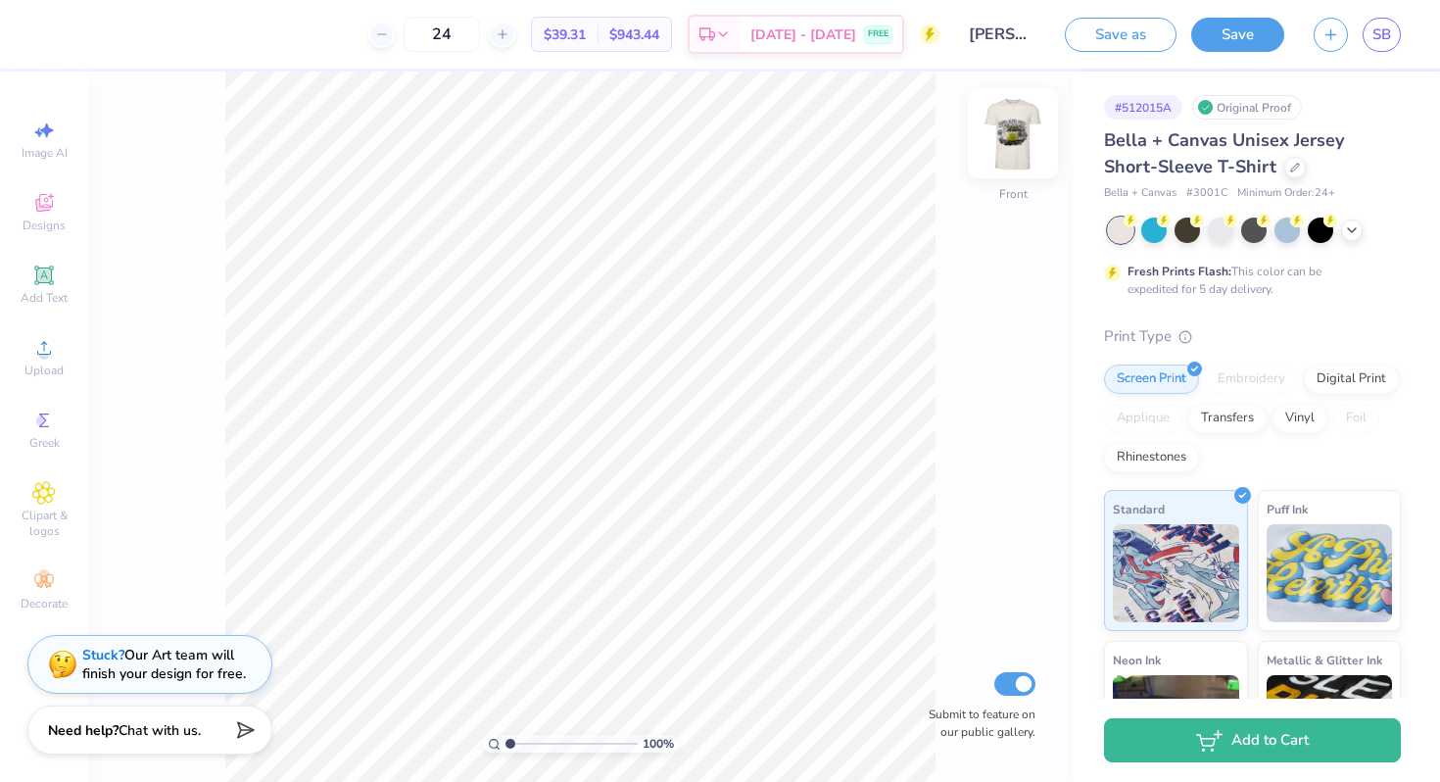
click at [1007, 154] on img at bounding box center [1013, 133] width 78 height 78
click at [1007, 138] on img at bounding box center [1013, 133] width 78 height 78
click at [1232, 24] on button "Save" at bounding box center [1237, 32] width 93 height 34
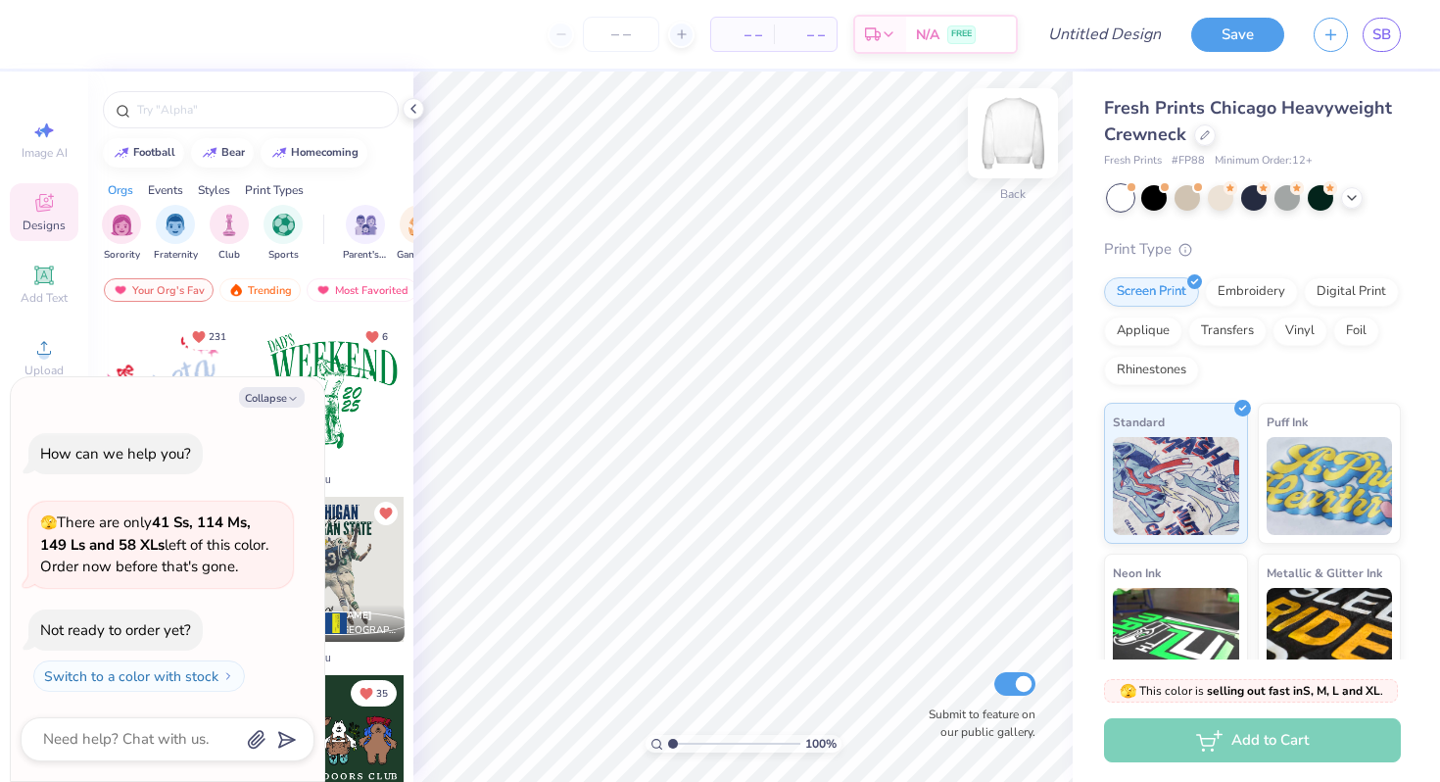
click at [1021, 146] on img at bounding box center [1013, 133] width 78 height 78
click at [284, 396] on button "Collapse" at bounding box center [272, 397] width 66 height 21
type textarea "x"
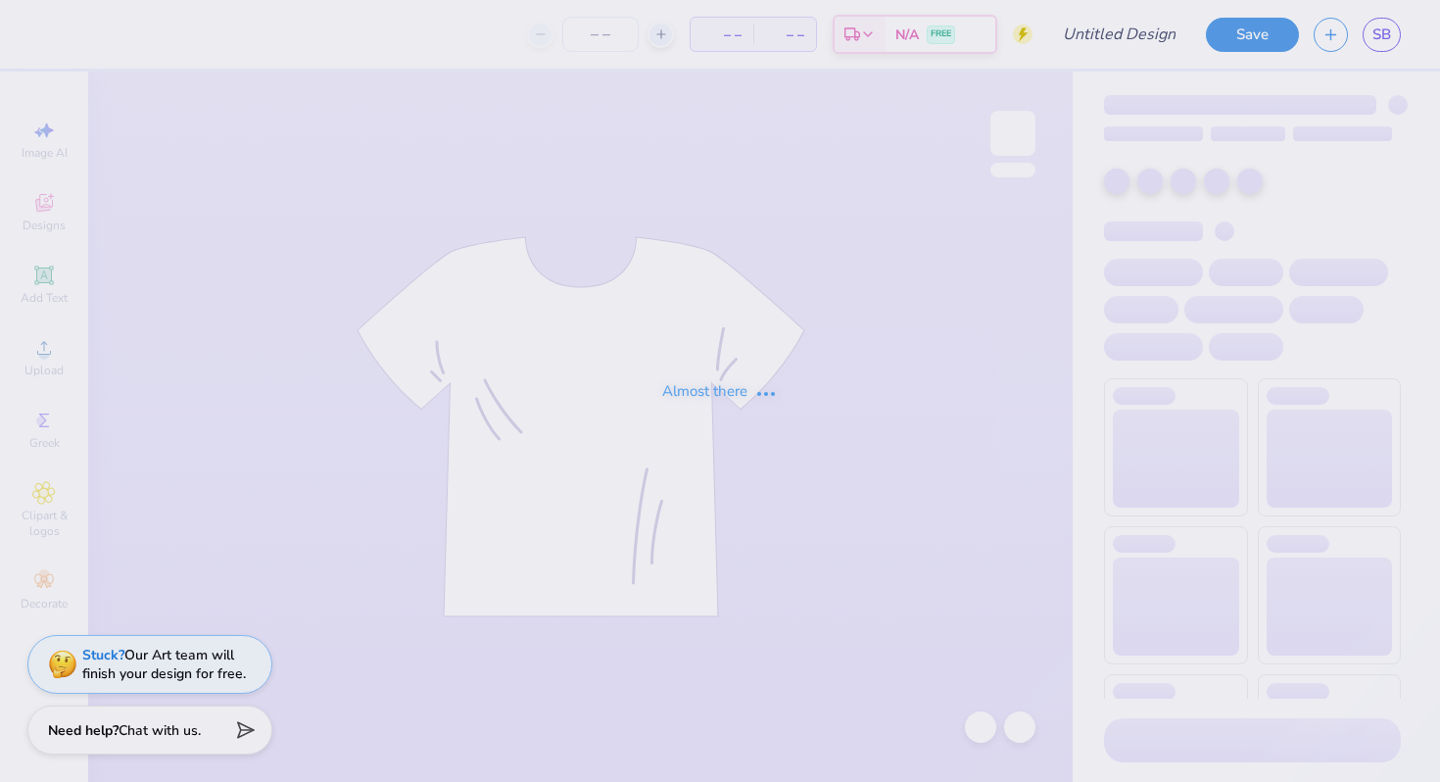
type input "[PERSON_NAME] : [GEOGRAPHIC_DATA]"
type input "24"
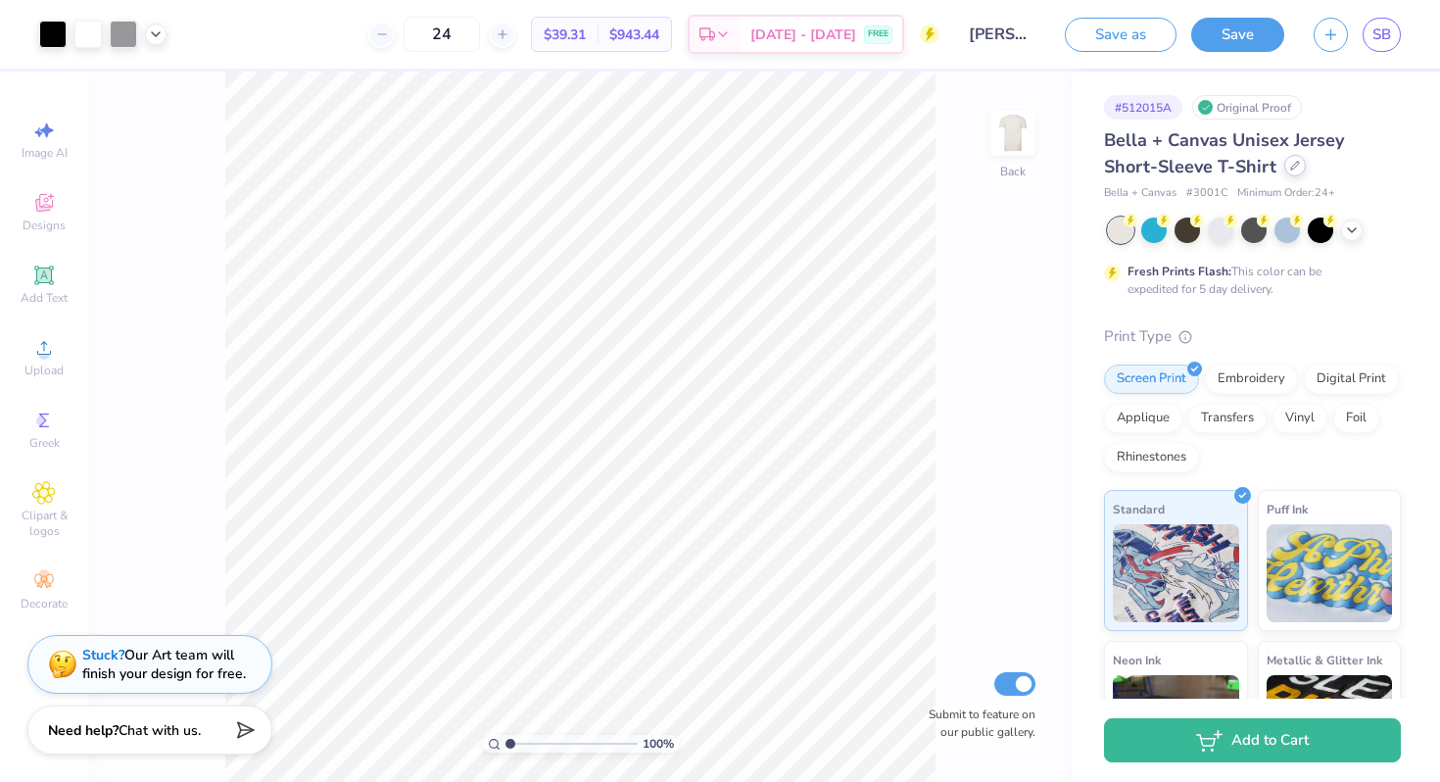
click at [1284, 170] on div at bounding box center [1295, 166] width 22 height 22
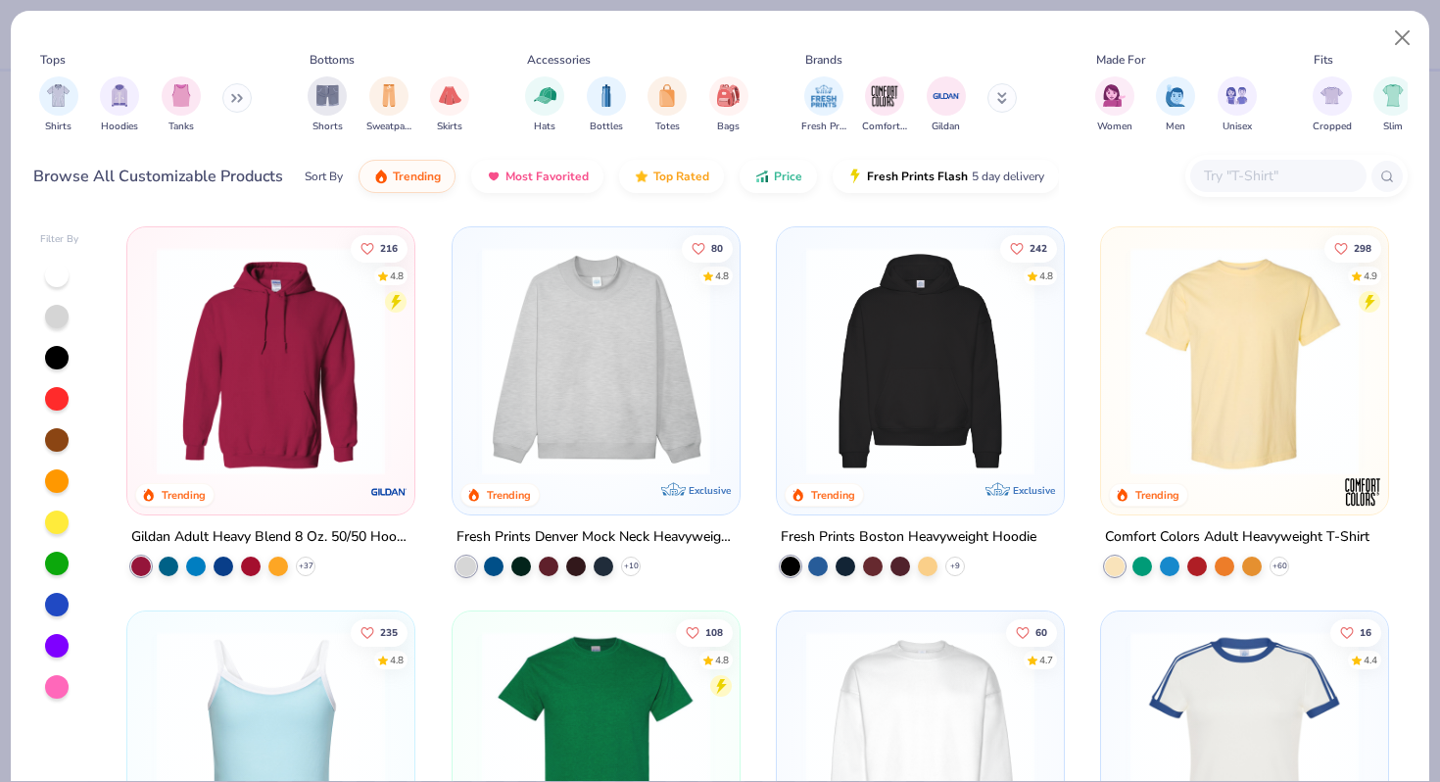
click at [244, 102] on button at bounding box center [236, 97] width 29 height 29
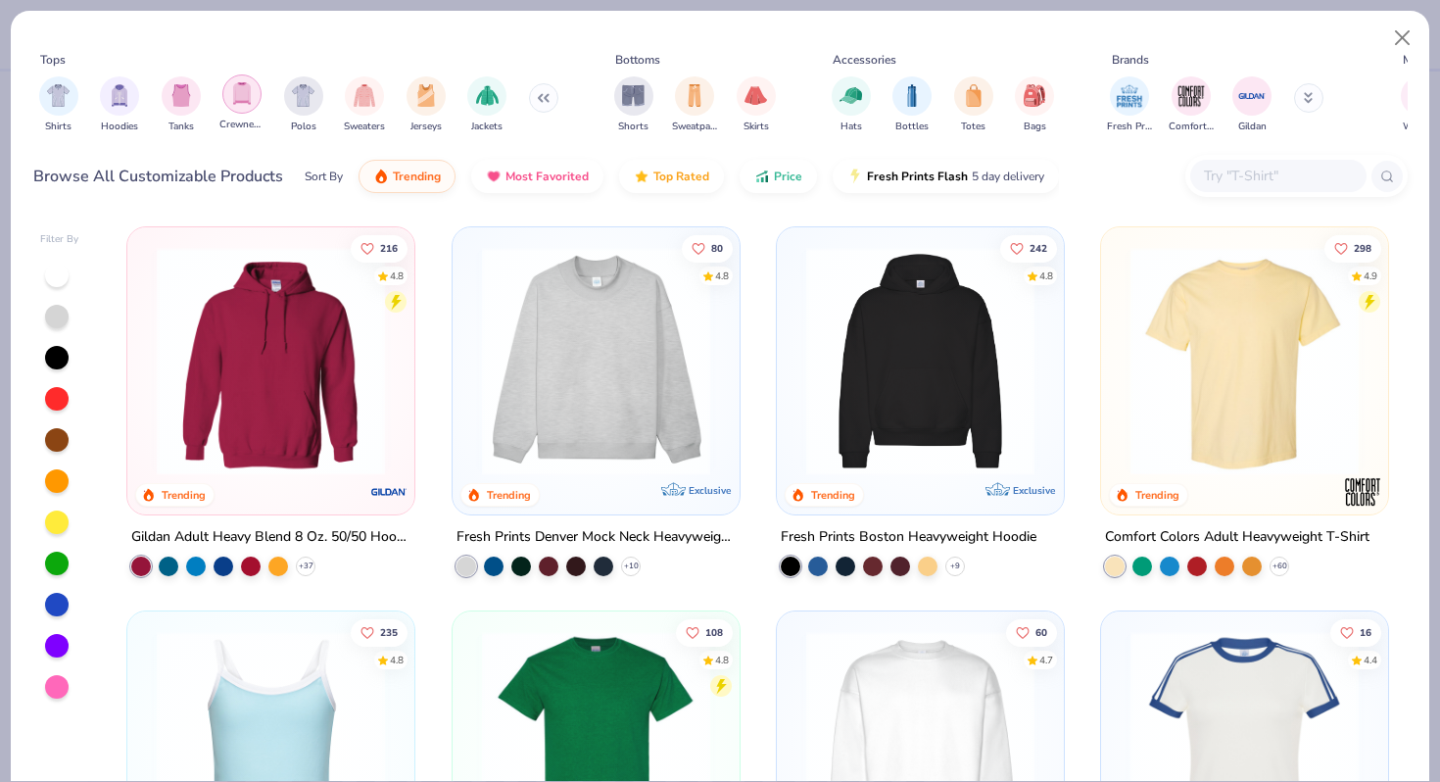
click at [254, 106] on div "filter for Crewnecks" at bounding box center [241, 93] width 39 height 39
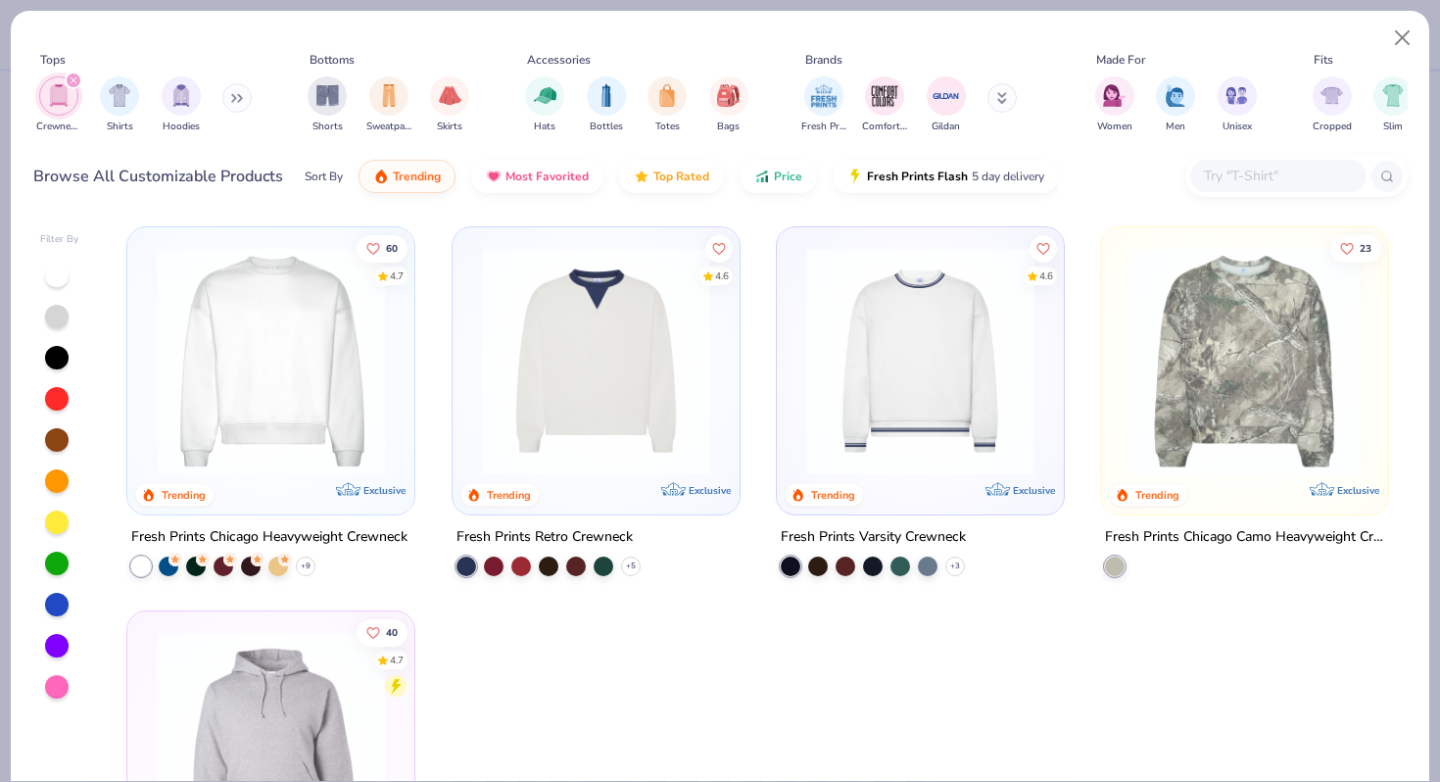
click at [304, 373] on img at bounding box center [271, 361] width 248 height 228
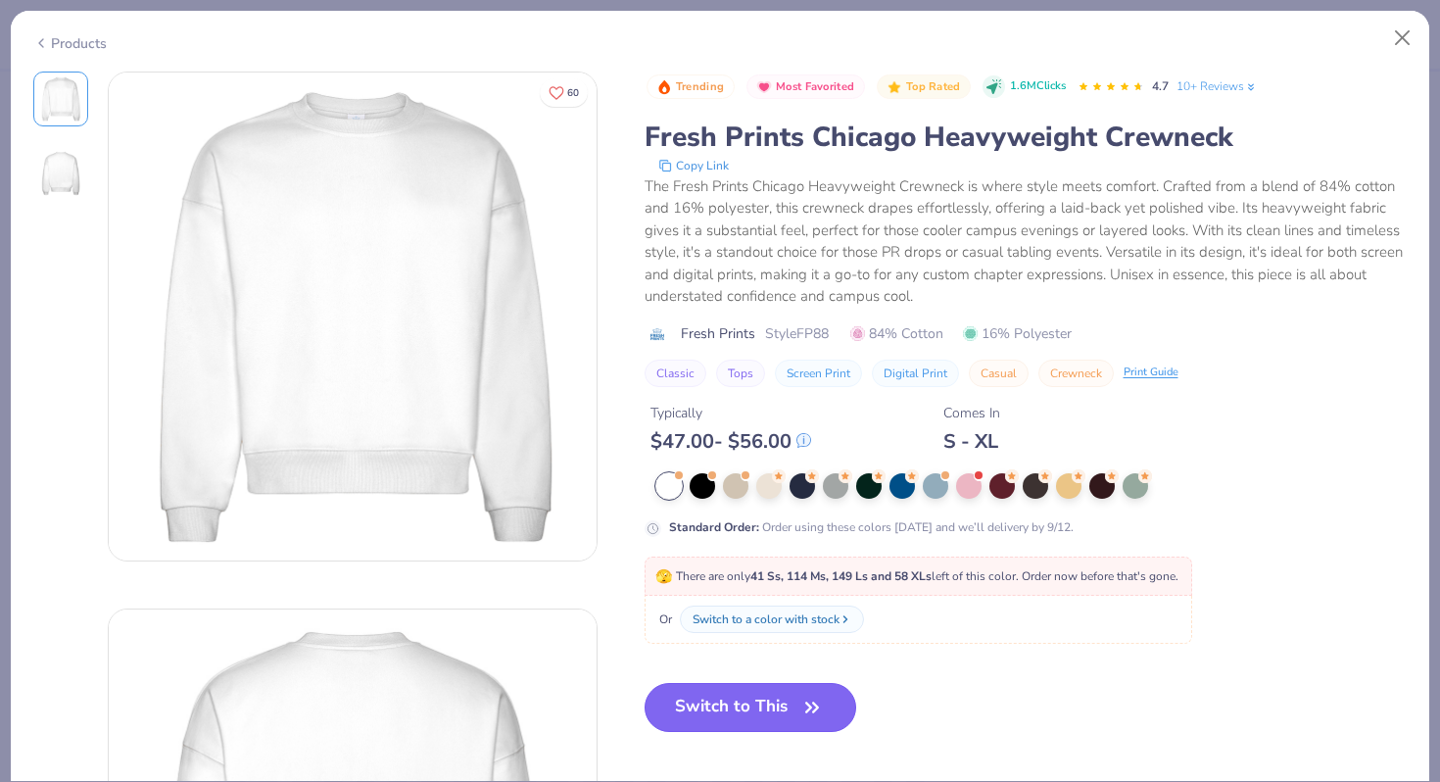
click at [703, 697] on button "Switch to This" at bounding box center [751, 707] width 213 height 49
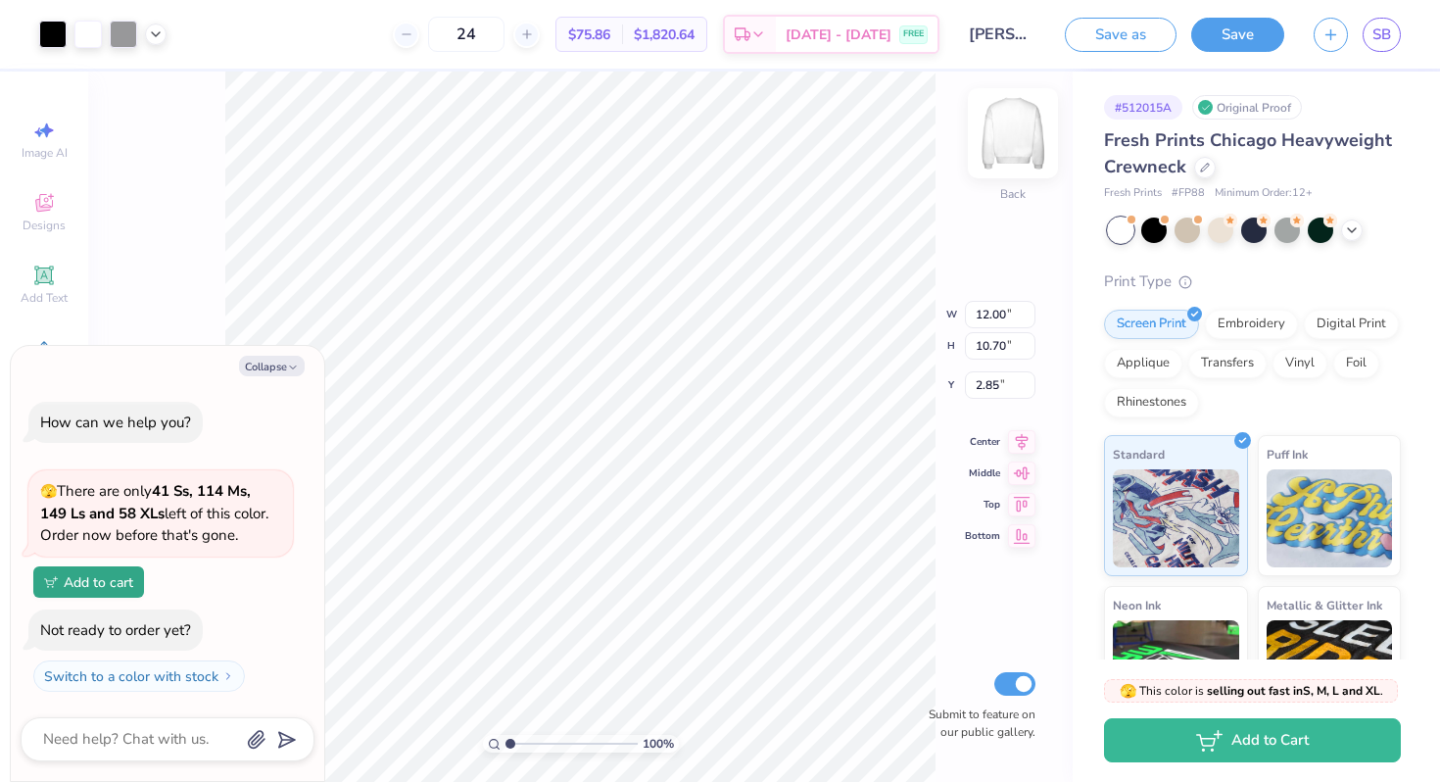
click at [1013, 152] on img at bounding box center [1013, 133] width 78 height 78
type textarea "x"
type input "12.82"
type input "11.43"
type textarea "x"
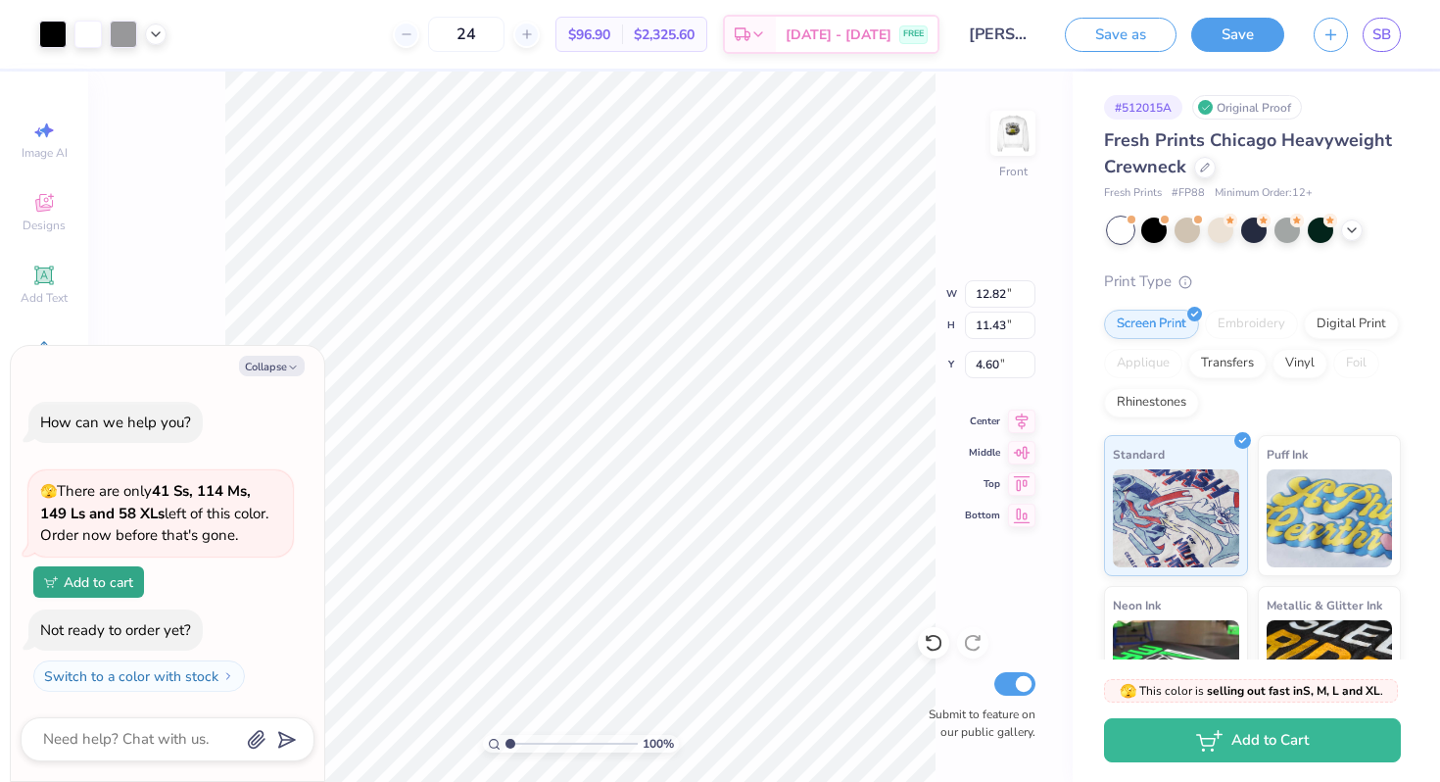
type input "13.57"
type input "12.11"
type textarea "x"
type input "6.87"
type textarea "x"
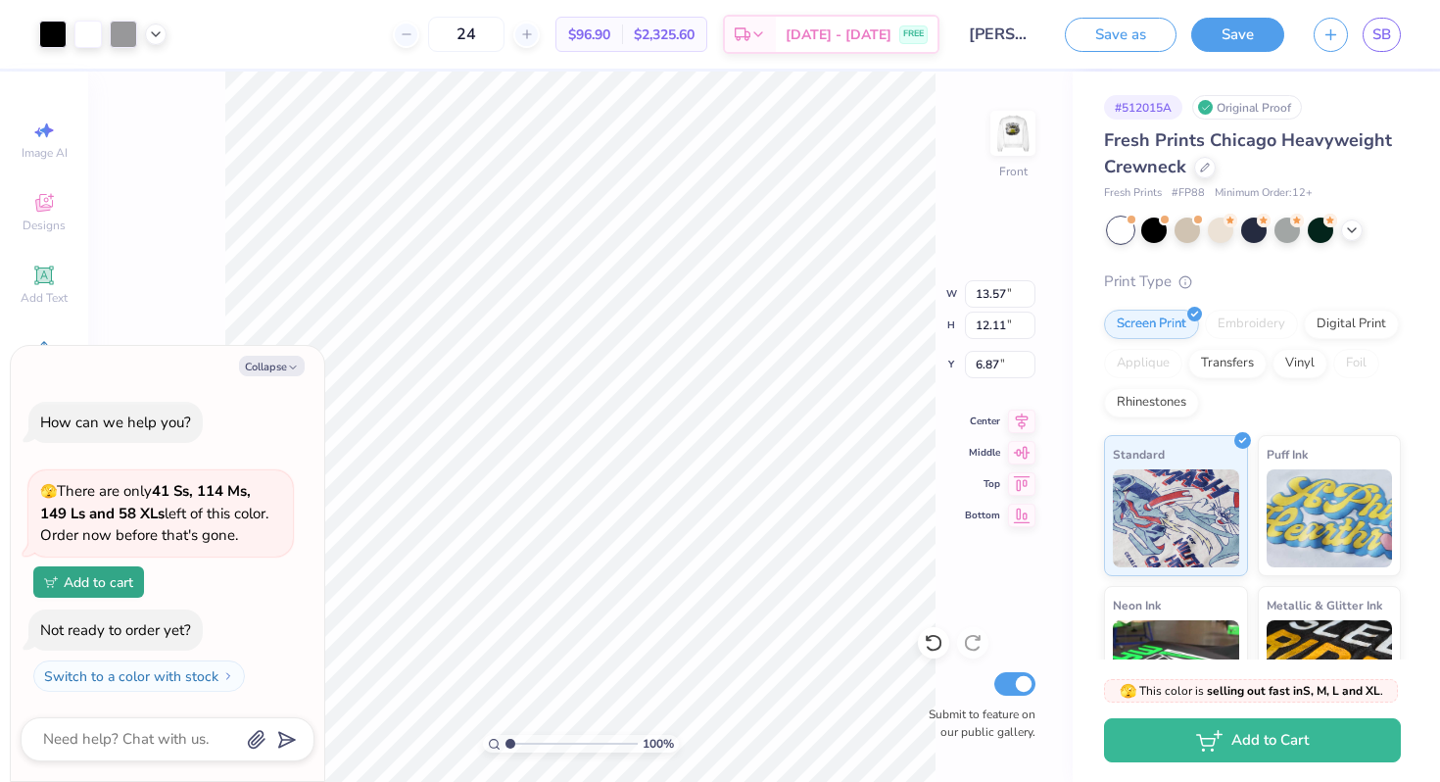
type input "5.99"
type textarea "x"
type input "0.36"
type input "0.15"
type input "8.27"
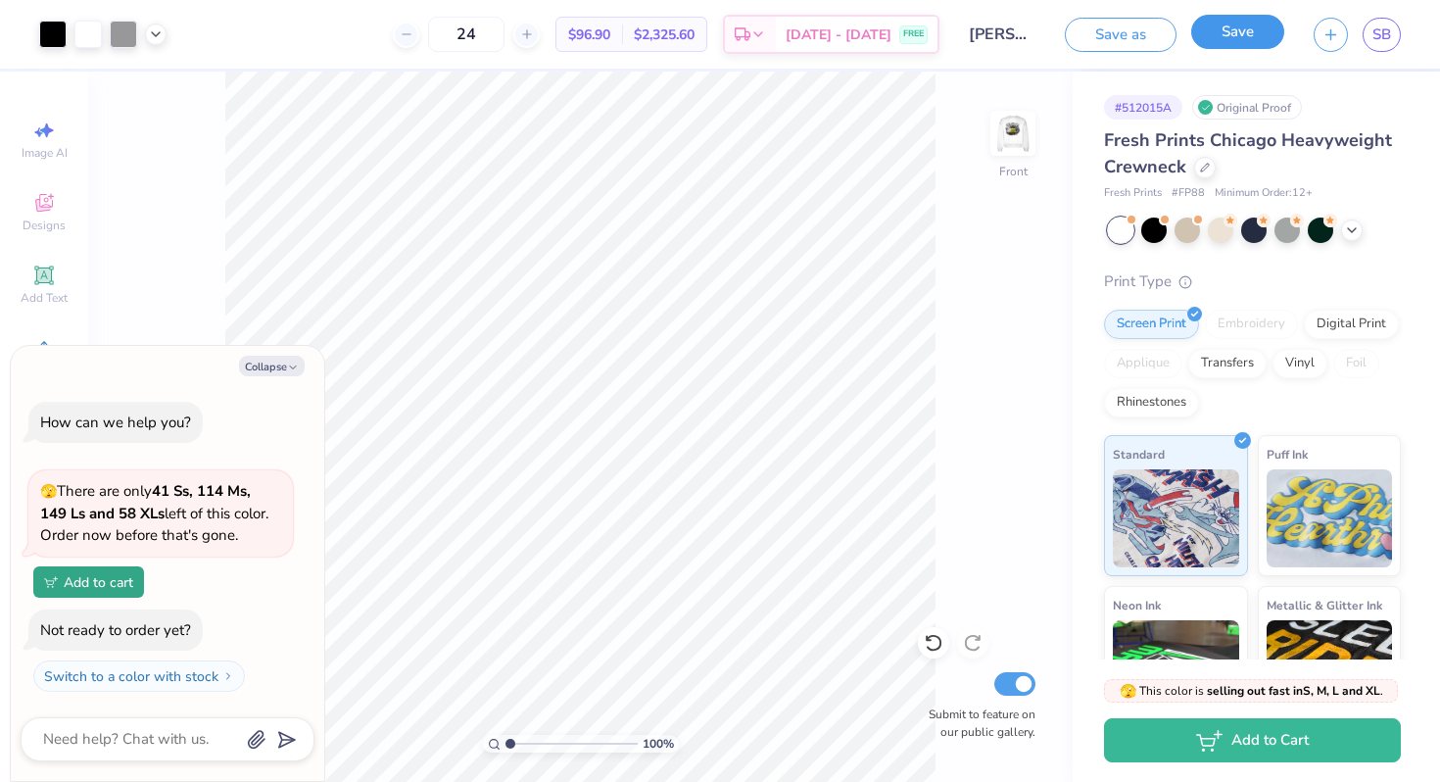
click at [1231, 33] on button "Save" at bounding box center [1237, 32] width 93 height 34
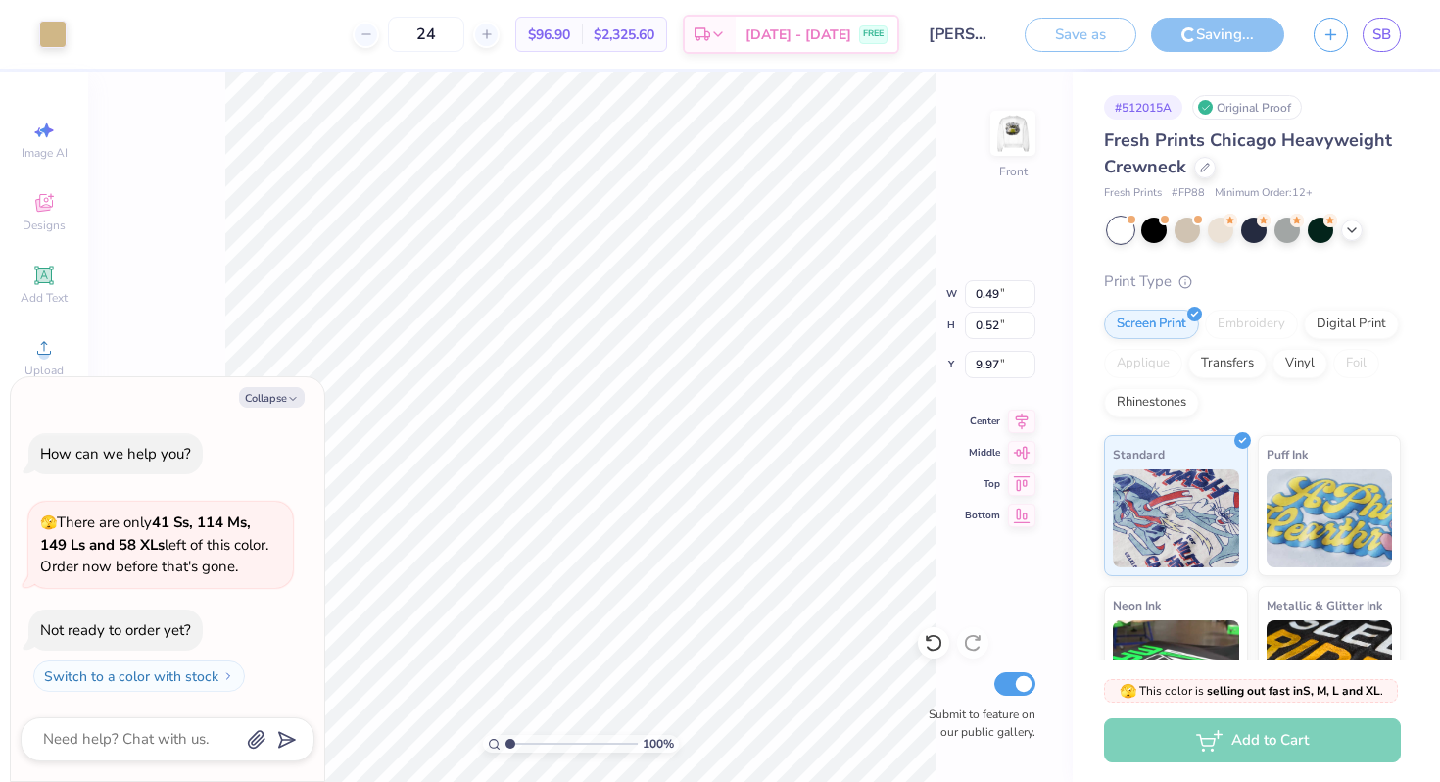
type textarea "x"
type input "10.01"
type textarea "x"
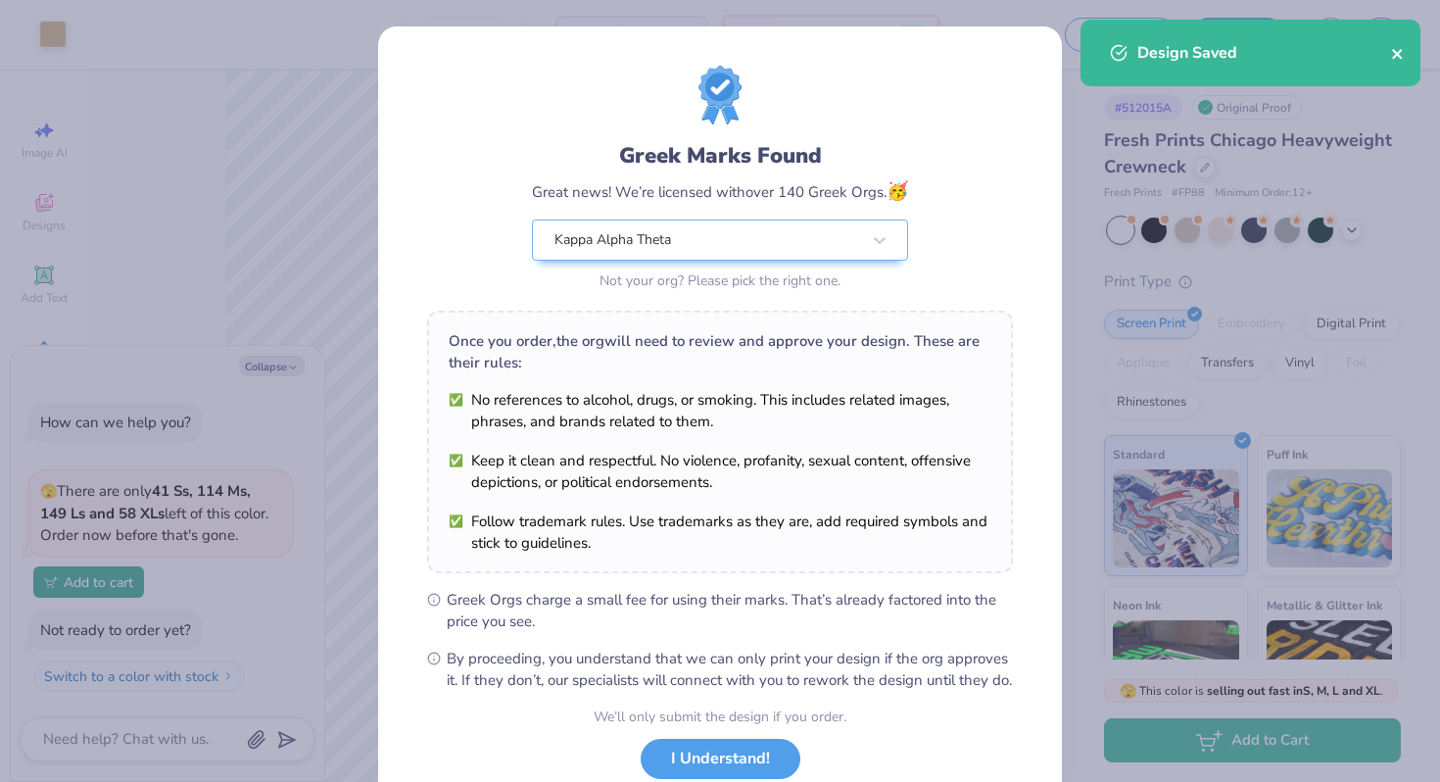
click at [1393, 56] on icon "close" at bounding box center [1398, 54] width 14 height 16
